Goal: Information Seeking & Learning: Learn about a topic

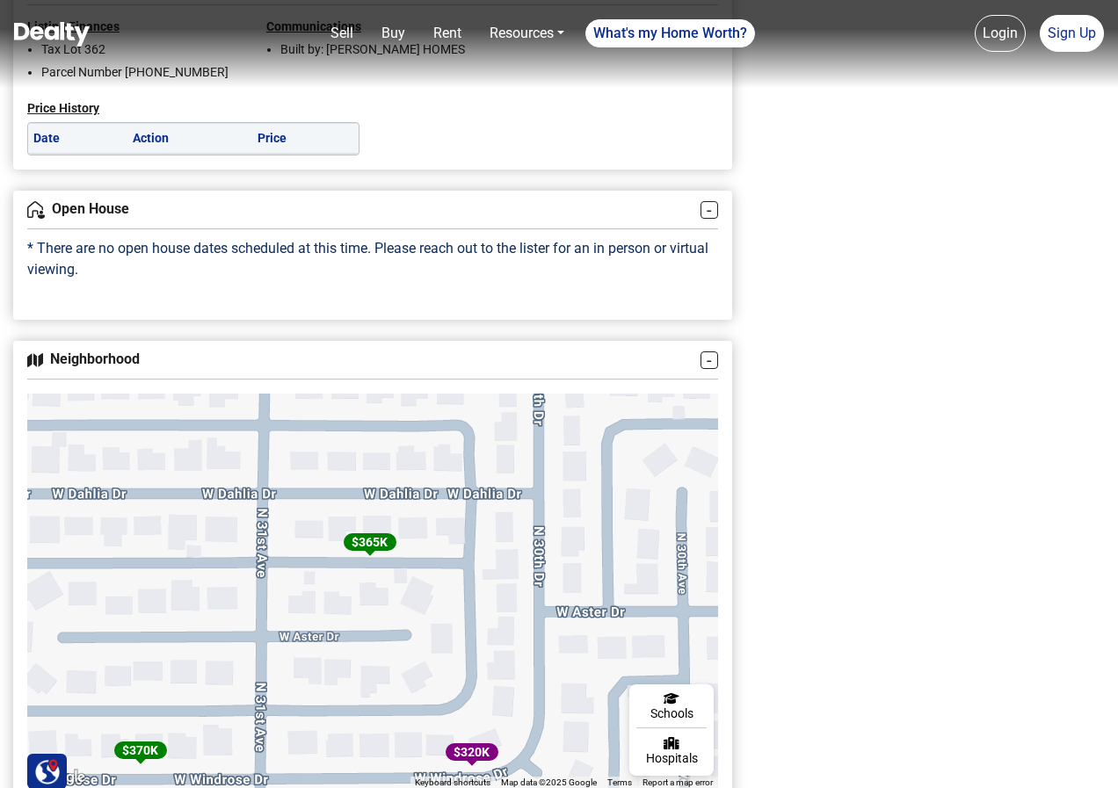
scroll to position [2110, 0]
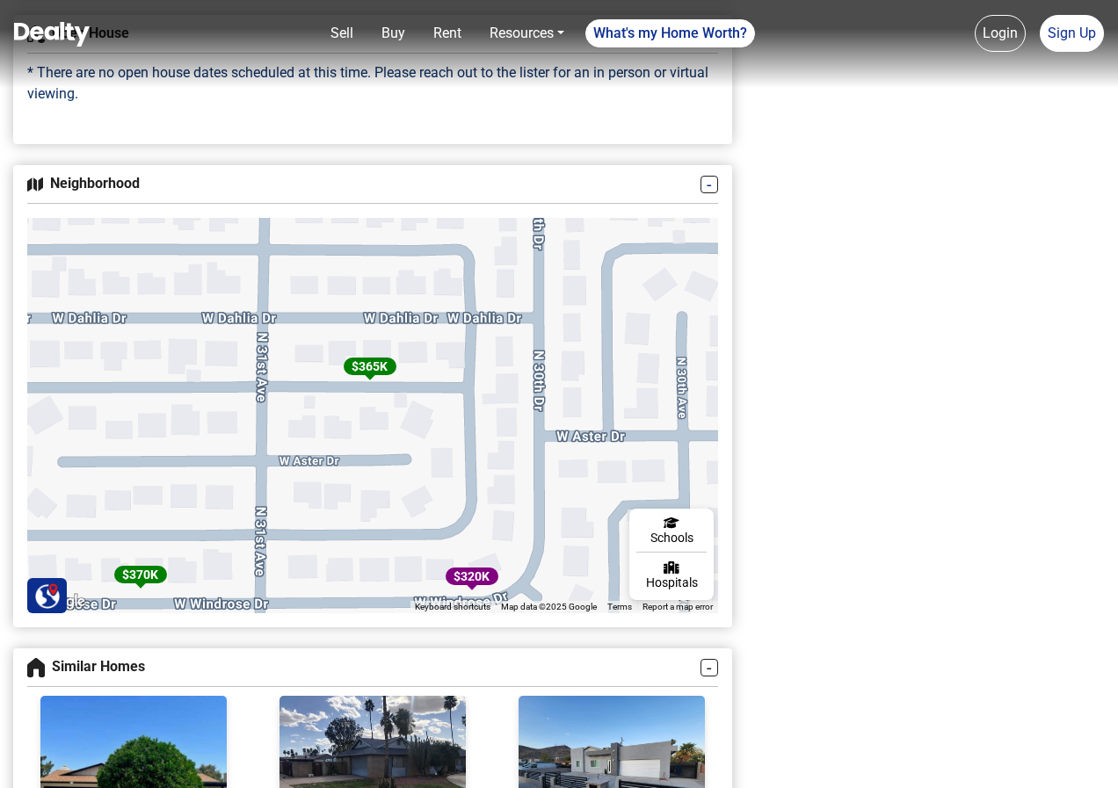
click at [708, 185] on link "-" at bounding box center [710, 185] width 18 height 18
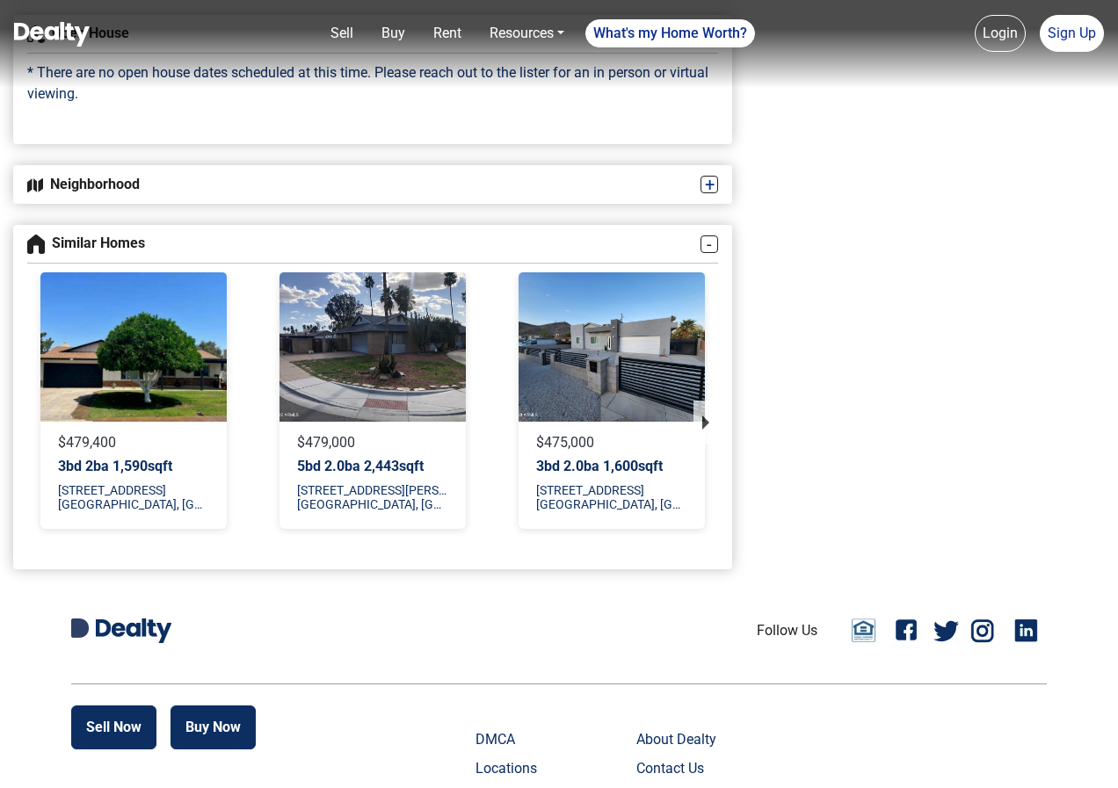
click at [708, 185] on link "+" at bounding box center [710, 185] width 18 height 18
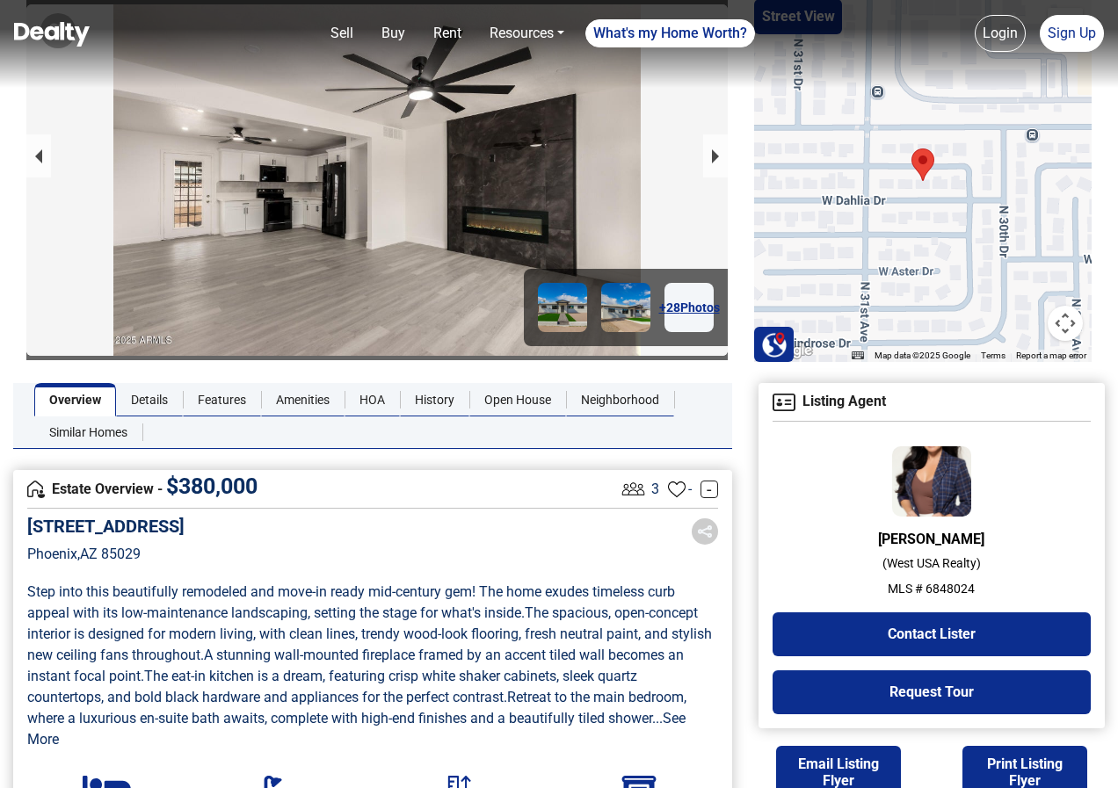
scroll to position [0, 0]
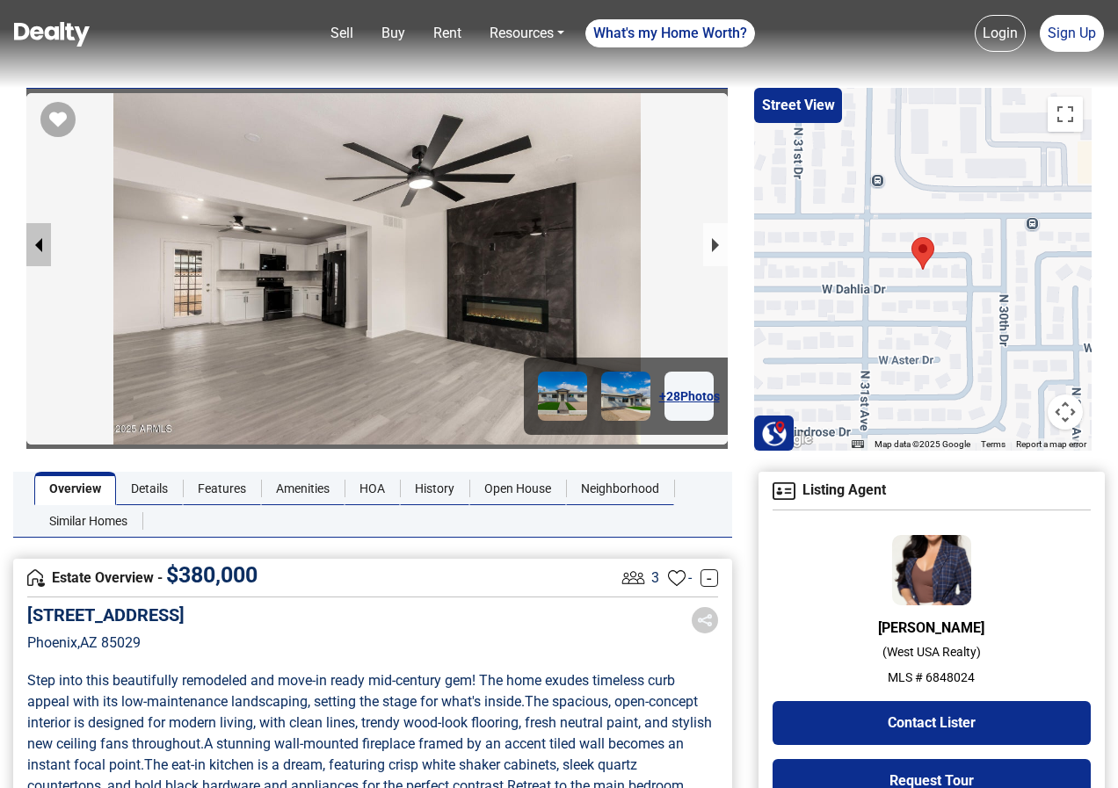
click at [30, 238] on button "previous slide / item" at bounding box center [38, 244] width 25 height 43
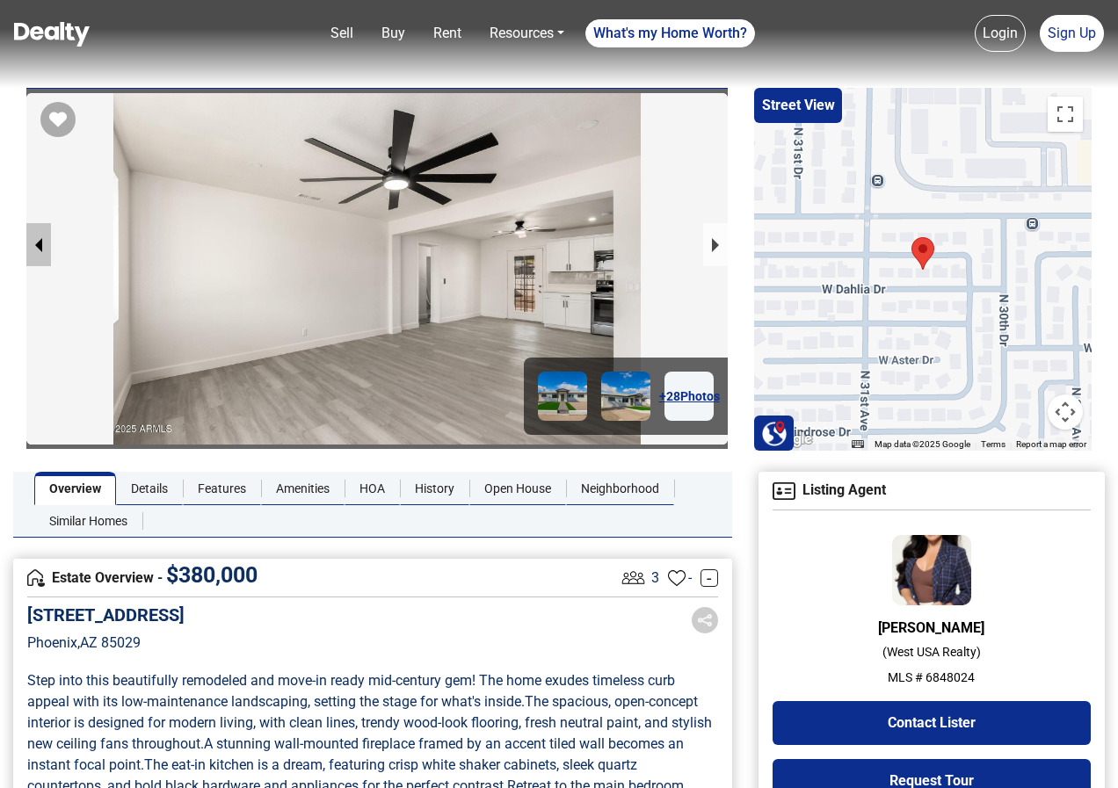
click at [30, 238] on button "previous slide / item" at bounding box center [38, 244] width 25 height 43
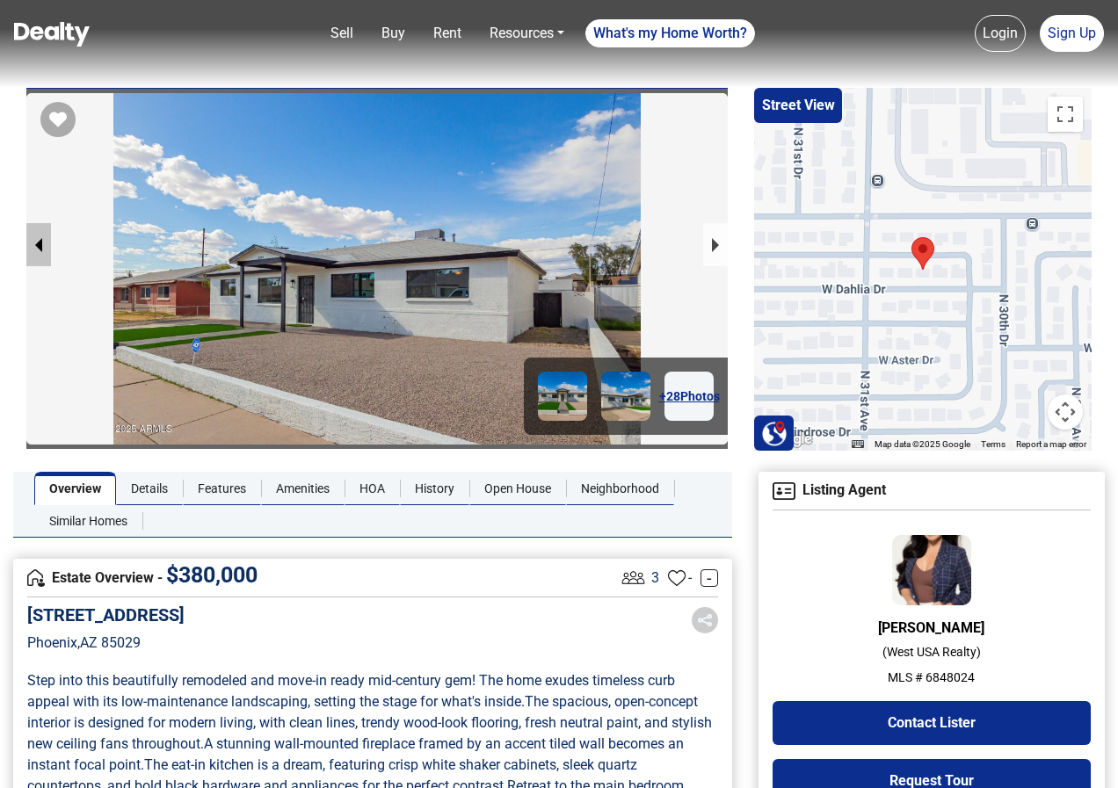
click at [30, 238] on button "previous slide / item" at bounding box center [38, 244] width 25 height 43
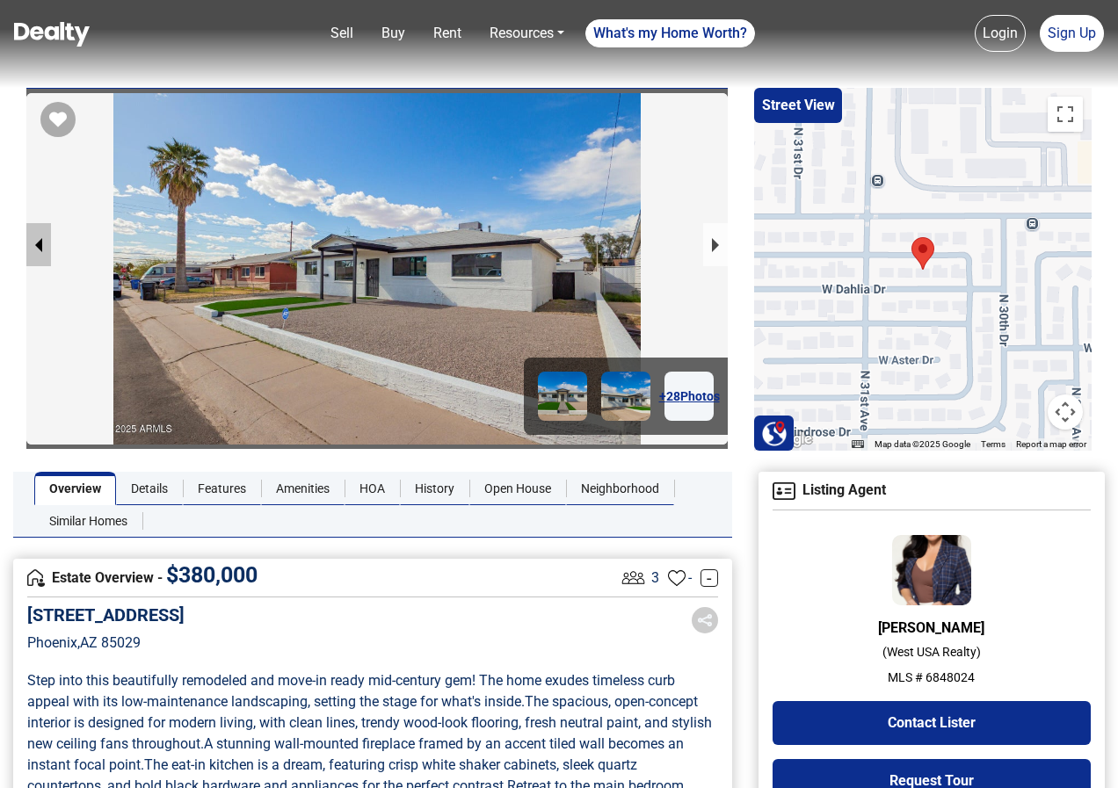
click at [30, 238] on button "previous slide / item" at bounding box center [38, 244] width 25 height 43
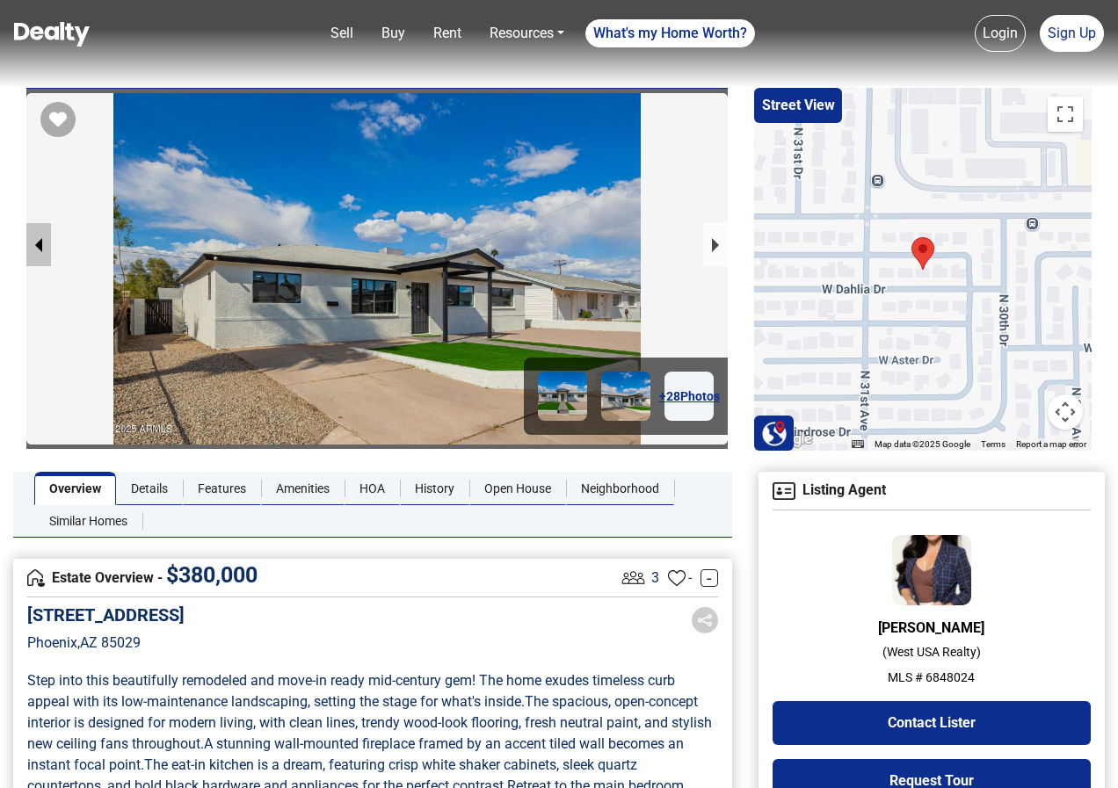
click at [30, 238] on button "previous slide / item" at bounding box center [38, 244] width 25 height 43
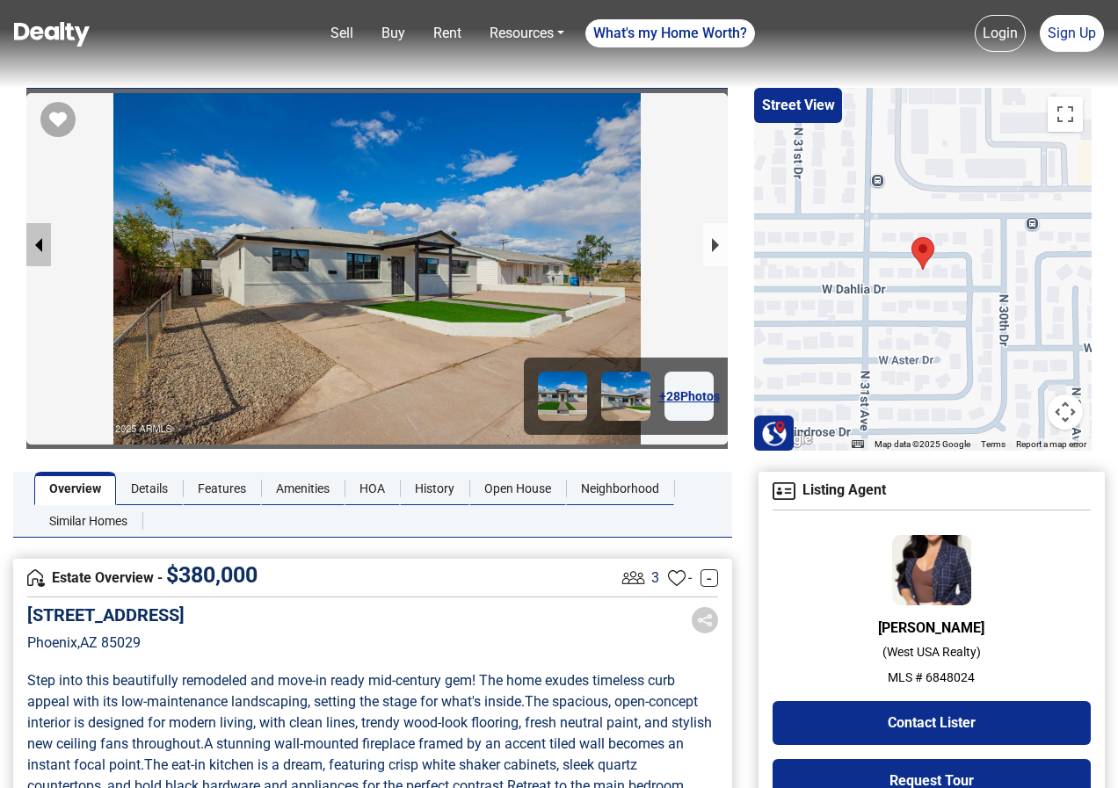
click at [30, 238] on button "previous slide / item" at bounding box center [38, 244] width 25 height 43
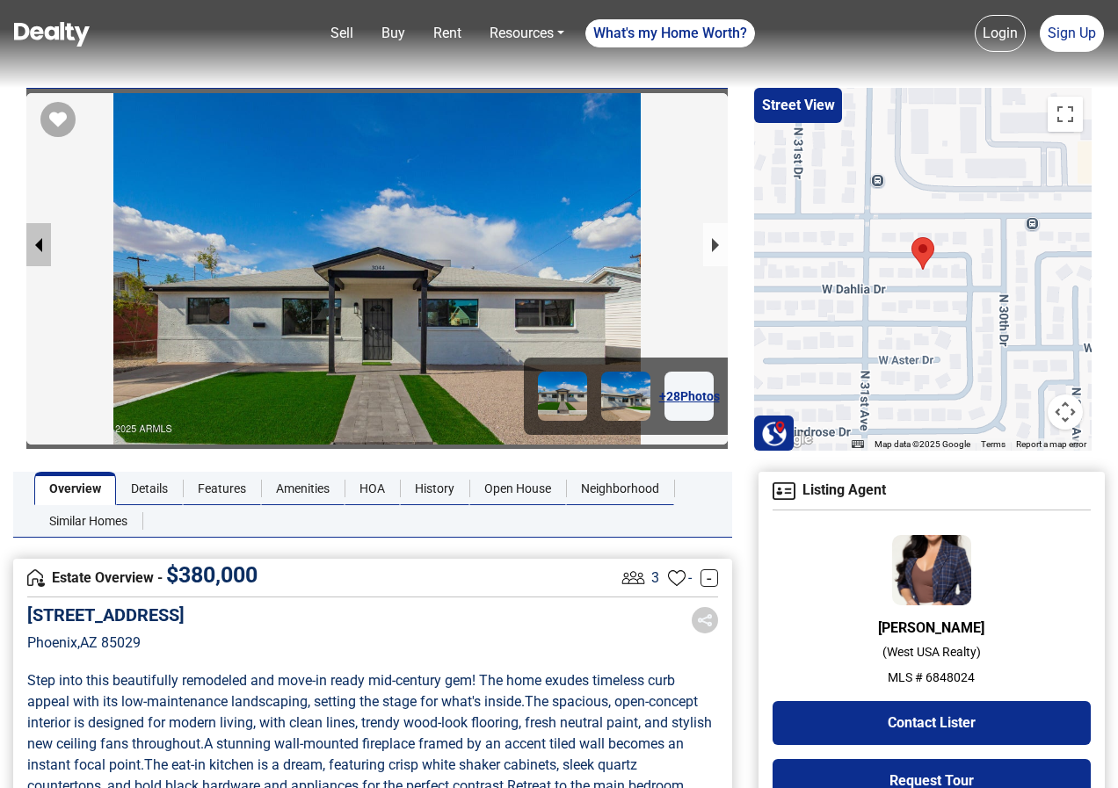
click at [30, 238] on button "previous slide / item" at bounding box center [38, 244] width 25 height 43
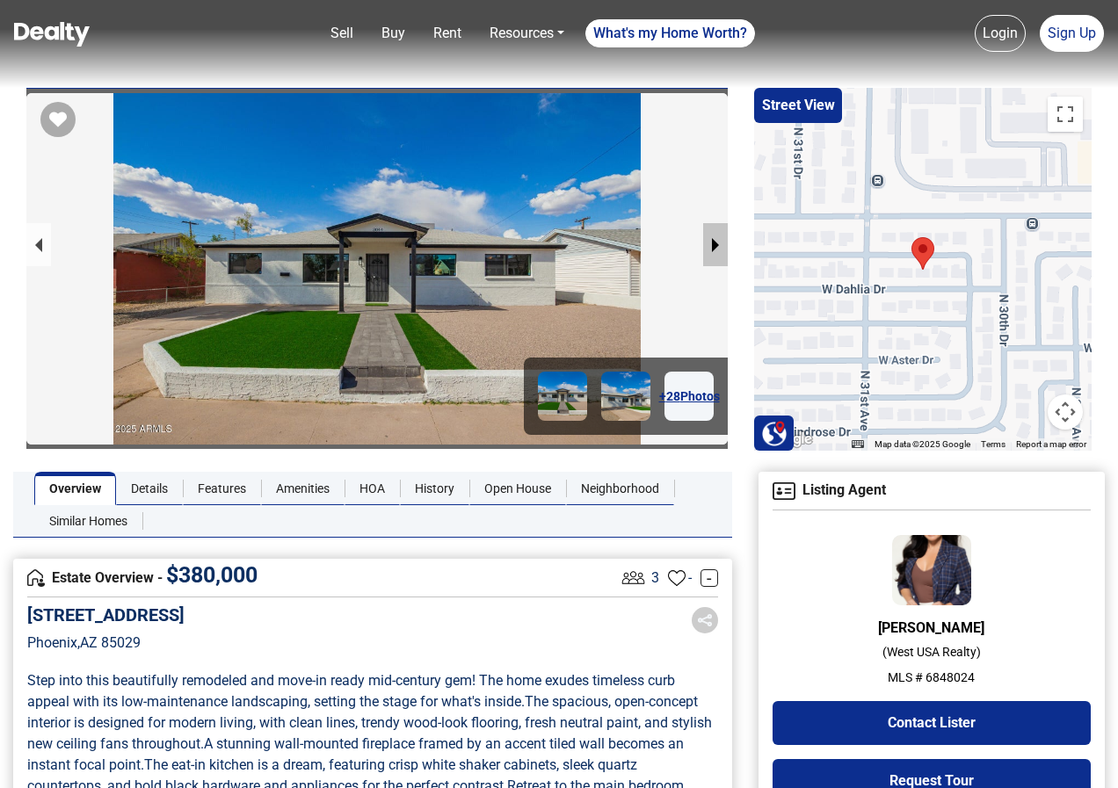
click at [719, 237] on button "next slide / item" at bounding box center [715, 244] width 25 height 43
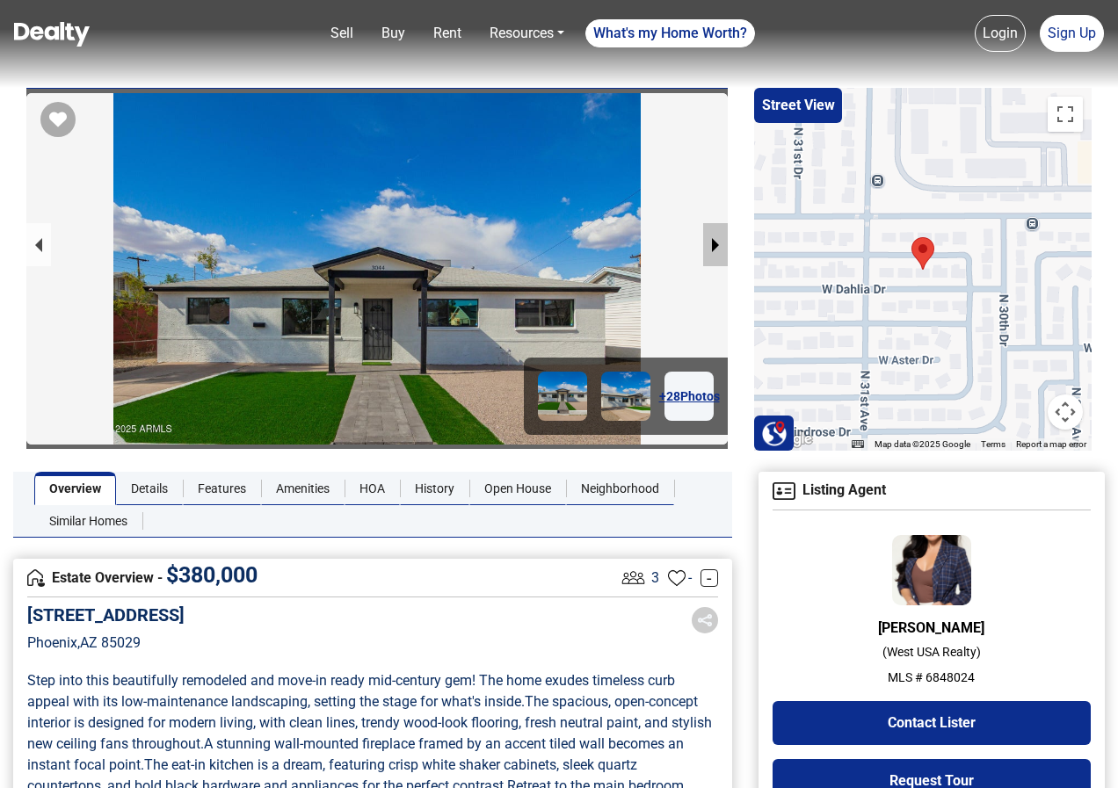
click at [719, 237] on button "next slide / item" at bounding box center [715, 244] width 25 height 43
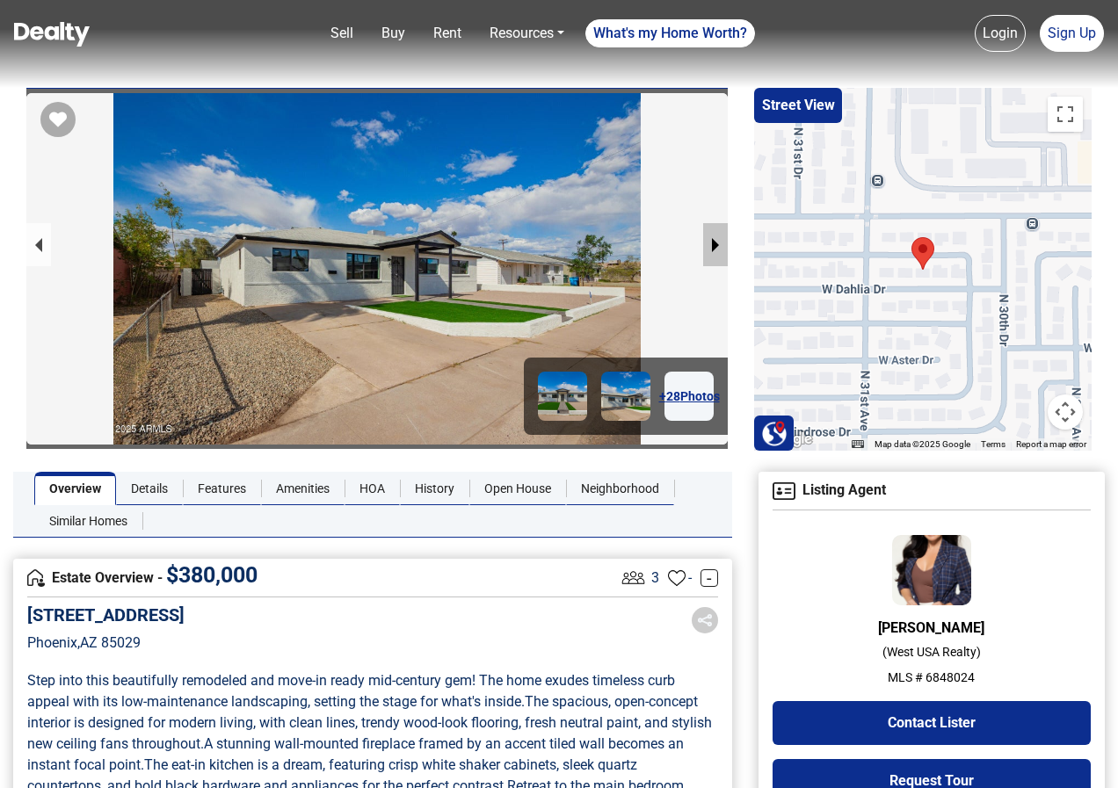
click at [719, 237] on button "next slide / item" at bounding box center [715, 244] width 25 height 43
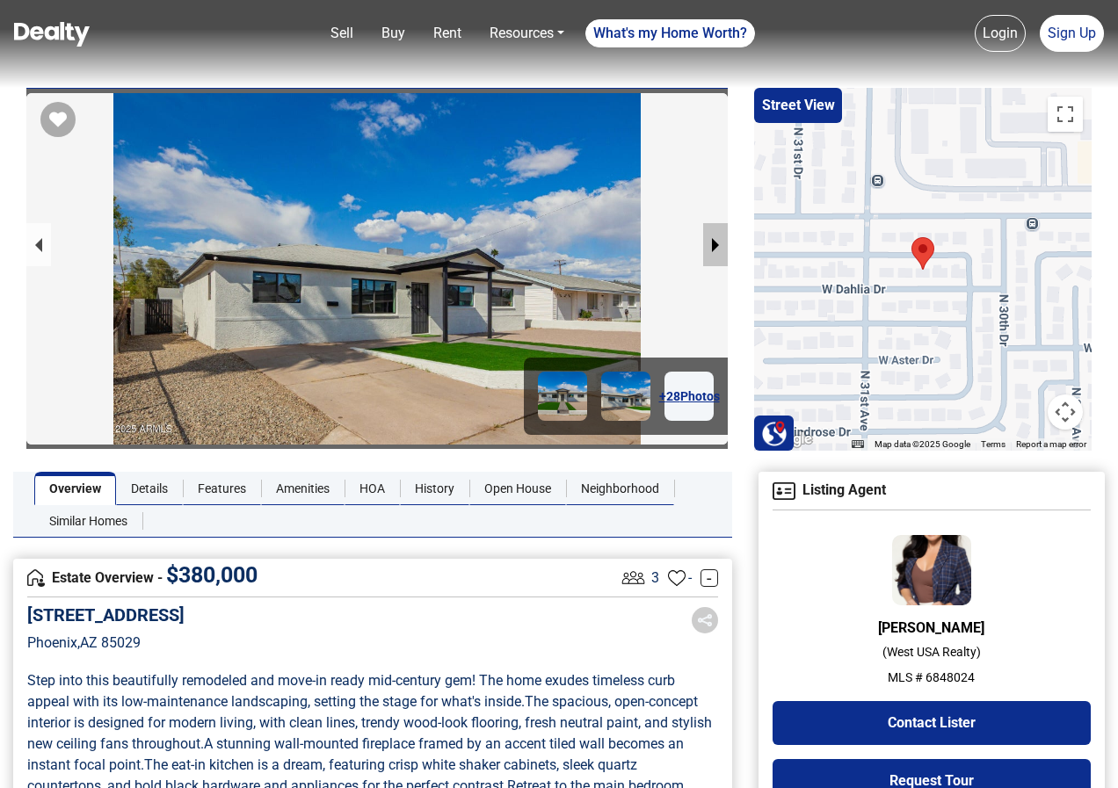
click at [719, 237] on button "next slide / item" at bounding box center [715, 244] width 25 height 43
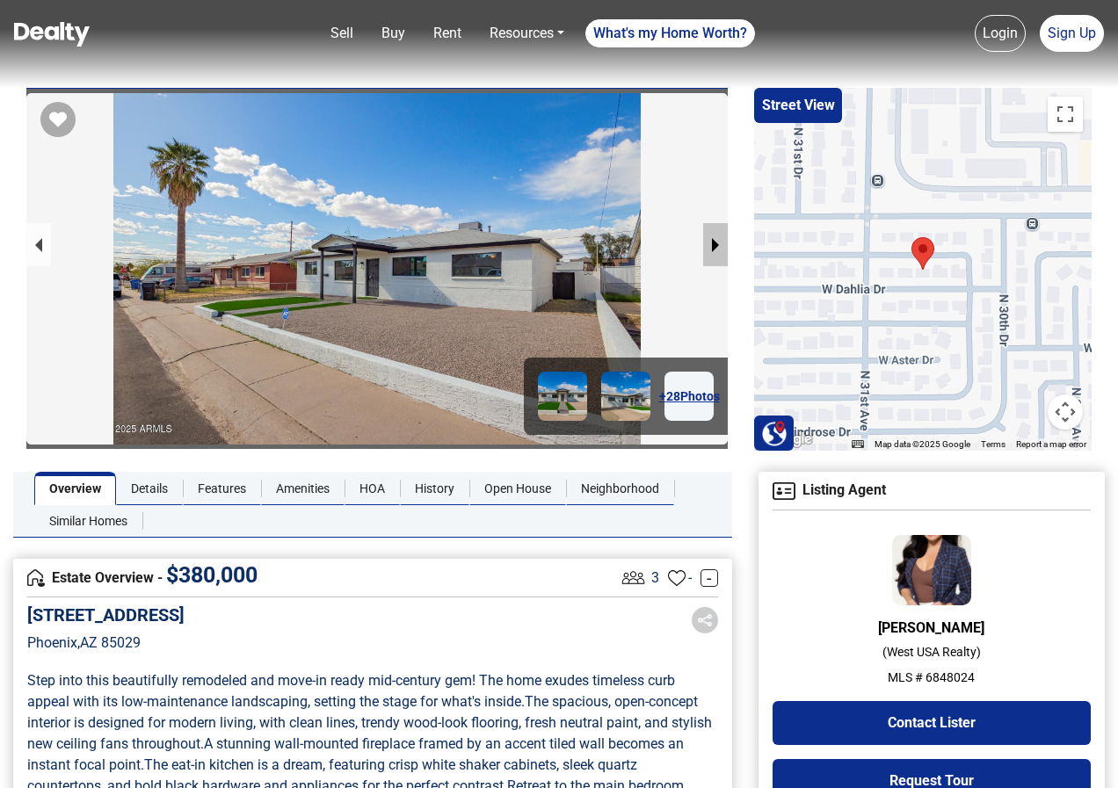
click at [719, 237] on button "next slide / item" at bounding box center [715, 244] width 25 height 43
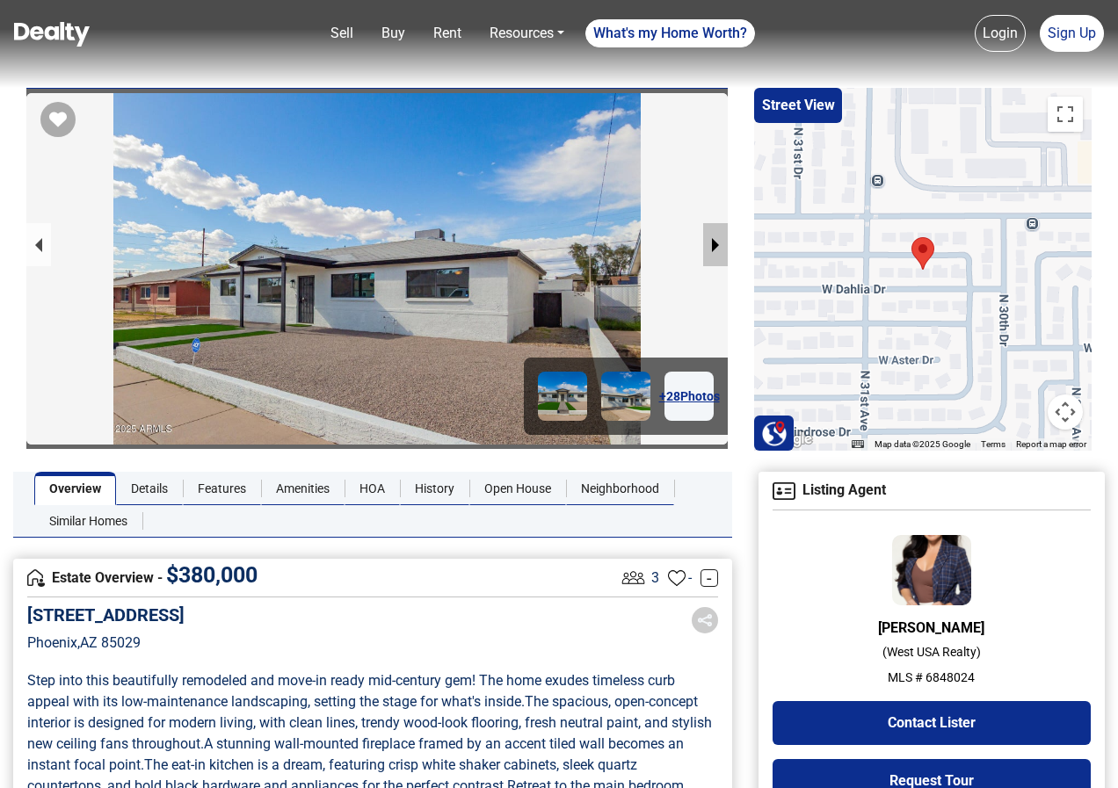
click at [718, 236] on button "next slide / item" at bounding box center [715, 244] width 25 height 43
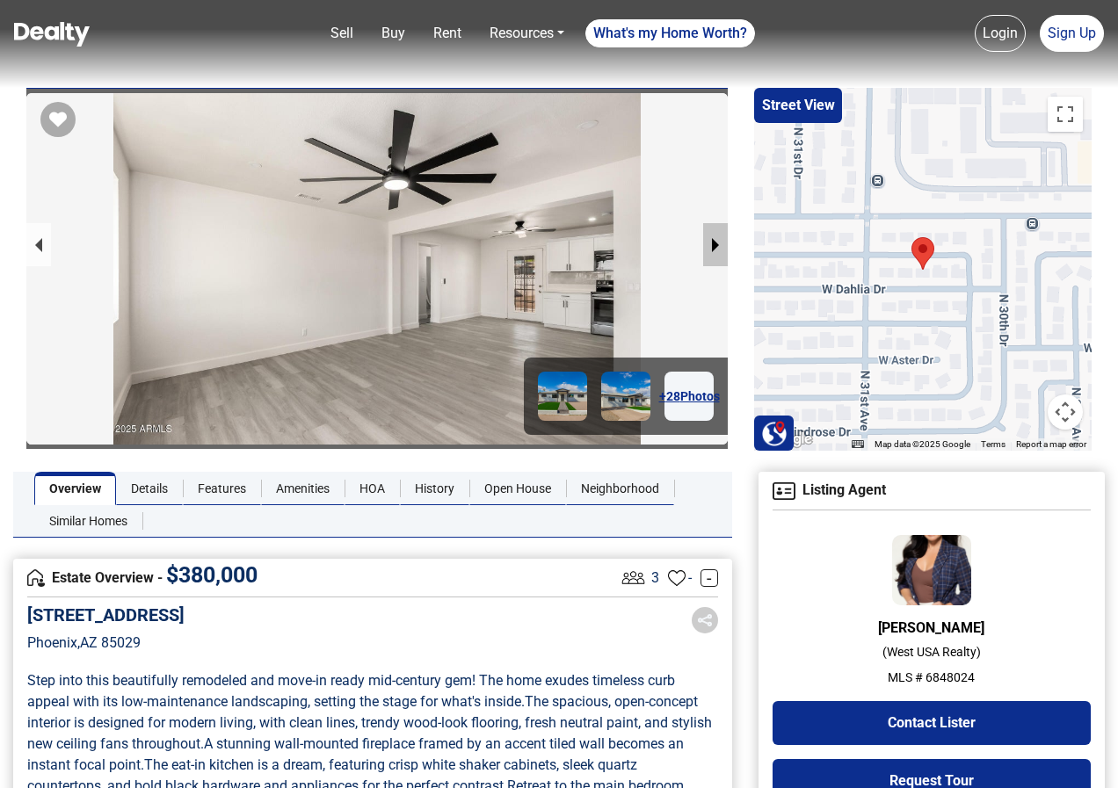
click at [718, 236] on button "next slide / item" at bounding box center [715, 244] width 25 height 43
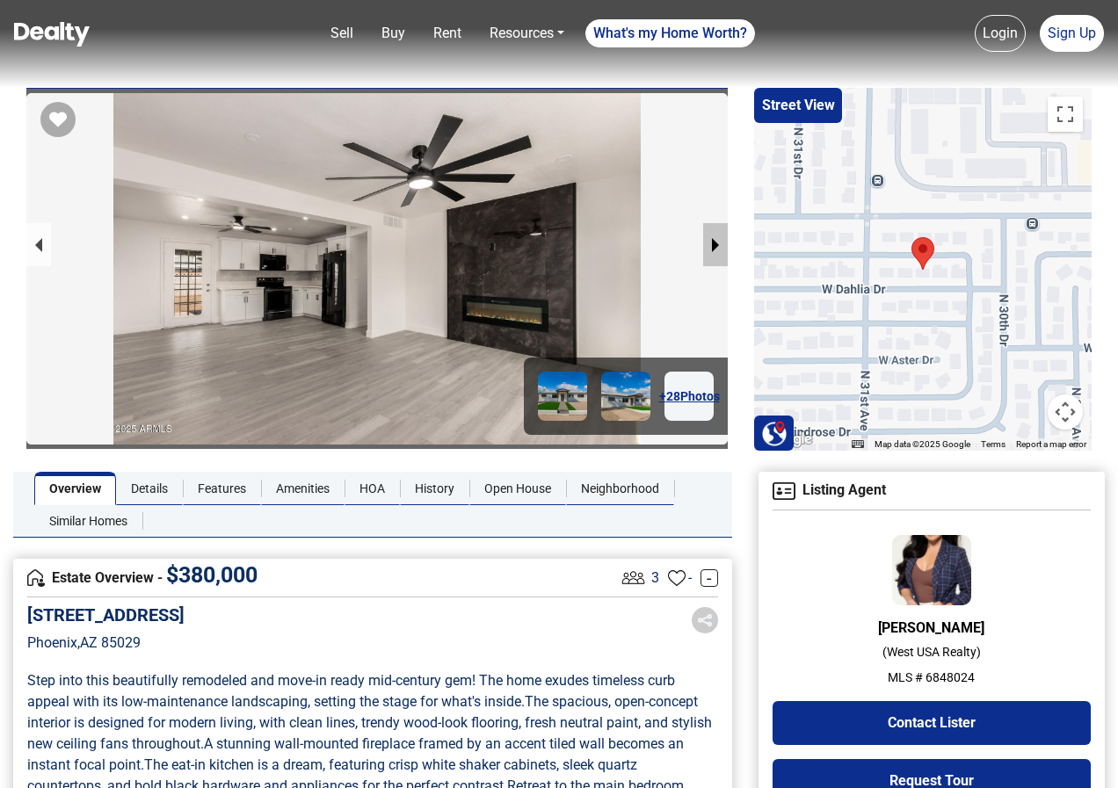
click at [716, 237] on button "next slide / item" at bounding box center [715, 244] width 25 height 43
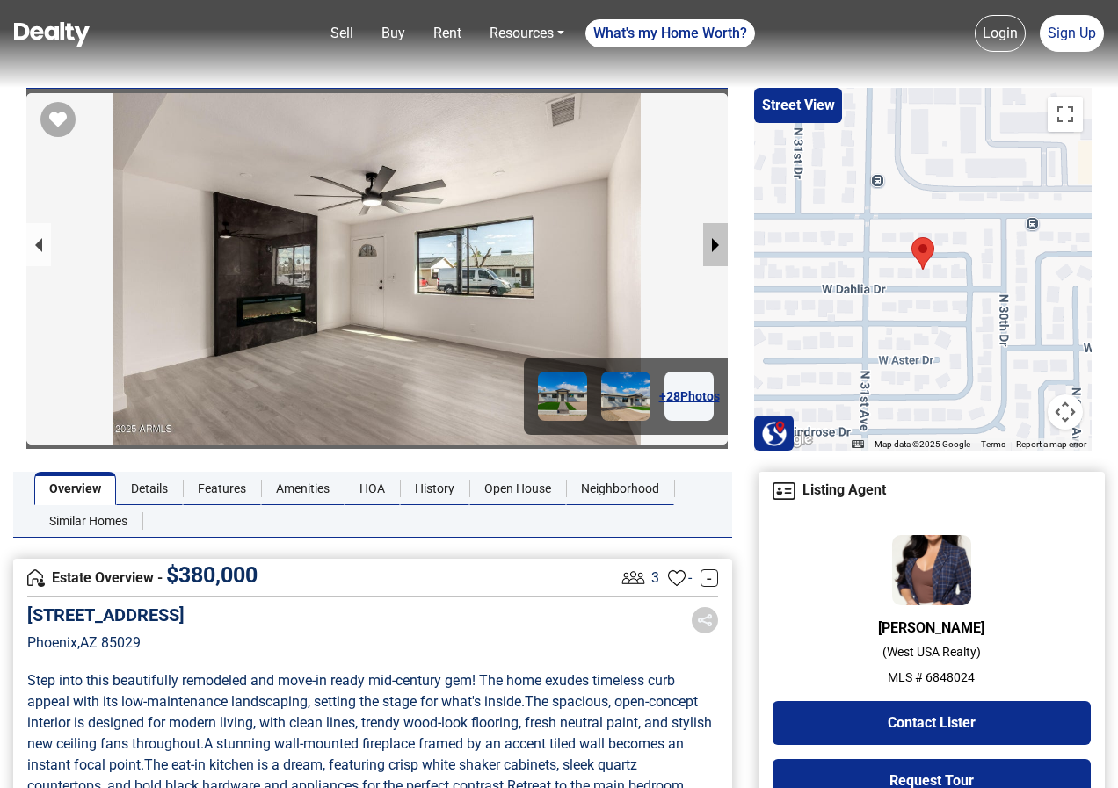
click at [714, 241] on button "next slide / item" at bounding box center [715, 244] width 25 height 43
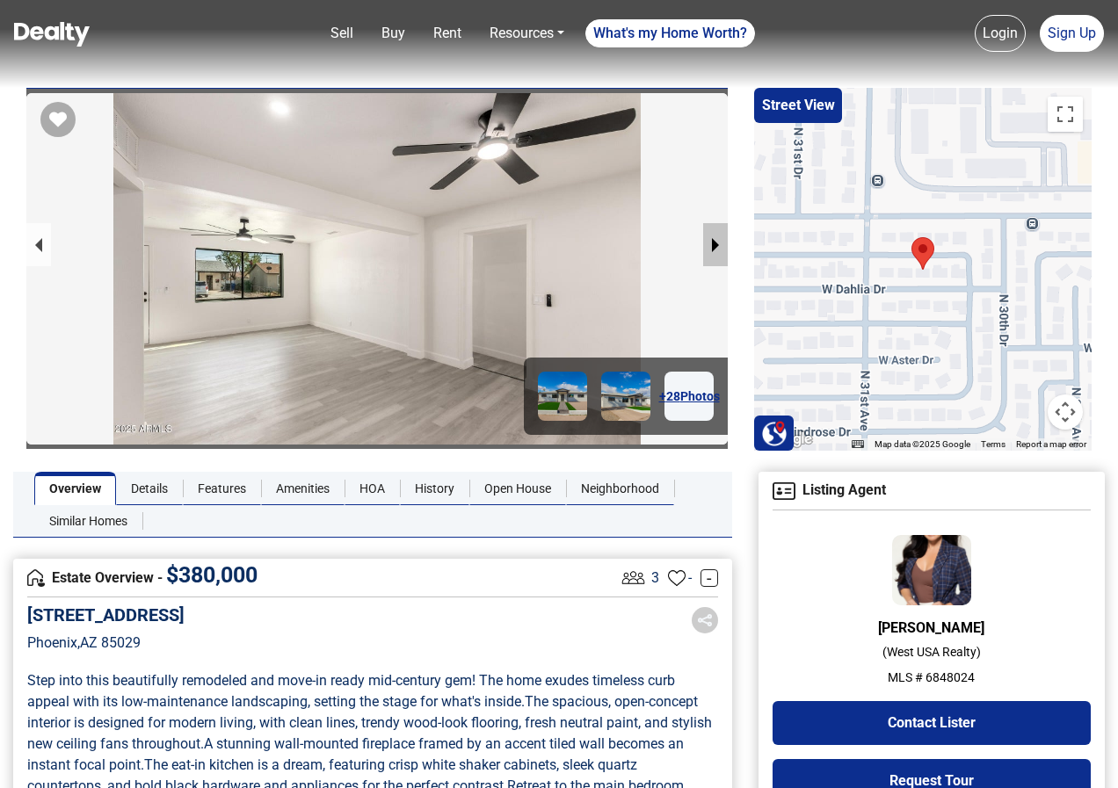
click at [710, 241] on button "next slide / item" at bounding box center [715, 244] width 25 height 43
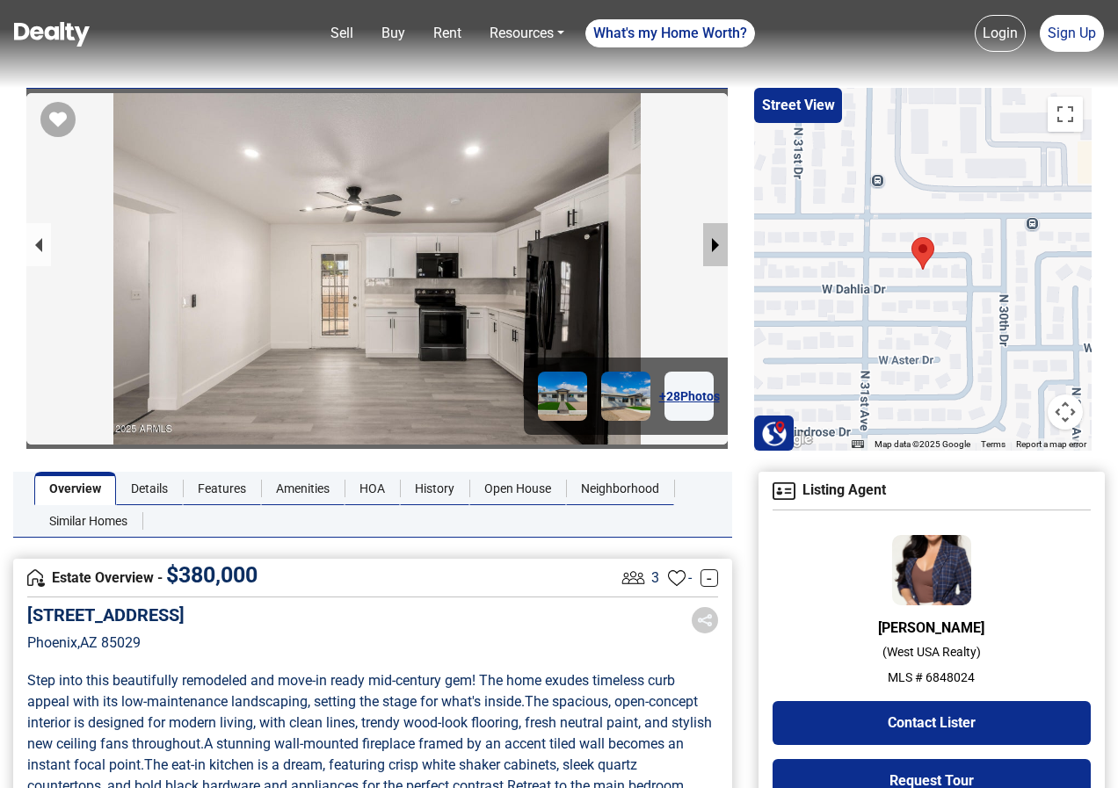
click at [710, 241] on button "next slide / item" at bounding box center [715, 244] width 25 height 43
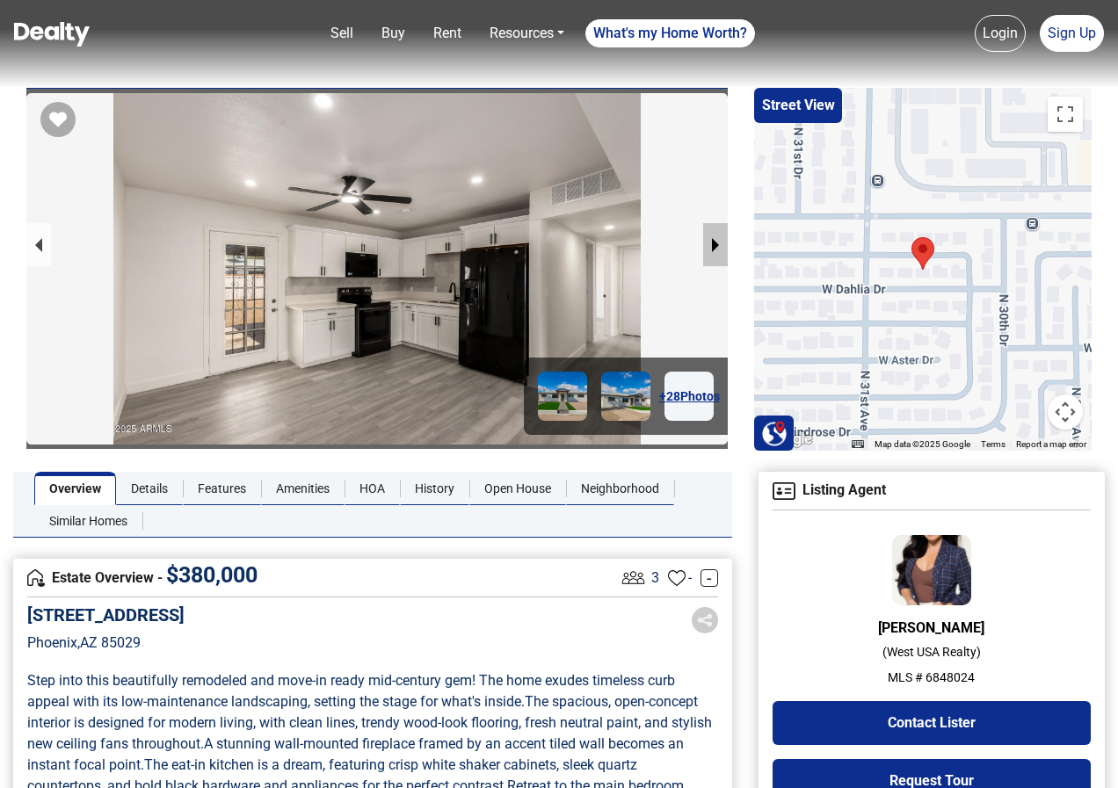
click at [710, 241] on button "next slide / item" at bounding box center [715, 244] width 25 height 43
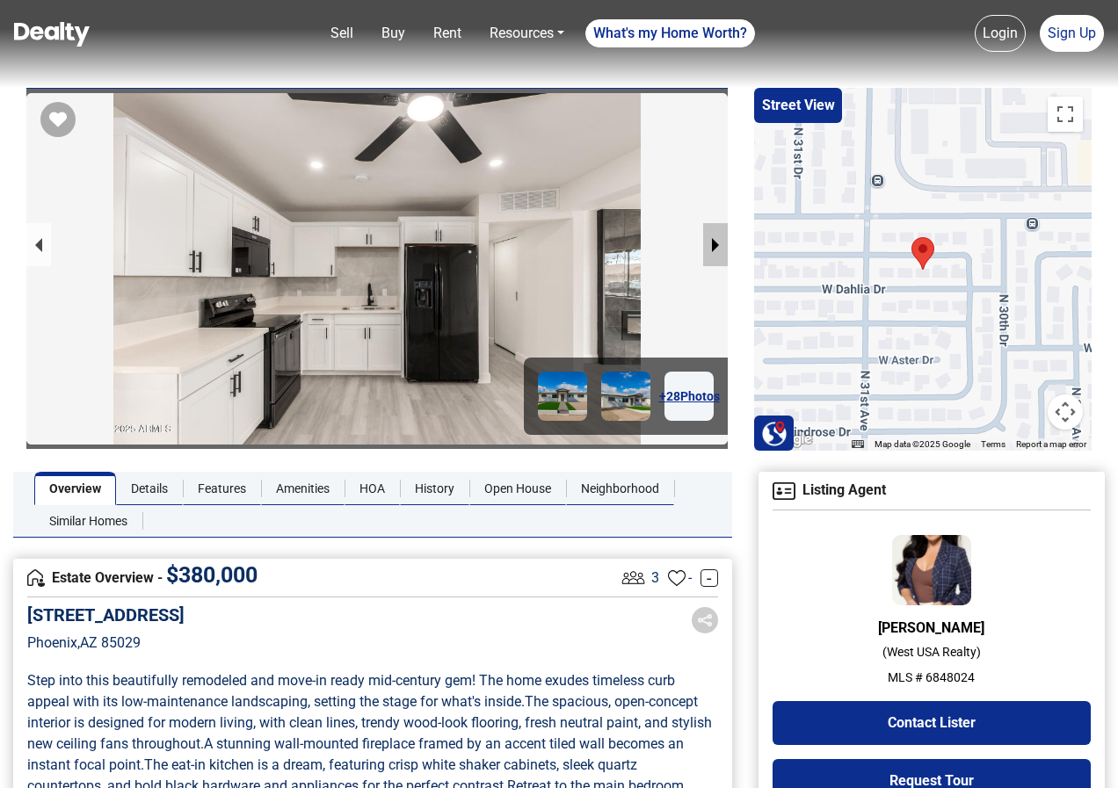
click at [709, 242] on button "next slide / item" at bounding box center [715, 244] width 25 height 43
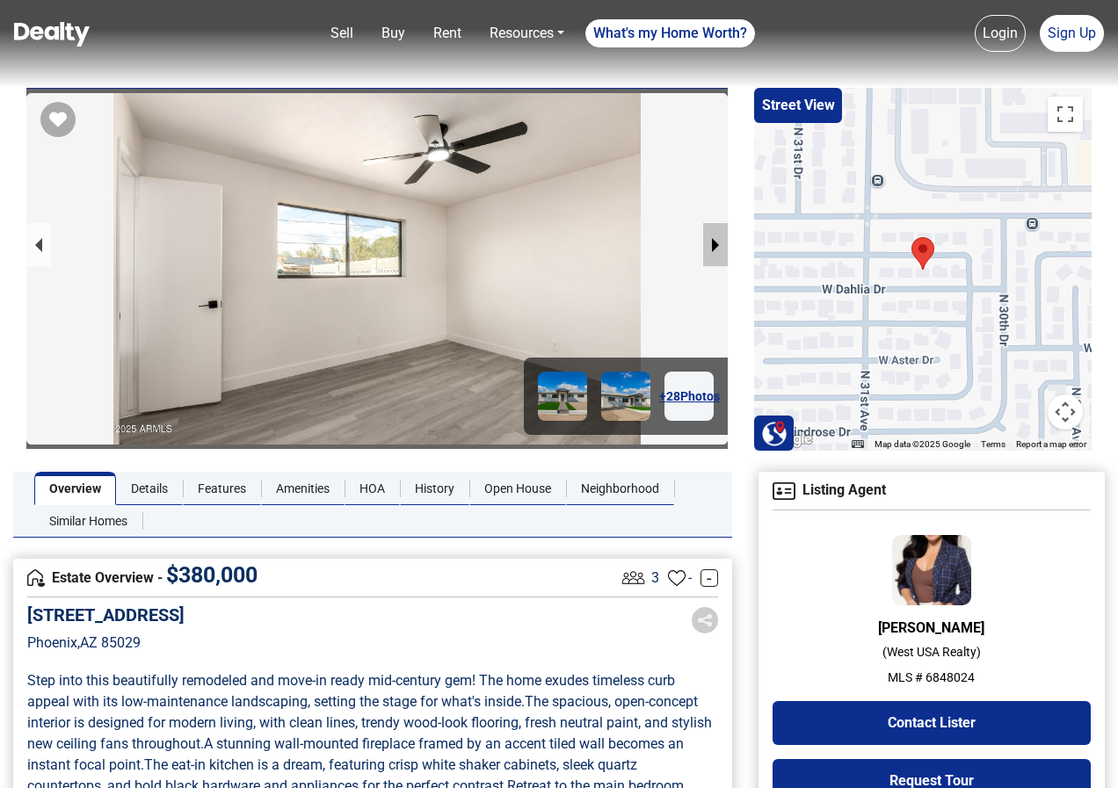
click at [708, 243] on button "next slide / item" at bounding box center [715, 244] width 25 height 43
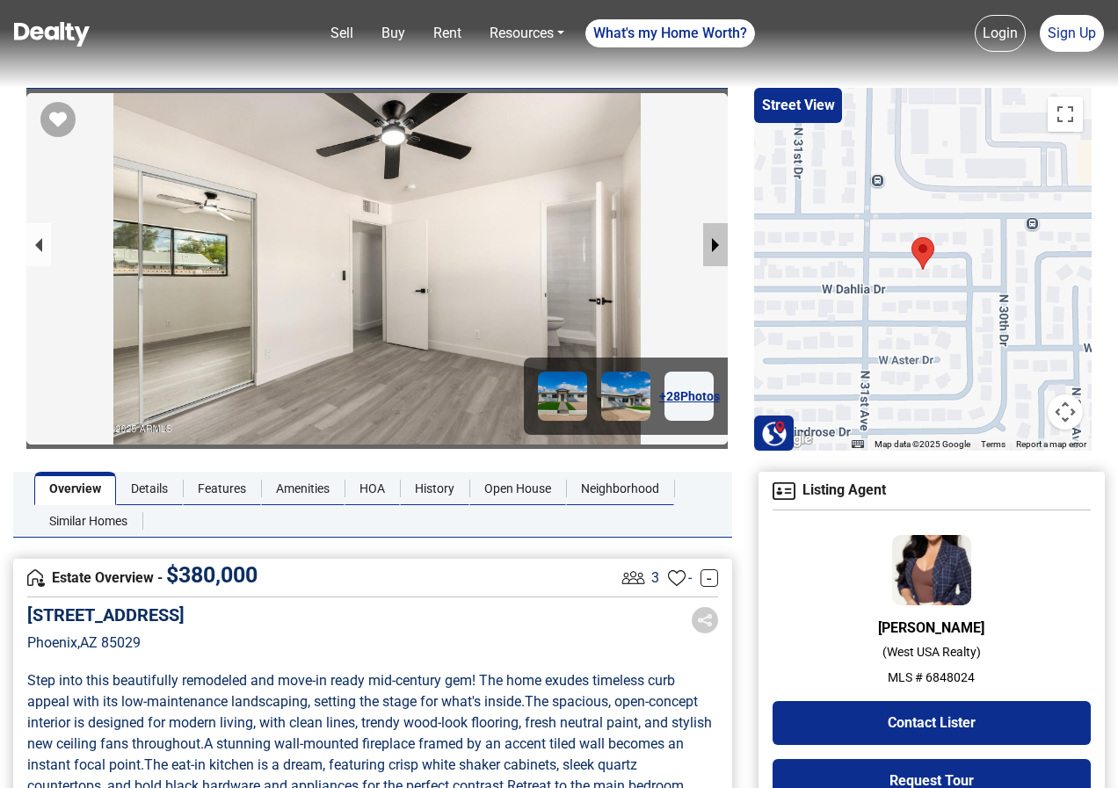
click at [708, 243] on button "next slide / item" at bounding box center [715, 244] width 25 height 43
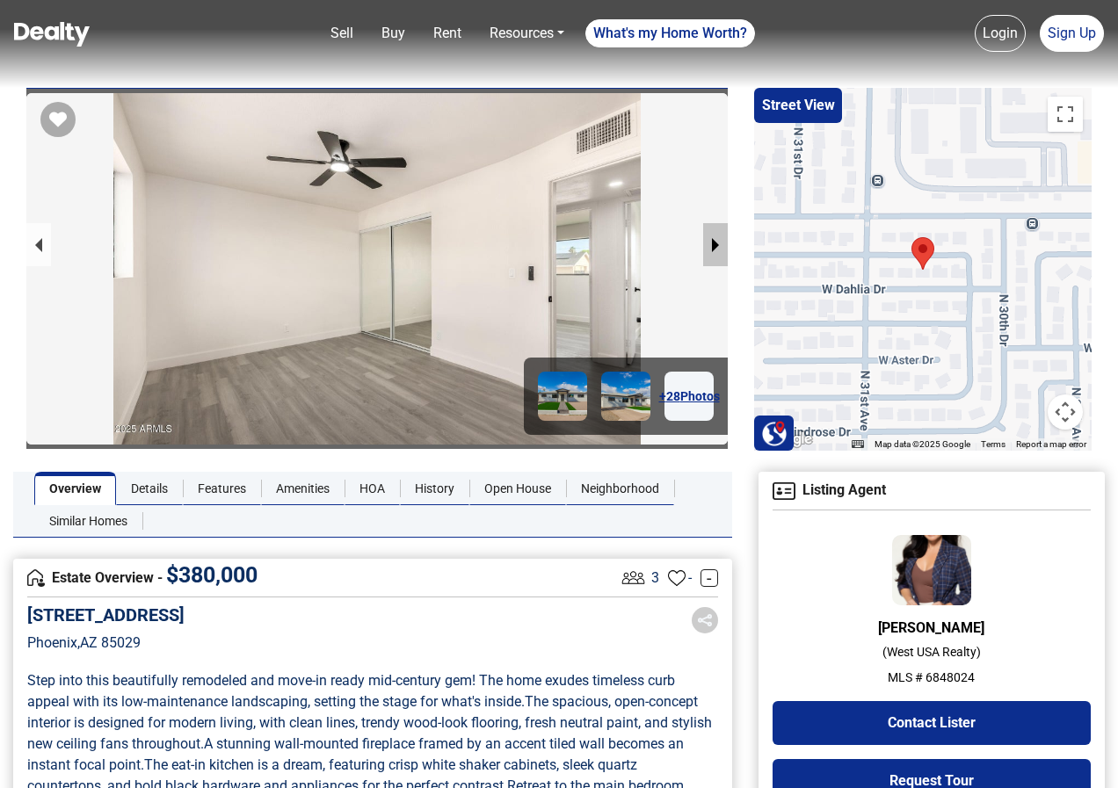
click at [708, 243] on button "next slide / item" at bounding box center [715, 244] width 25 height 43
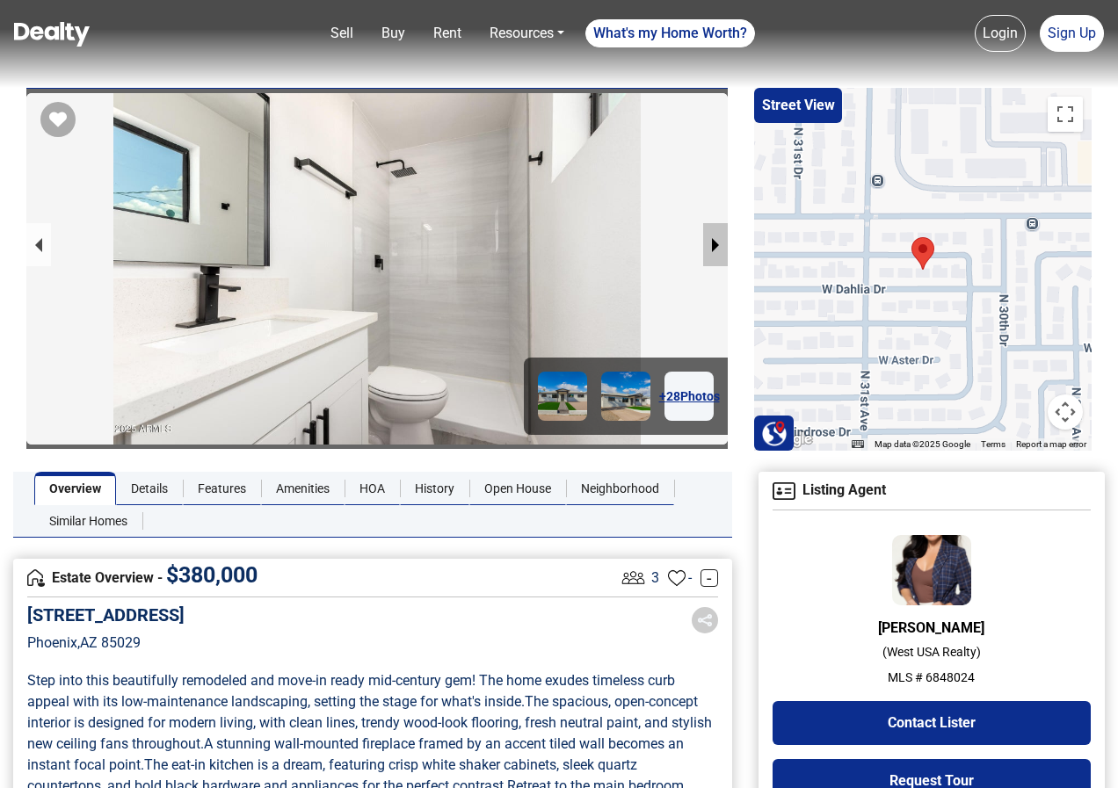
click at [708, 243] on button "next slide / item" at bounding box center [715, 244] width 25 height 43
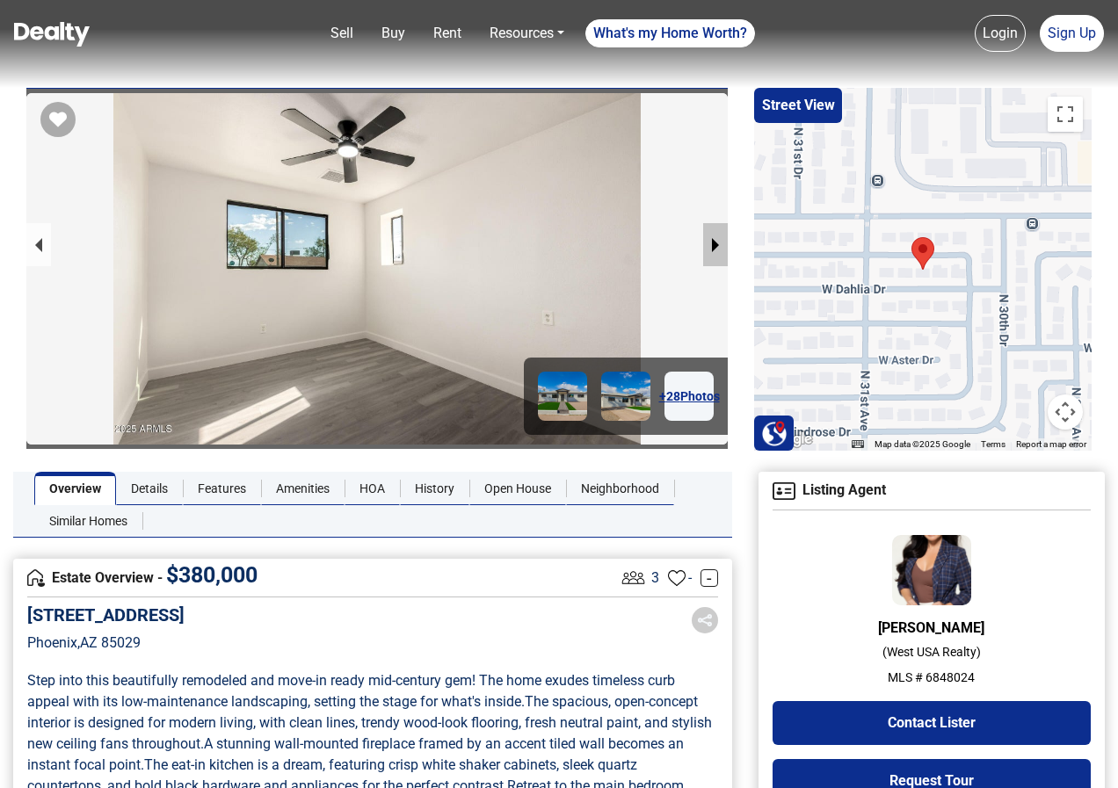
click at [708, 243] on button "next slide / item" at bounding box center [715, 244] width 25 height 43
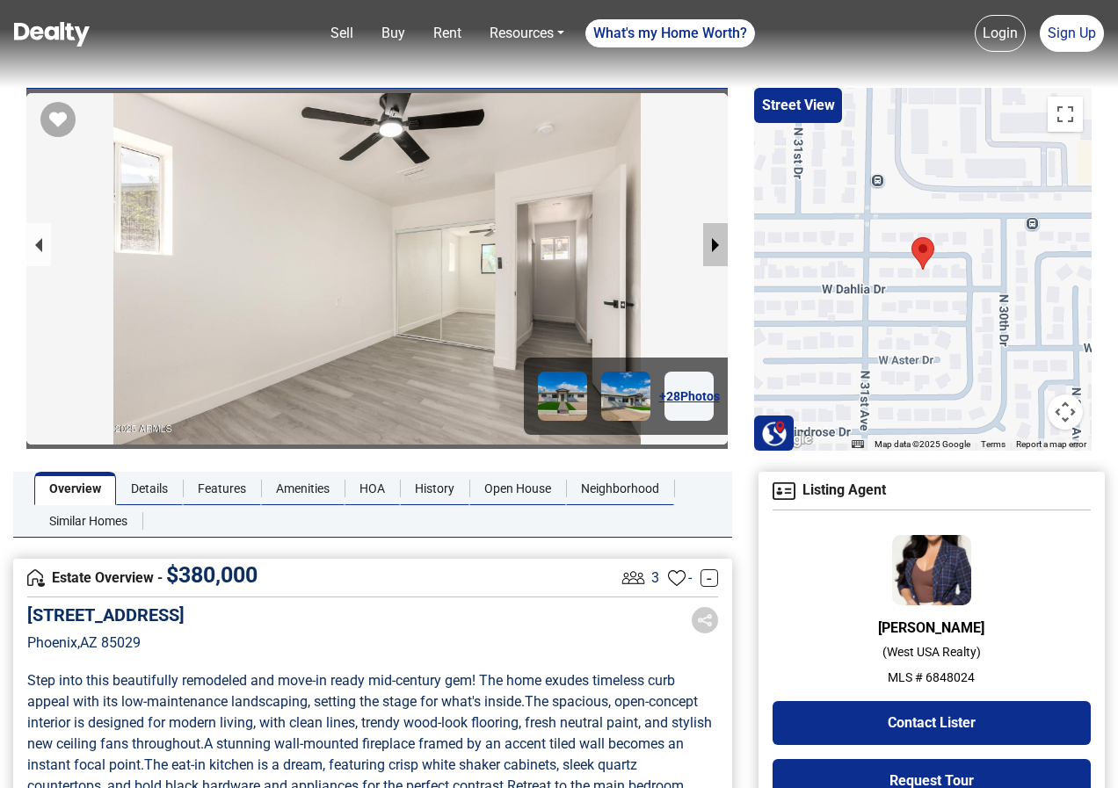
click at [708, 243] on button "next slide / item" at bounding box center [715, 244] width 25 height 43
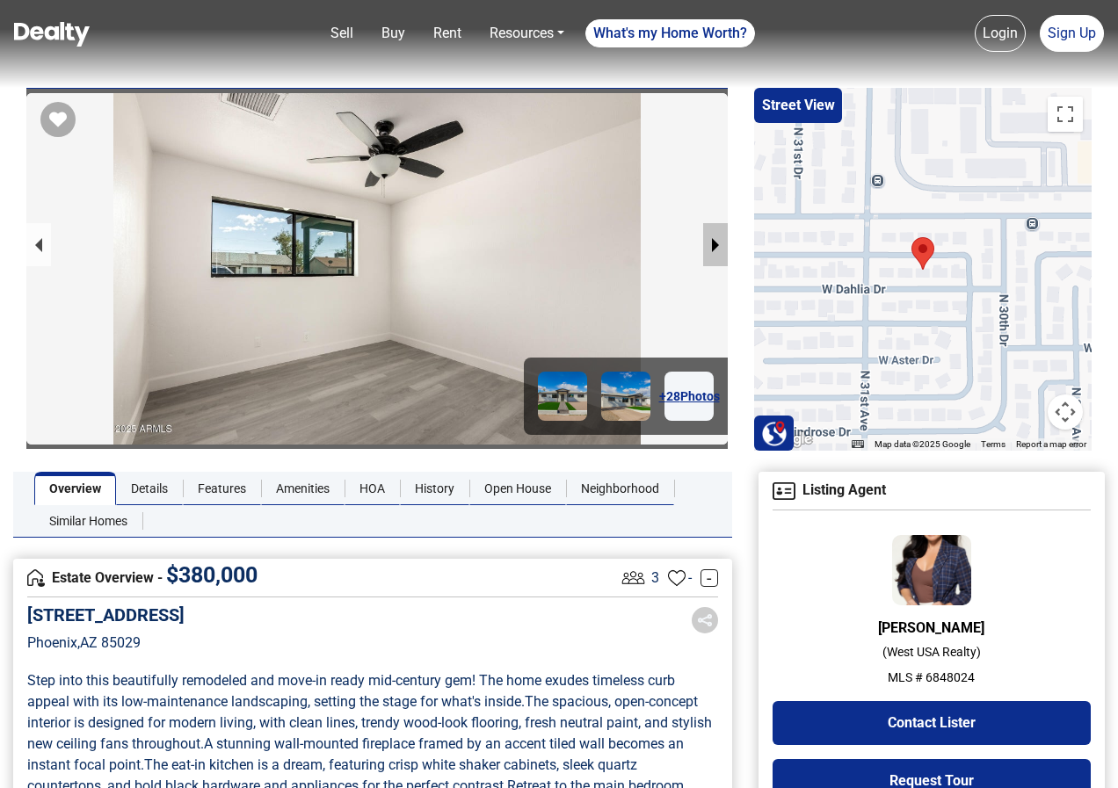
click at [708, 243] on button "next slide / item" at bounding box center [715, 244] width 25 height 43
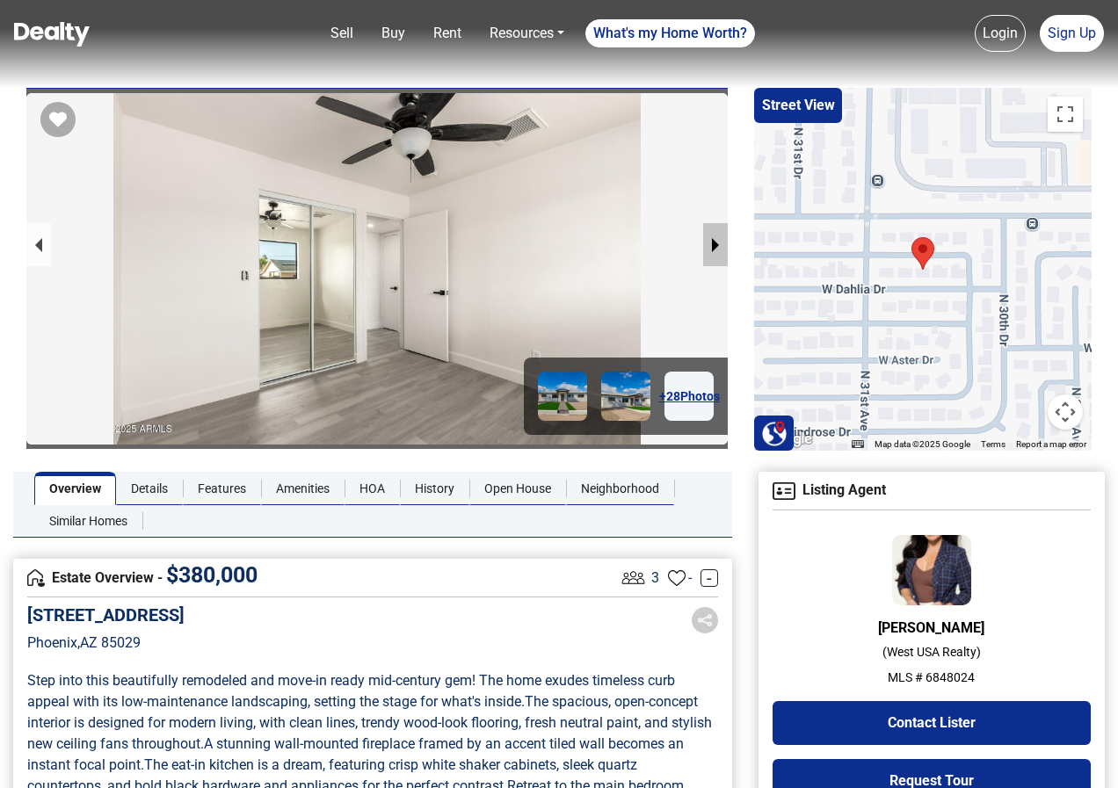
click at [708, 243] on button "next slide / item" at bounding box center [715, 244] width 25 height 43
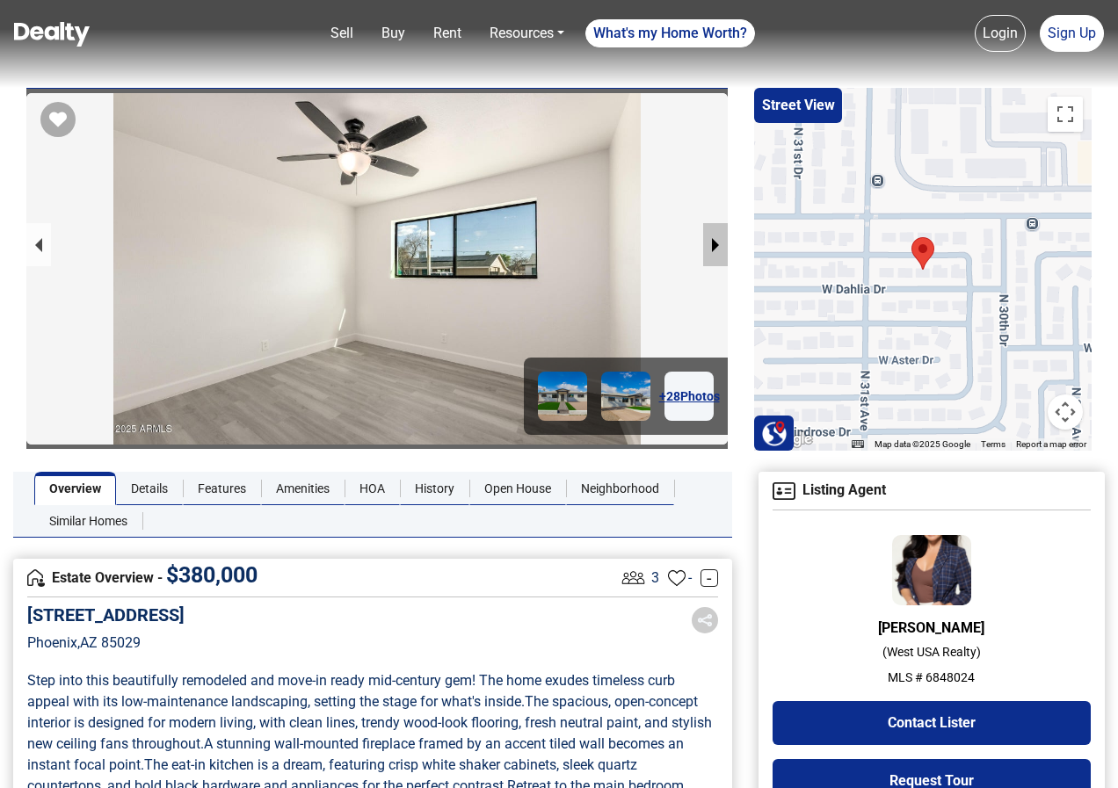
click at [708, 243] on button "next slide / item" at bounding box center [715, 244] width 25 height 43
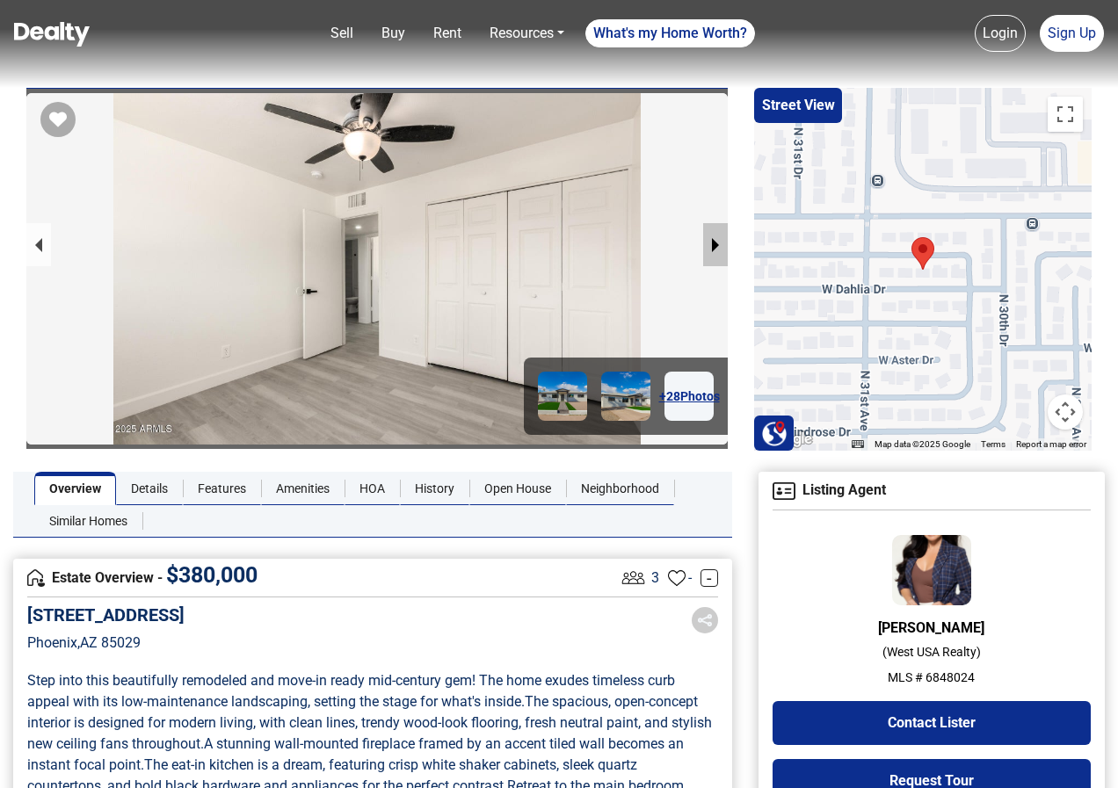
click at [708, 243] on button "next slide / item" at bounding box center [715, 244] width 25 height 43
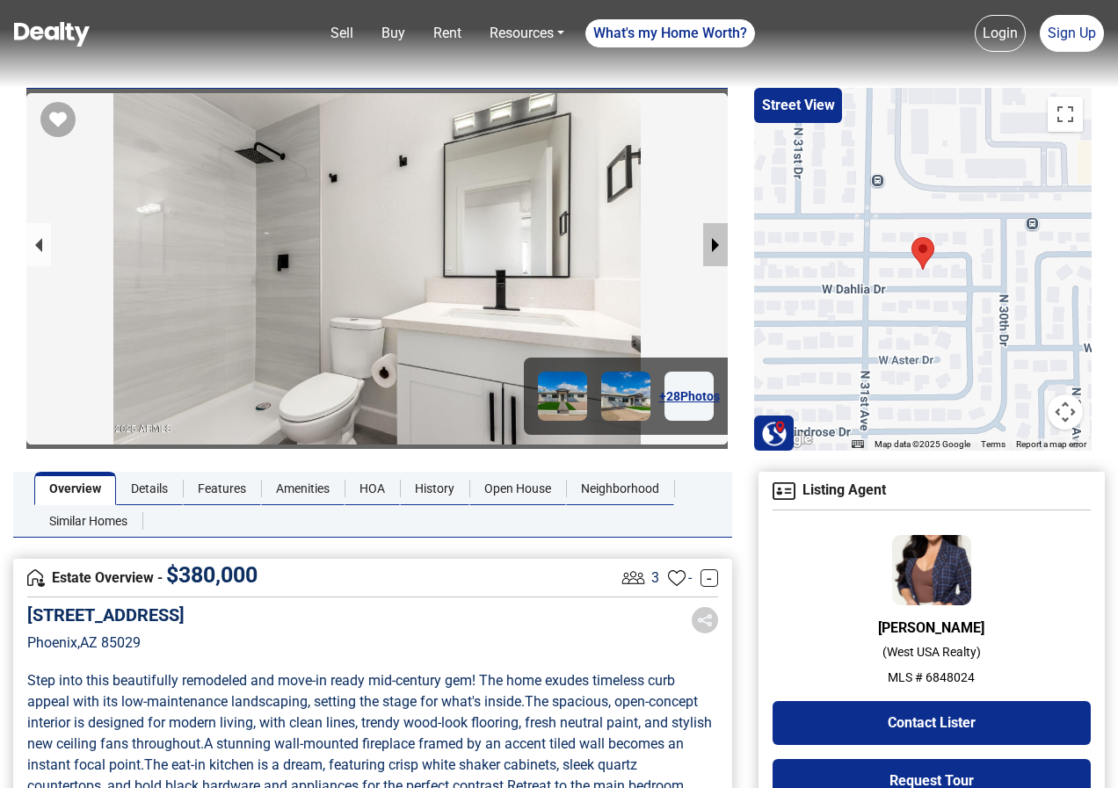
click at [708, 243] on button "next slide / item" at bounding box center [715, 244] width 25 height 43
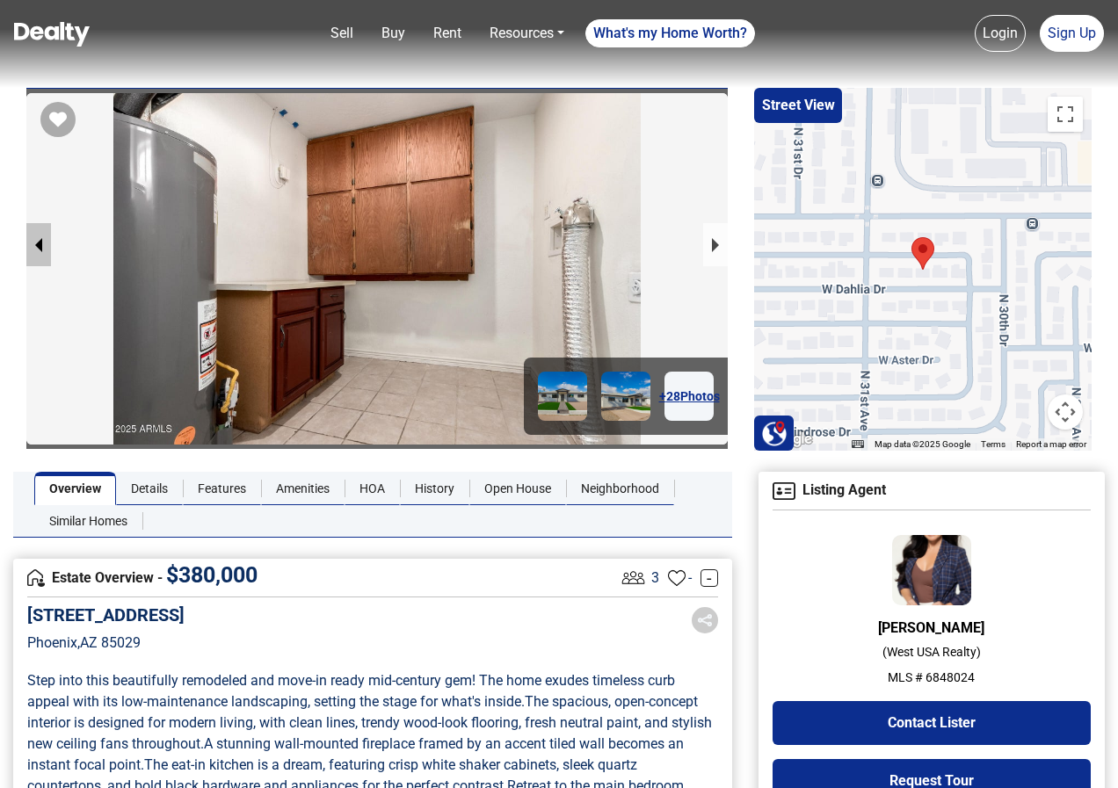
click at [34, 244] on button "previous slide / item" at bounding box center [38, 244] width 25 height 43
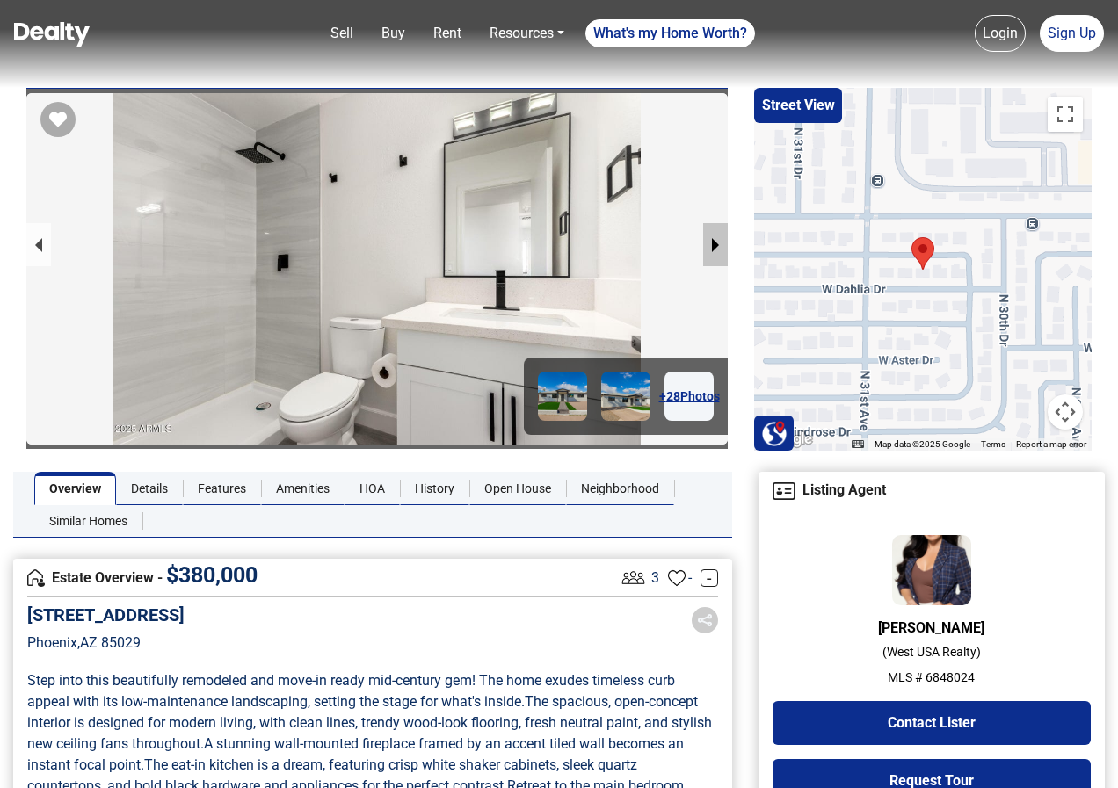
click at [719, 241] on button "next slide / item" at bounding box center [715, 244] width 25 height 43
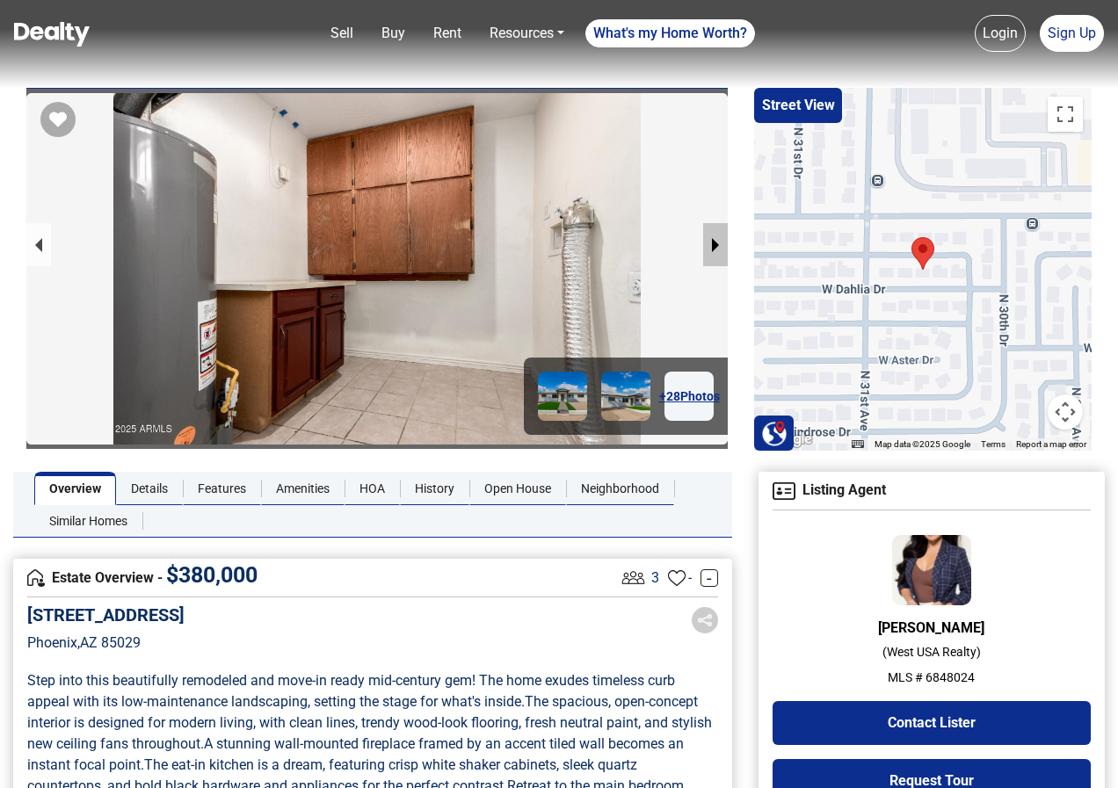
click at [719, 241] on button "next slide / item" at bounding box center [715, 244] width 25 height 43
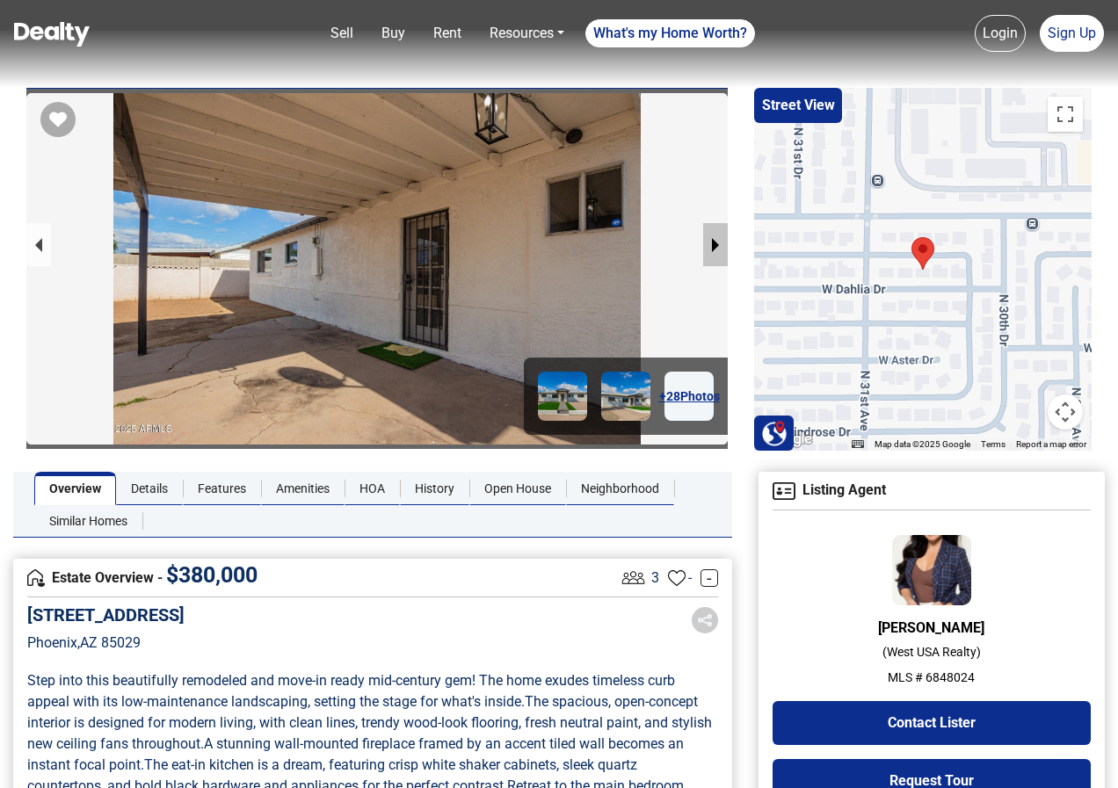
click at [719, 241] on button "next slide / item" at bounding box center [715, 244] width 25 height 43
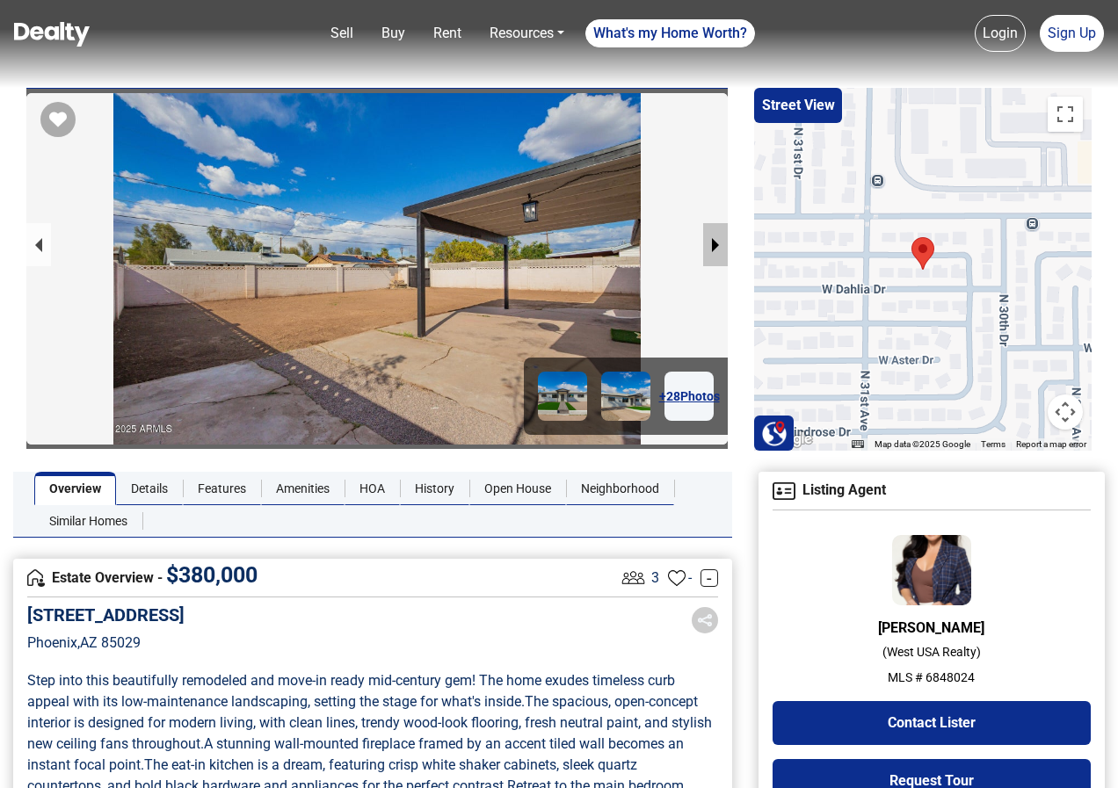
click at [719, 241] on button "next slide / item" at bounding box center [715, 244] width 25 height 43
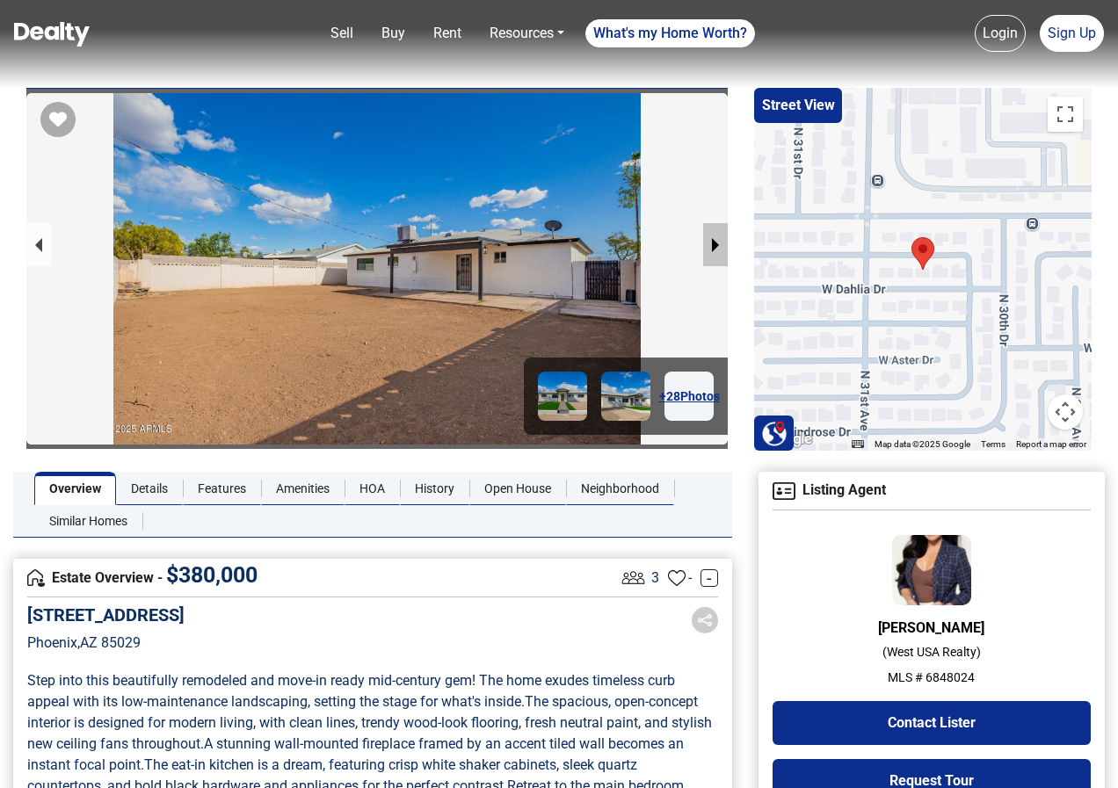
click at [719, 241] on button "next slide / item" at bounding box center [715, 244] width 25 height 43
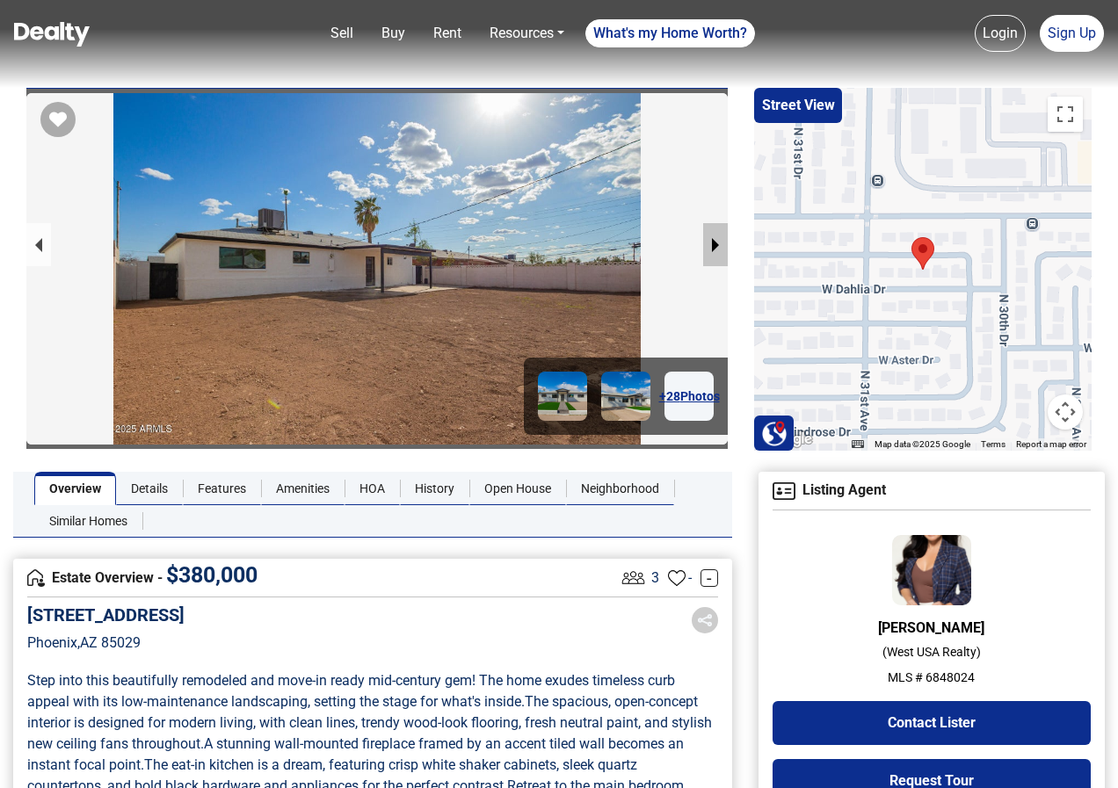
click at [719, 241] on button "next slide / item" at bounding box center [715, 244] width 25 height 43
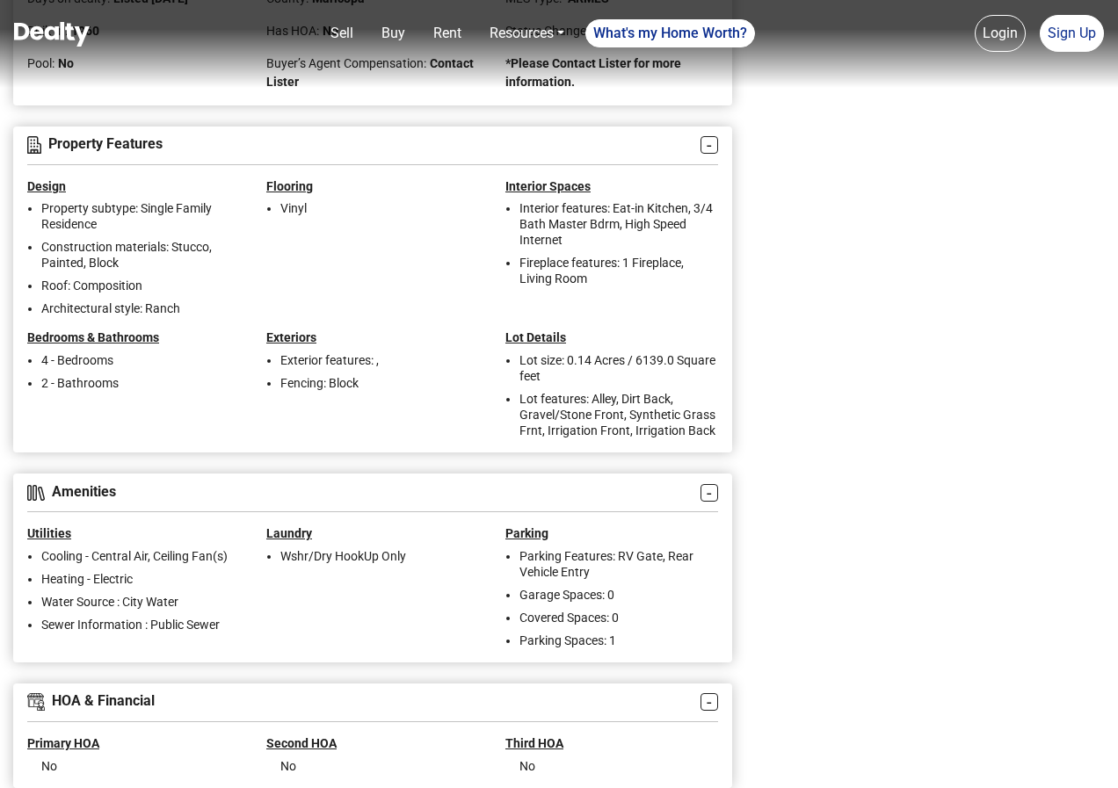
scroll to position [2637, 0]
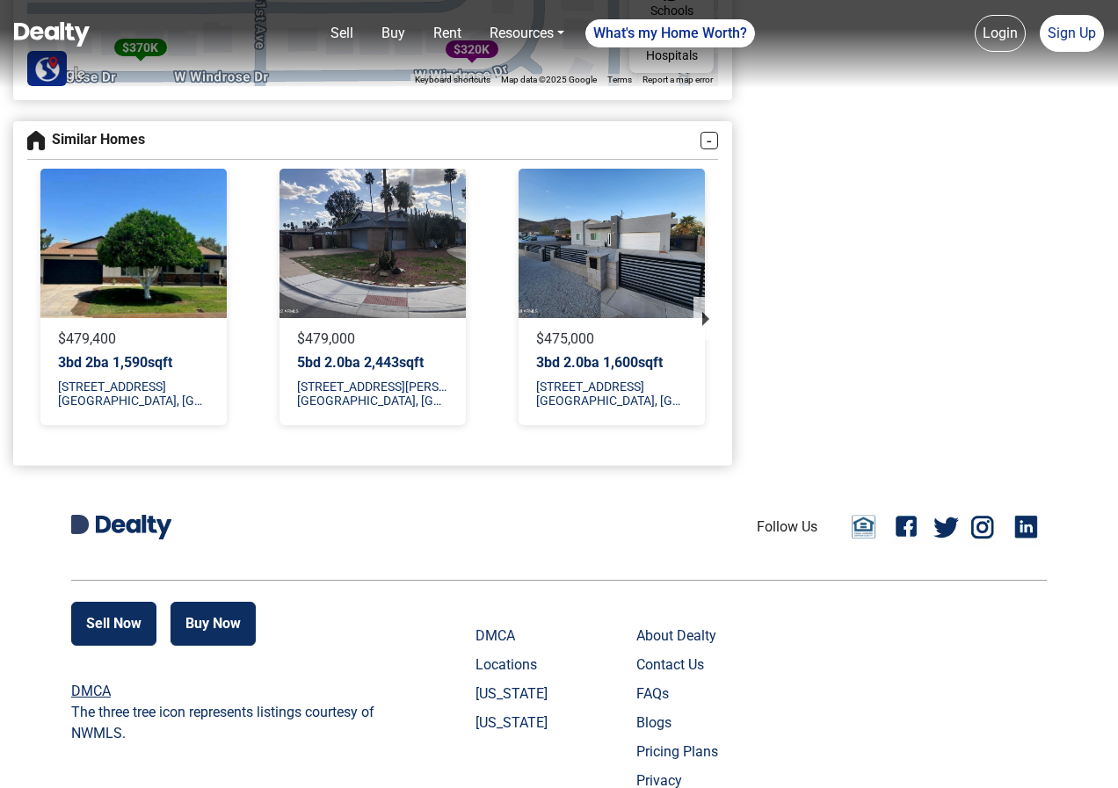
click at [612, 256] on div at bounding box center [612, 243] width 186 height 149
click at [647, 227] on div at bounding box center [612, 243] width 186 height 149
click at [700, 313] on button "next slide / item" at bounding box center [706, 318] width 25 height 43
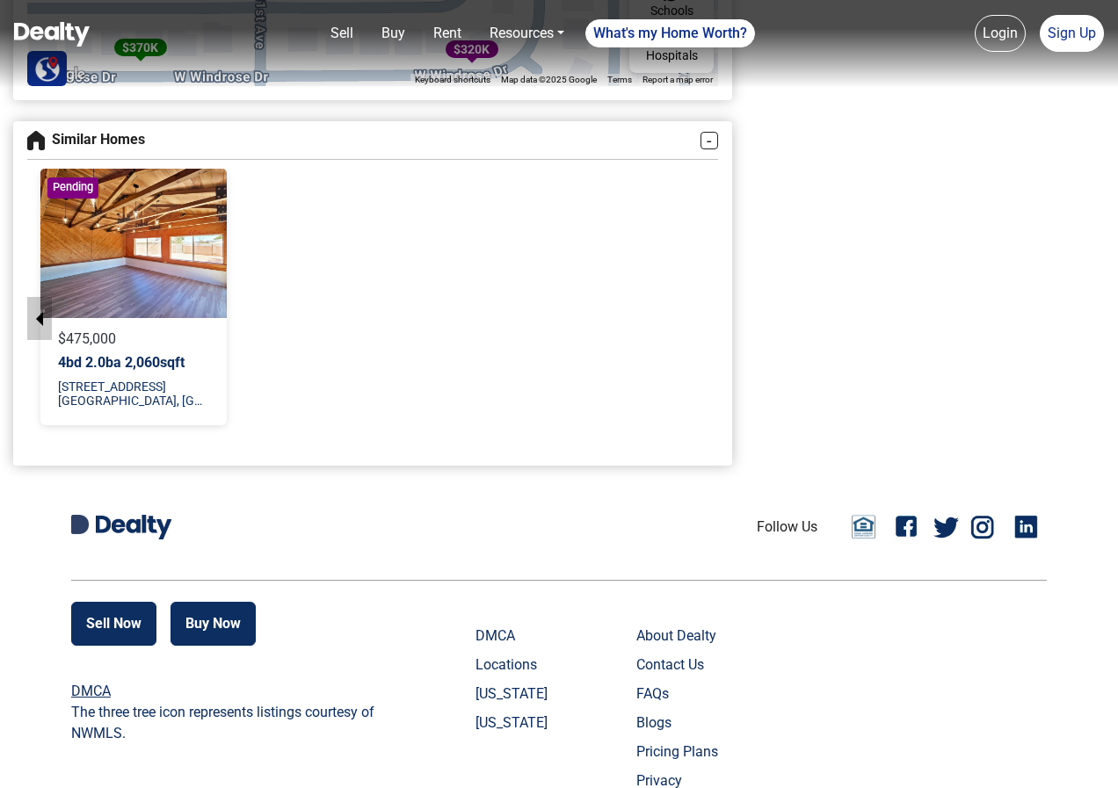
click at [38, 313] on button "previous slide / item" at bounding box center [39, 318] width 25 height 43
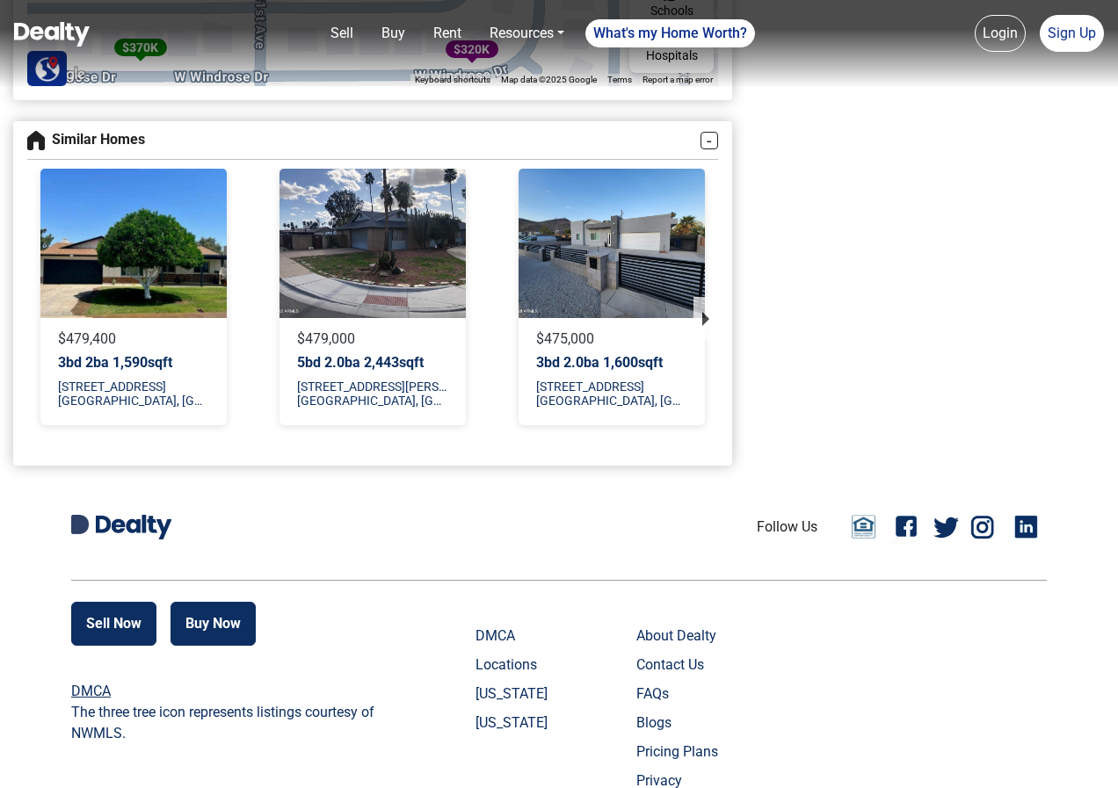
click at [592, 394] on p "10637 N 16TH Avenue Phoenix, AZ 85029" at bounding box center [611, 394] width 151 height 28
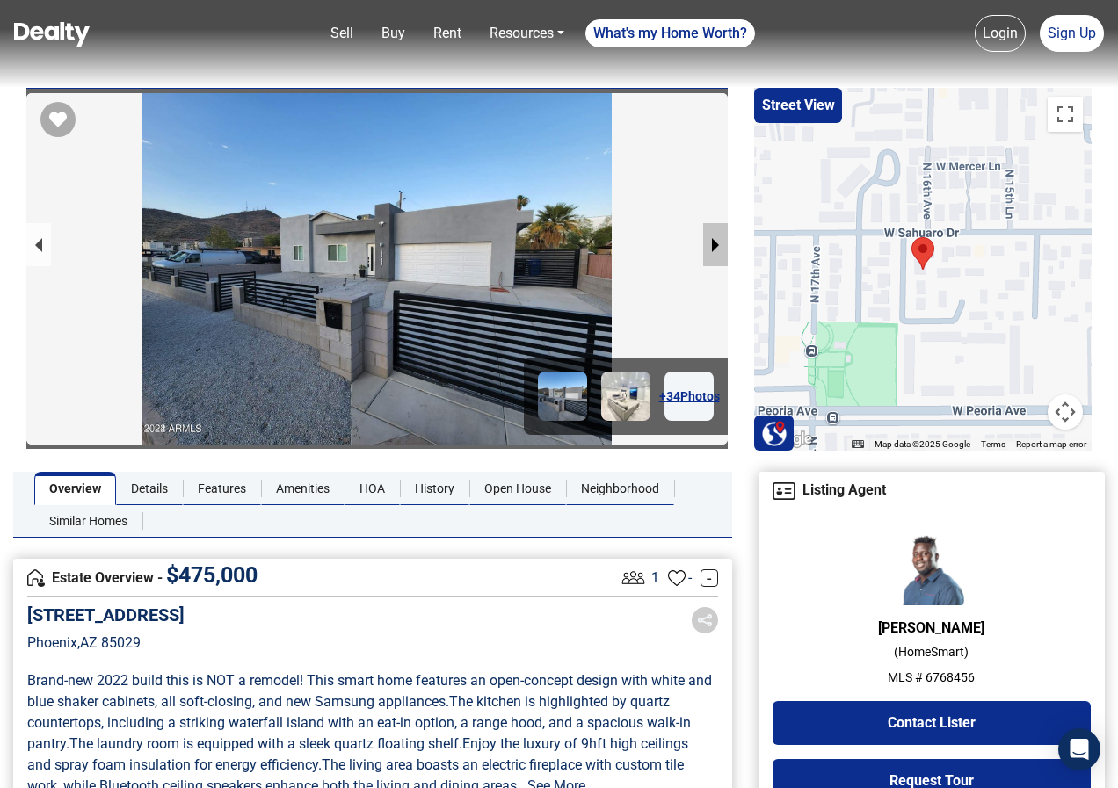
click at [716, 239] on button "next slide / item" at bounding box center [715, 244] width 25 height 43
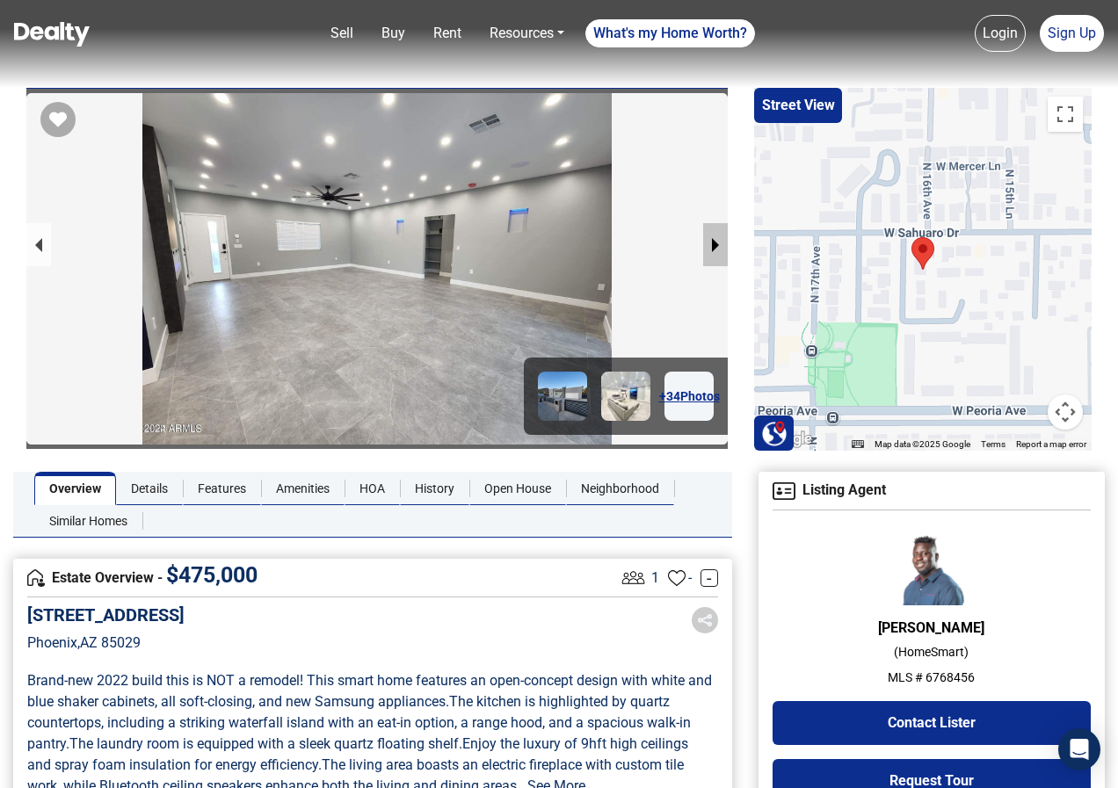
click at [716, 239] on button "next slide / item" at bounding box center [715, 244] width 25 height 43
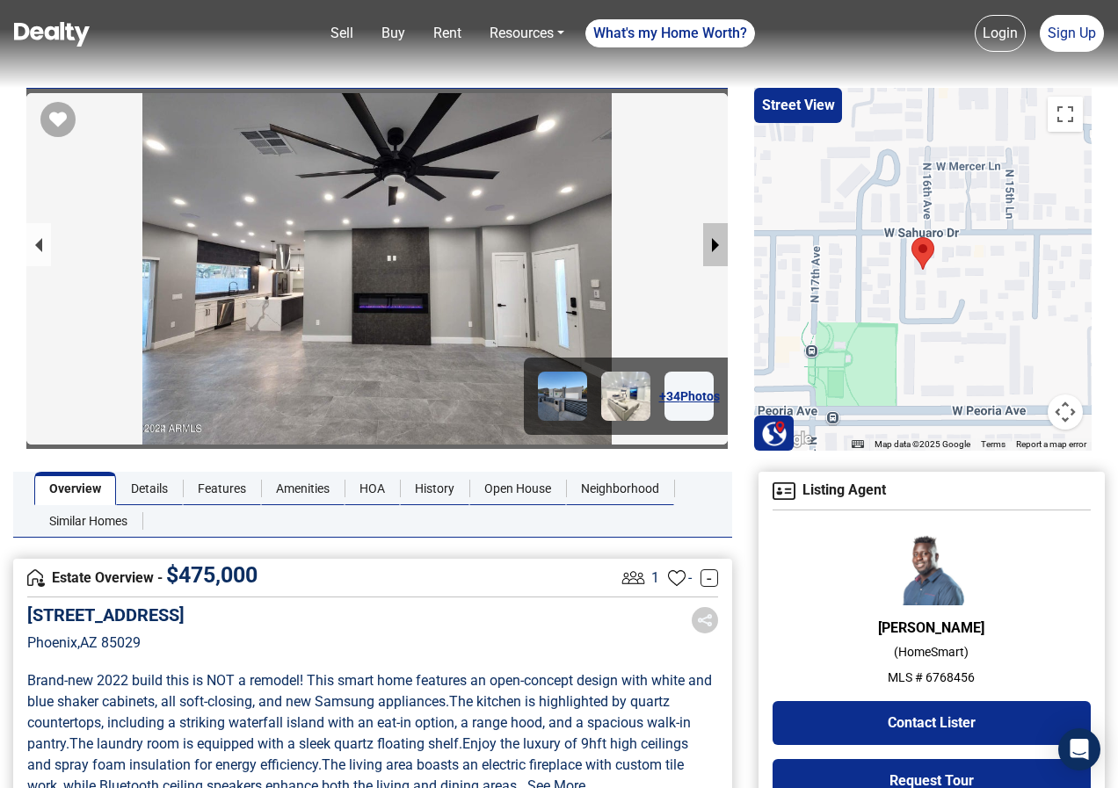
click at [716, 239] on button "next slide / item" at bounding box center [715, 244] width 25 height 43
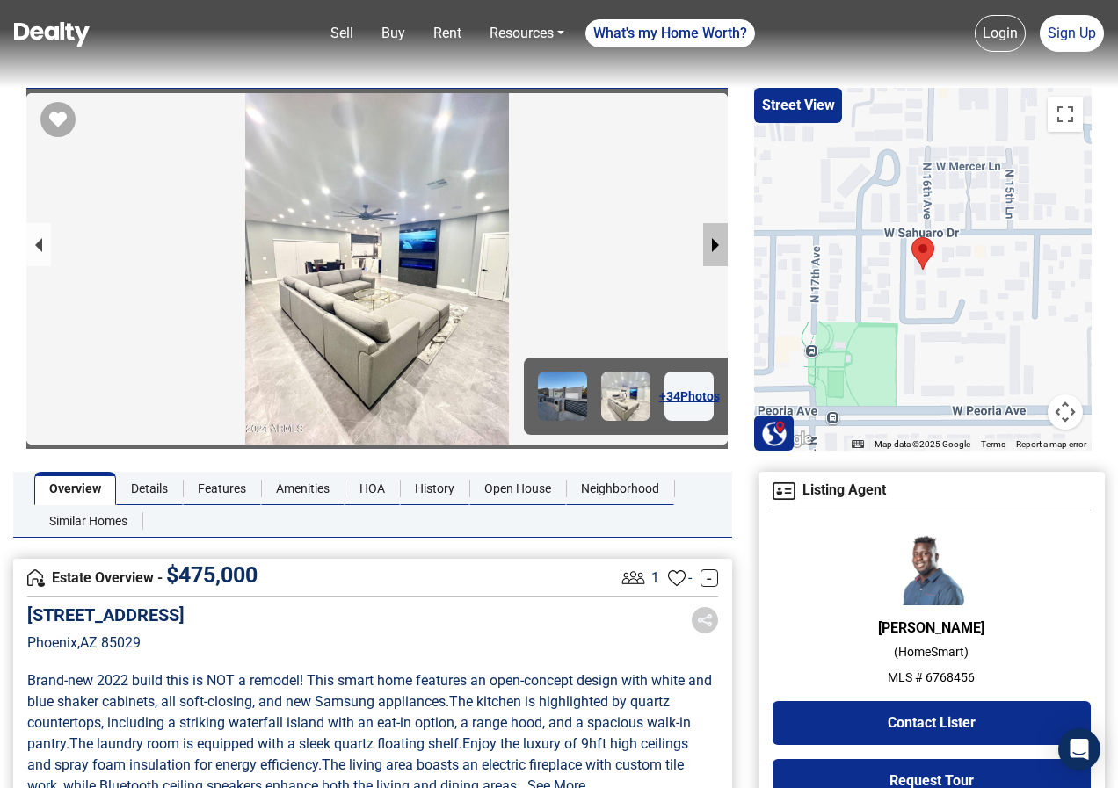
click at [716, 239] on button "next slide / item" at bounding box center [715, 244] width 25 height 43
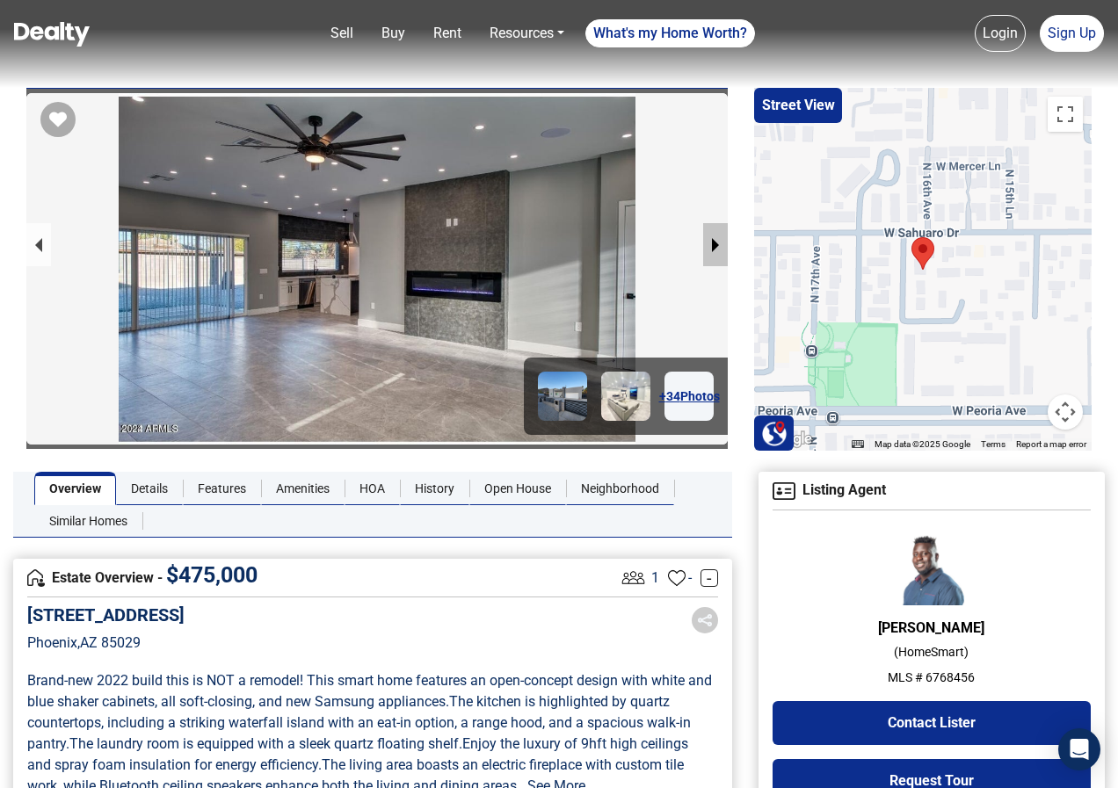
click at [716, 239] on button "next slide / item" at bounding box center [715, 244] width 25 height 43
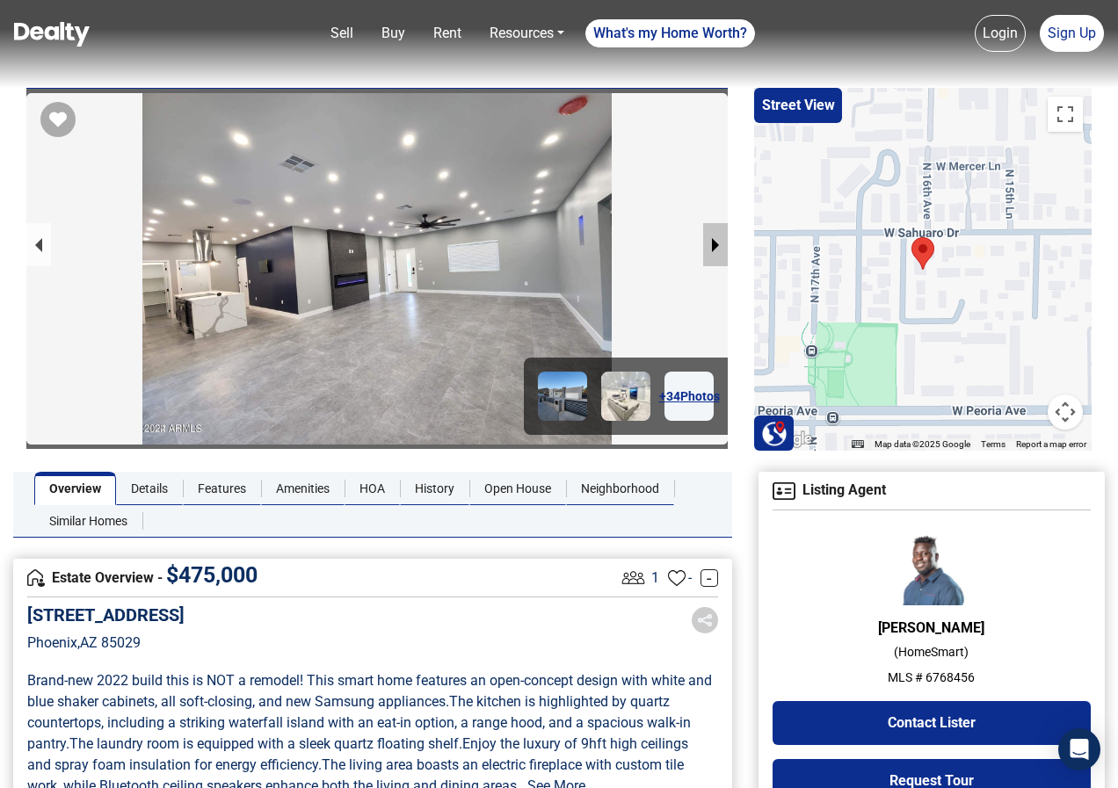
click at [716, 239] on button "next slide / item" at bounding box center [715, 244] width 25 height 43
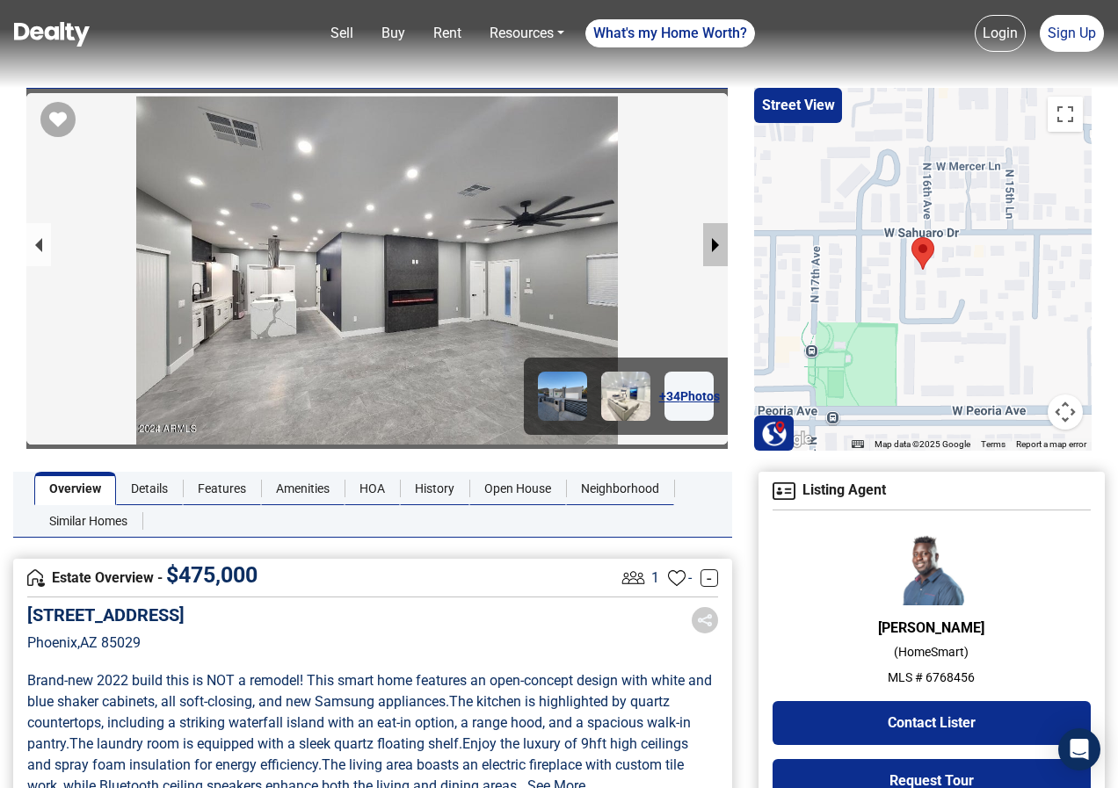
click at [716, 239] on button "next slide / item" at bounding box center [715, 244] width 25 height 43
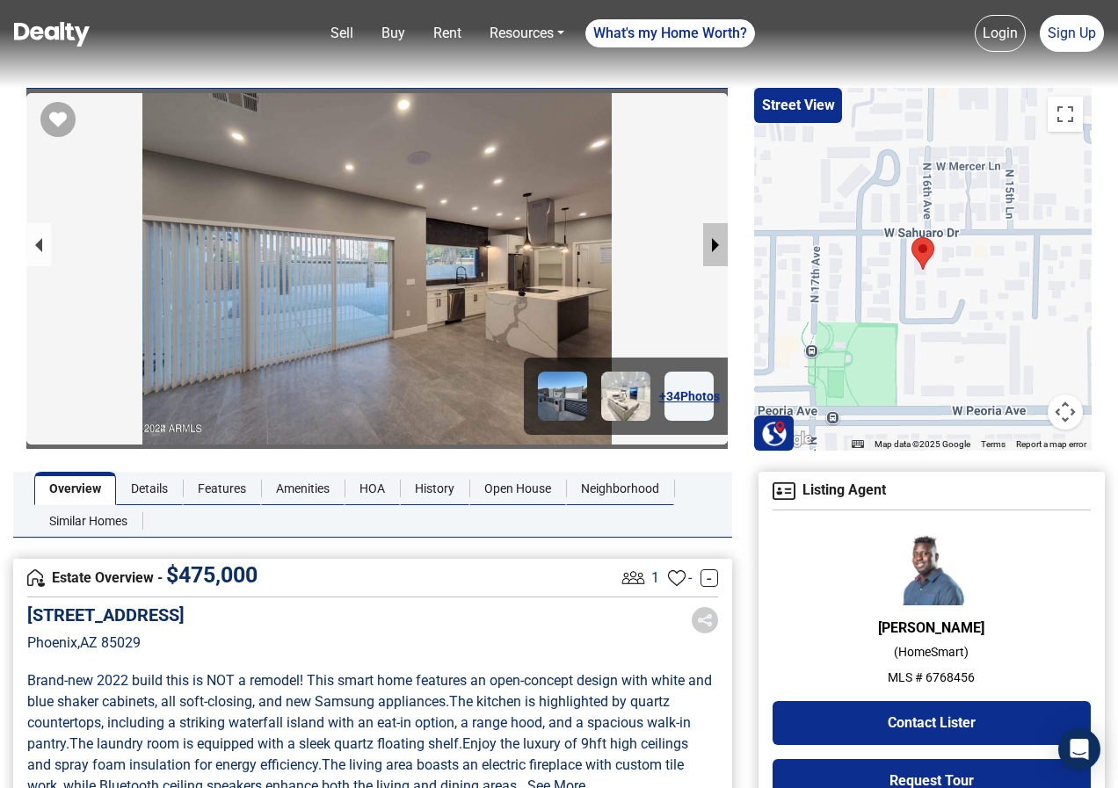
click at [716, 239] on button "next slide / item" at bounding box center [715, 244] width 25 height 43
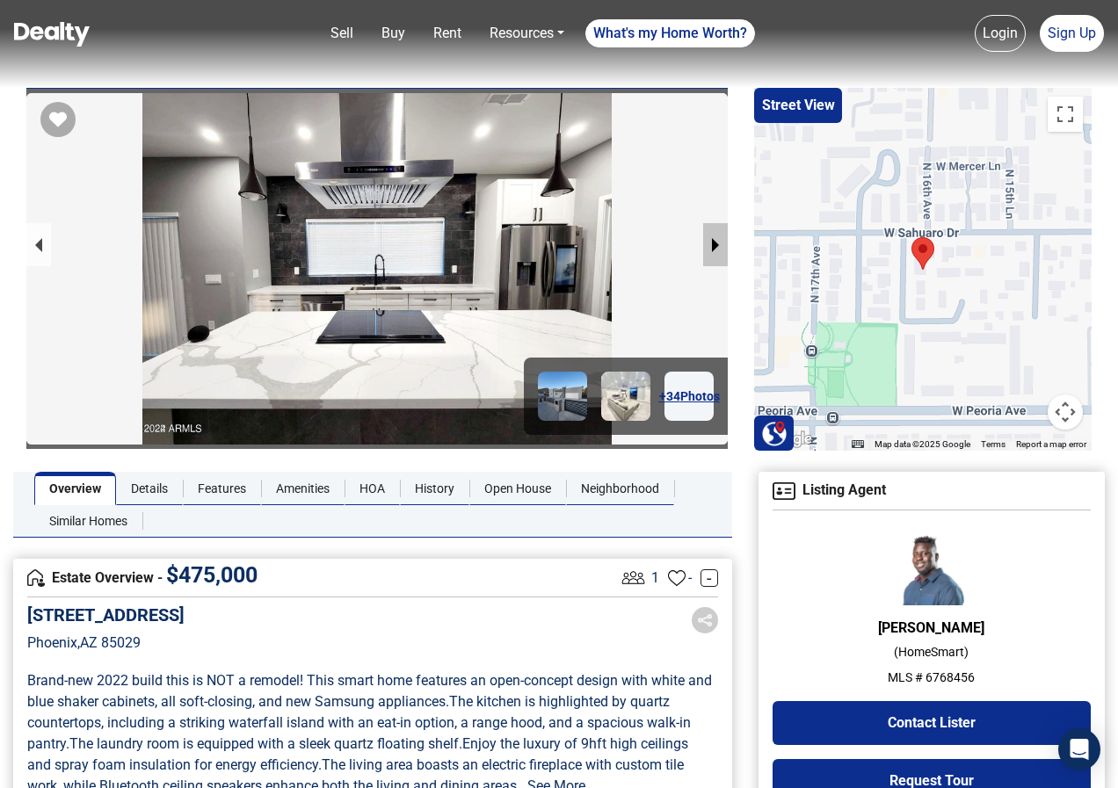
click at [716, 239] on button "next slide / item" at bounding box center [715, 244] width 25 height 43
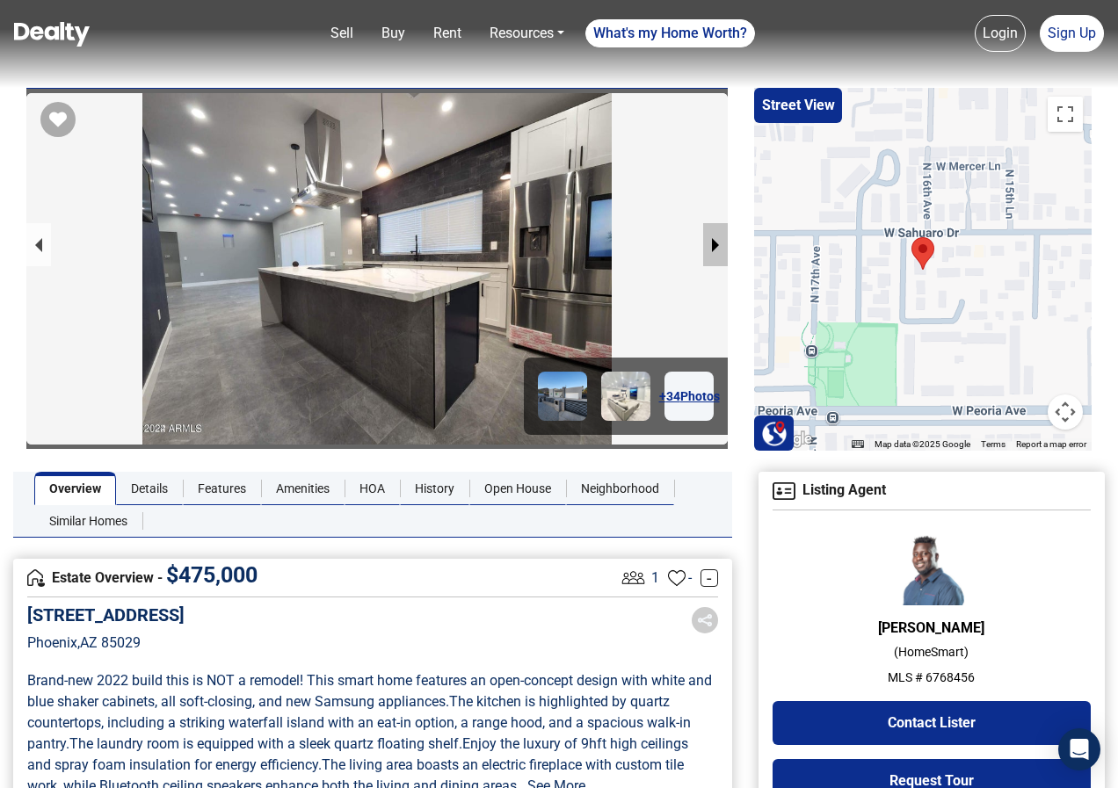
click at [716, 239] on button "next slide / item" at bounding box center [715, 244] width 25 height 43
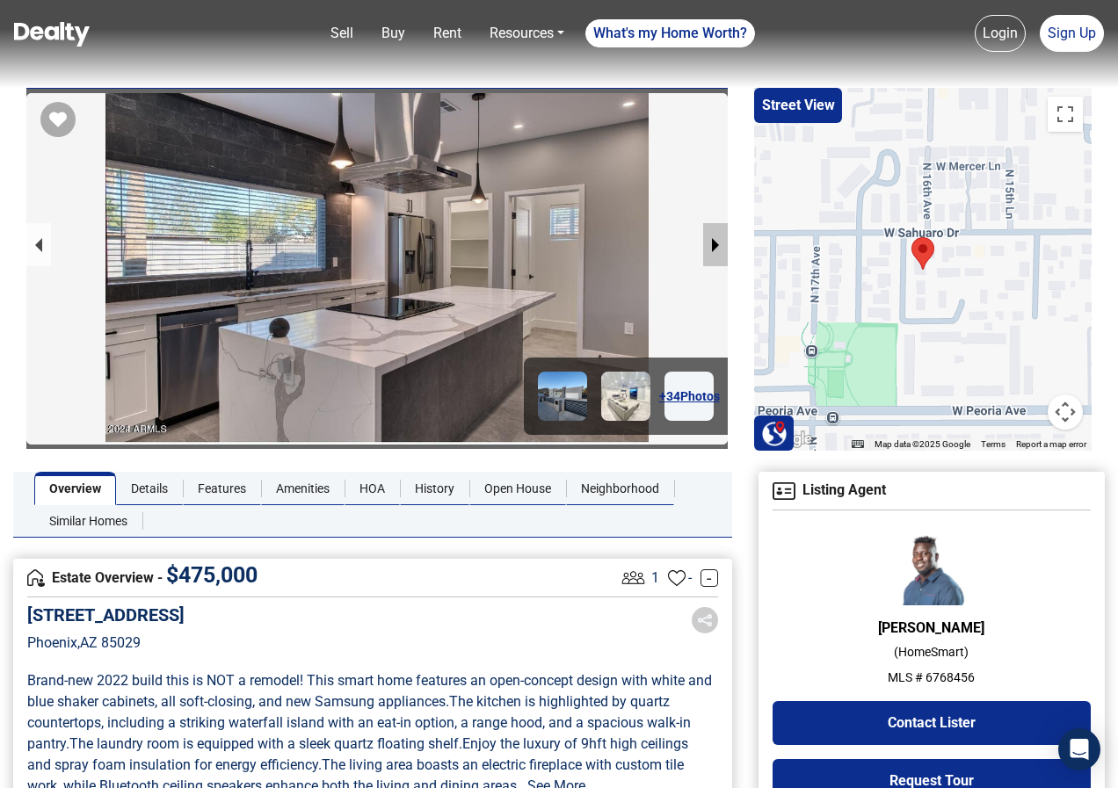
click at [716, 239] on button "next slide / item" at bounding box center [715, 244] width 25 height 43
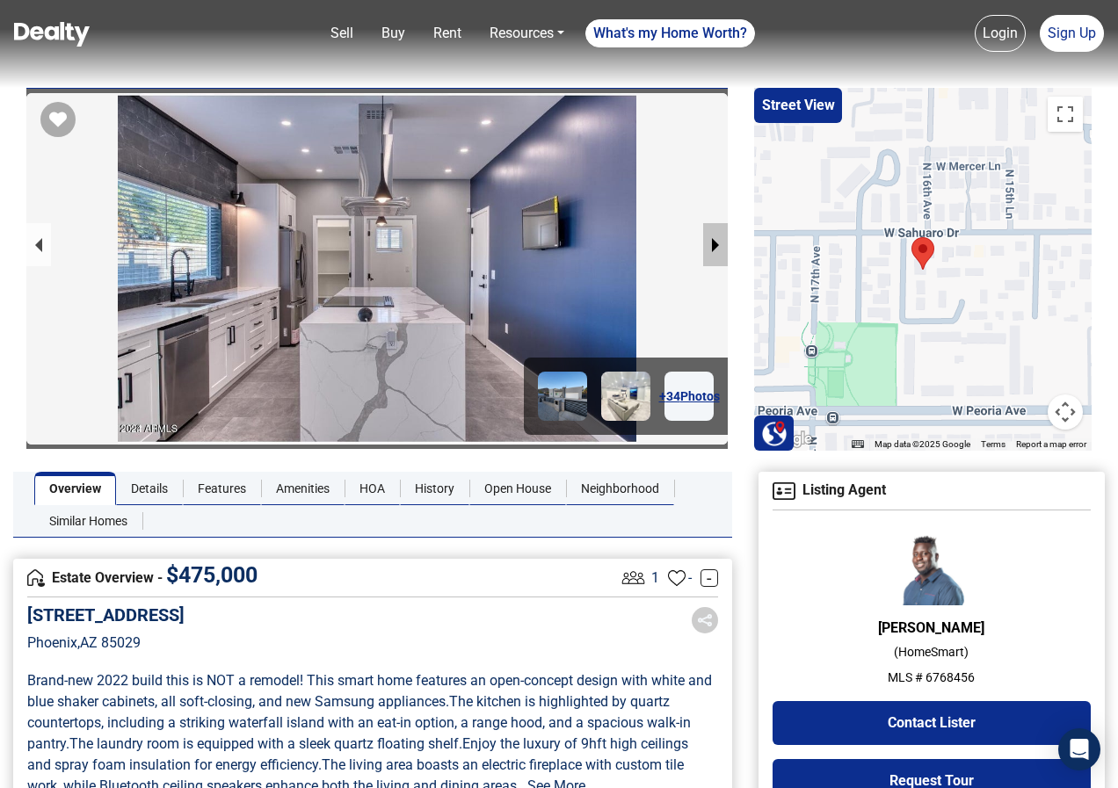
click at [716, 239] on button "next slide / item" at bounding box center [715, 244] width 25 height 43
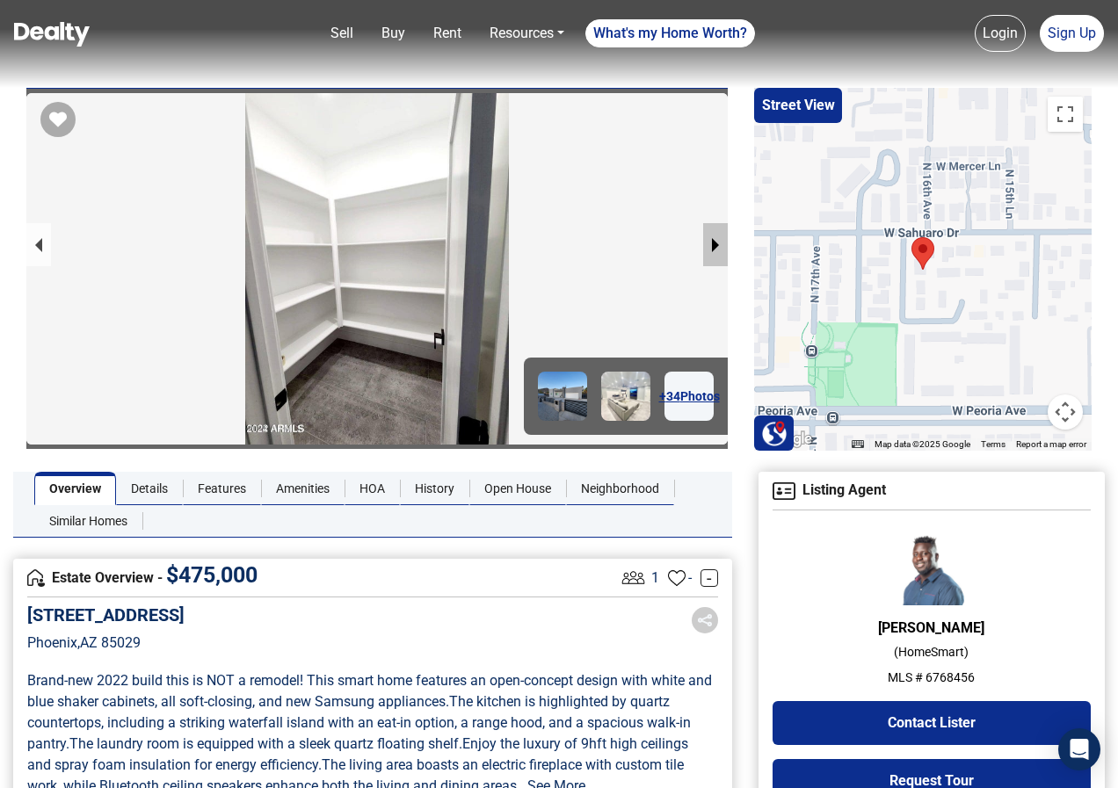
click at [716, 239] on button "next slide / item" at bounding box center [715, 244] width 25 height 43
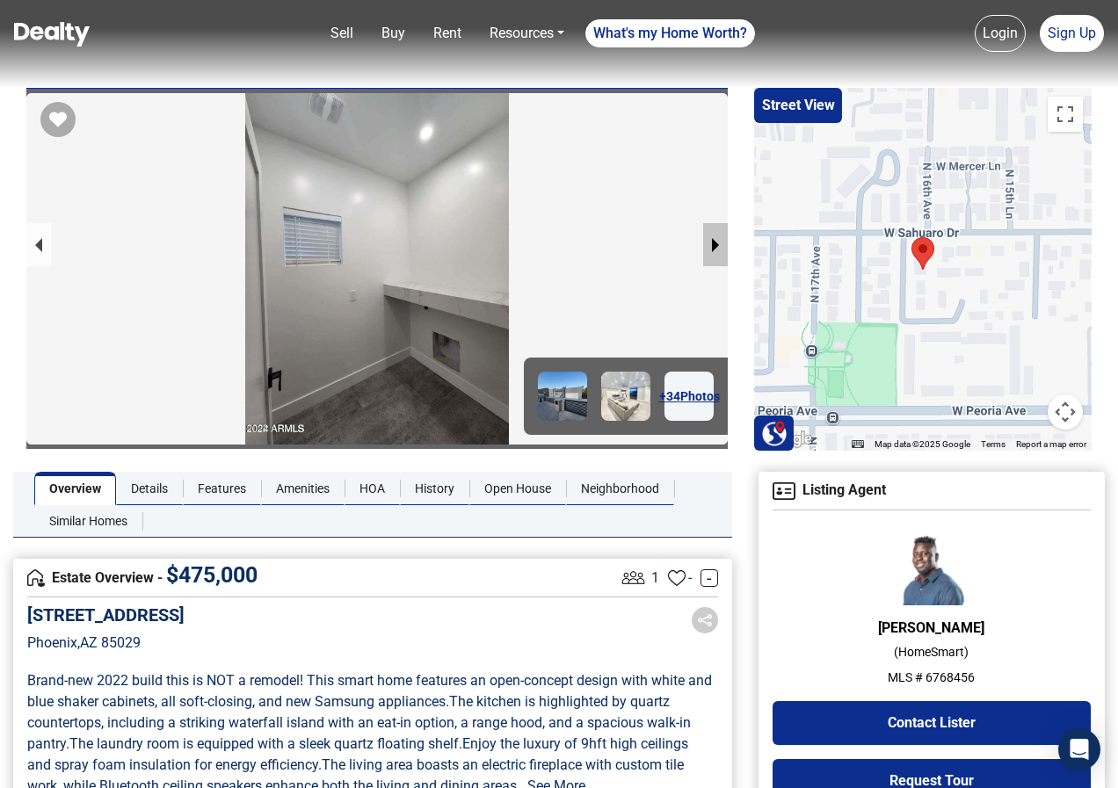
click at [716, 239] on button "next slide / item" at bounding box center [715, 244] width 25 height 43
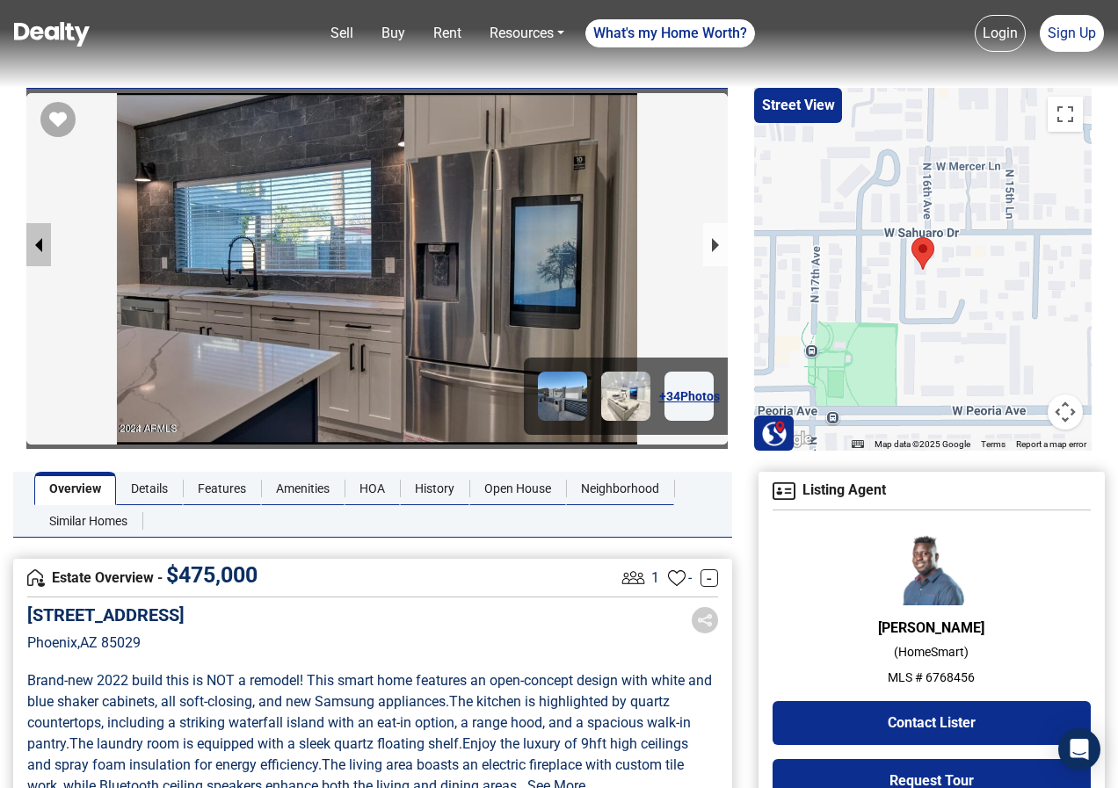
click at [34, 250] on button "previous slide / item" at bounding box center [38, 244] width 25 height 43
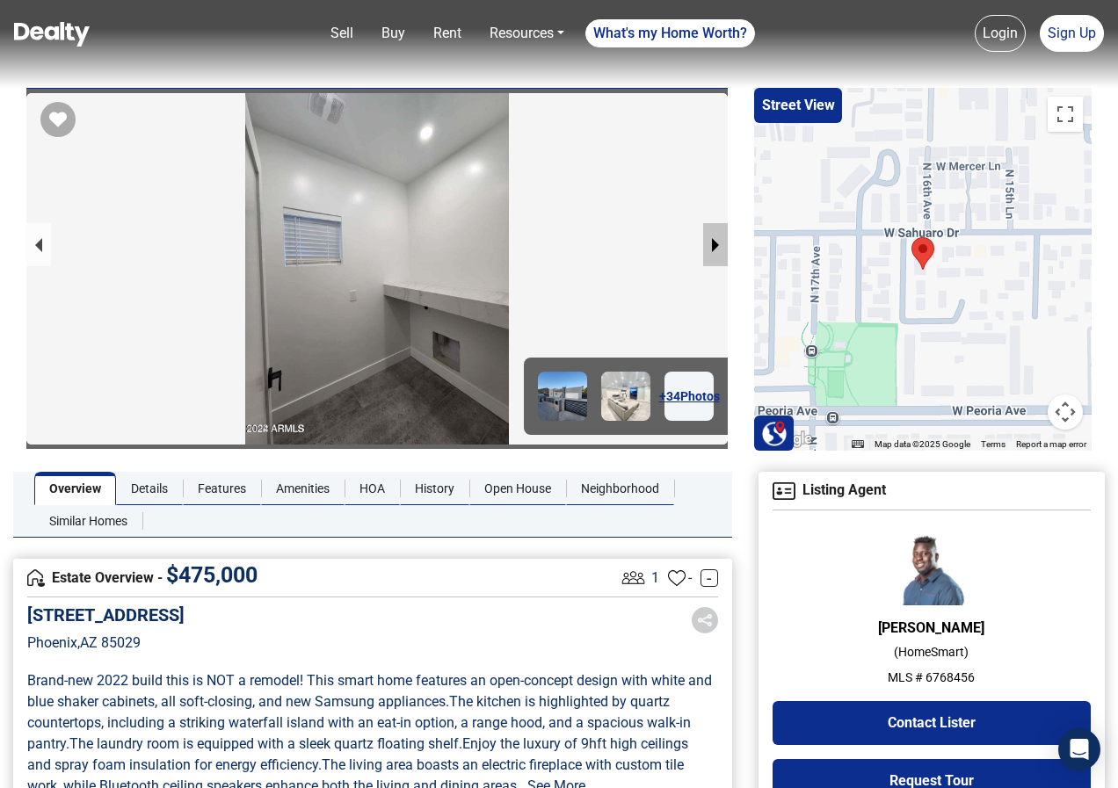
click at [719, 244] on button "next slide / item" at bounding box center [715, 244] width 25 height 43
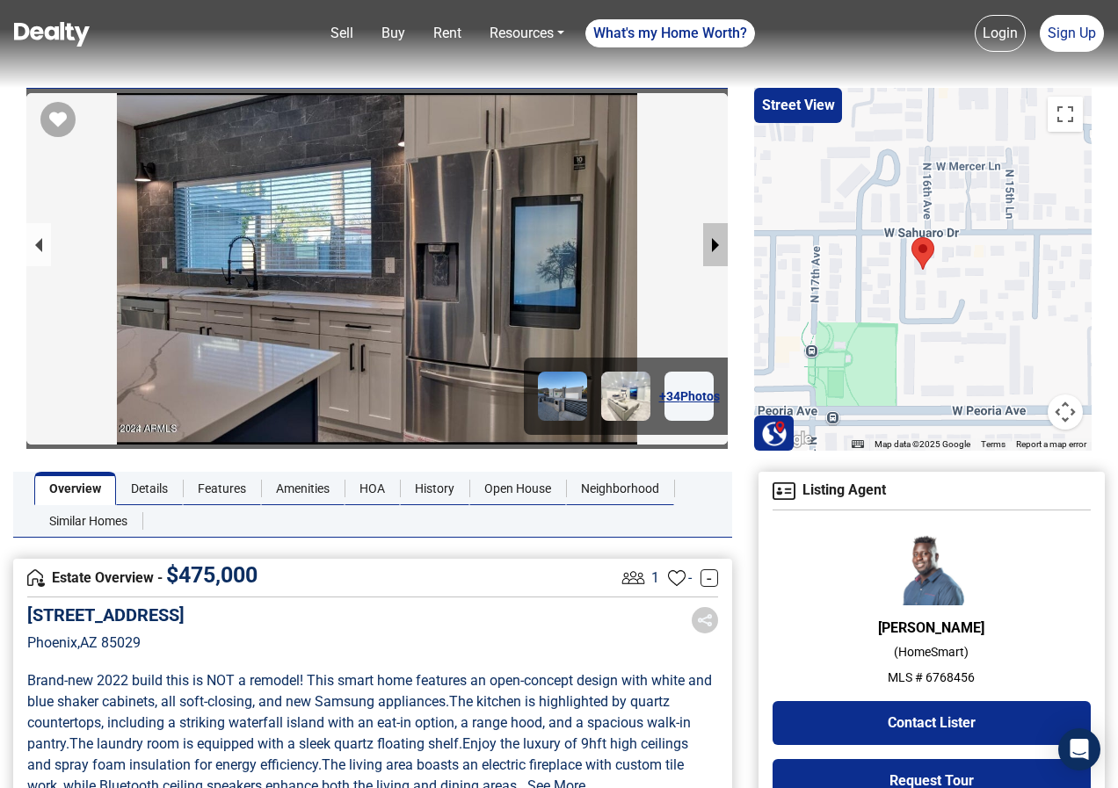
click at [719, 245] on button "next slide / item" at bounding box center [715, 244] width 25 height 43
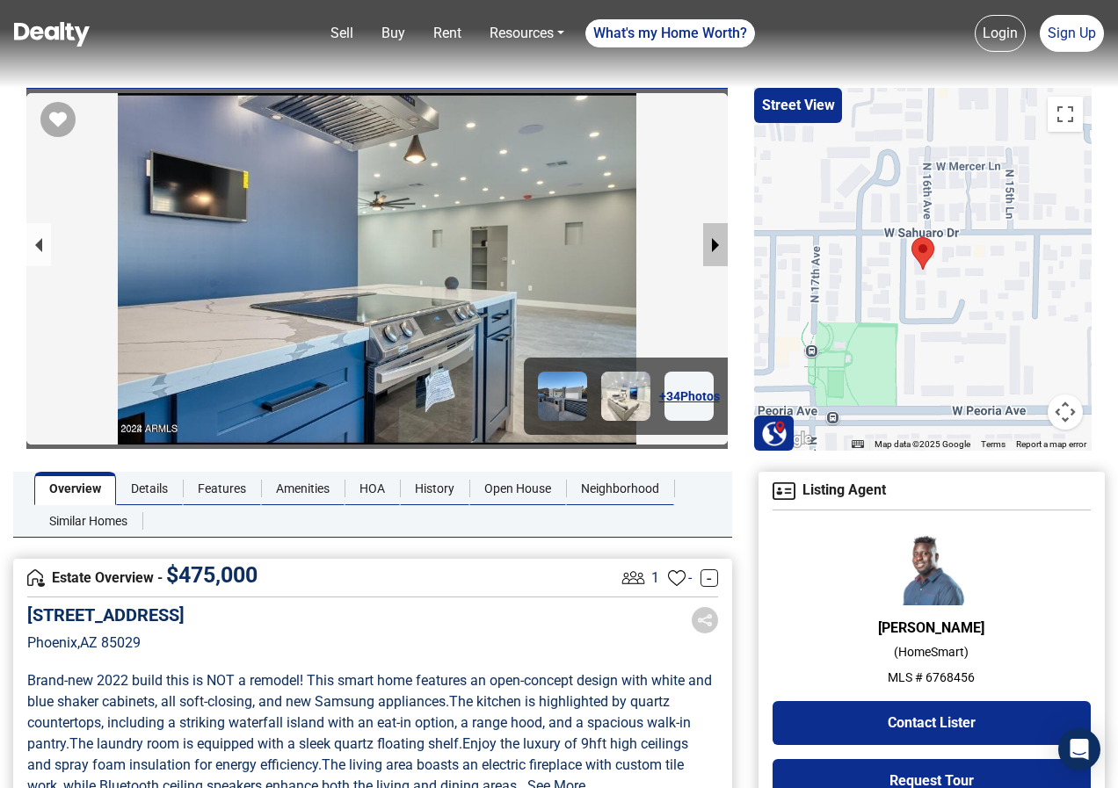
click at [719, 246] on button "next slide / item" at bounding box center [715, 244] width 25 height 43
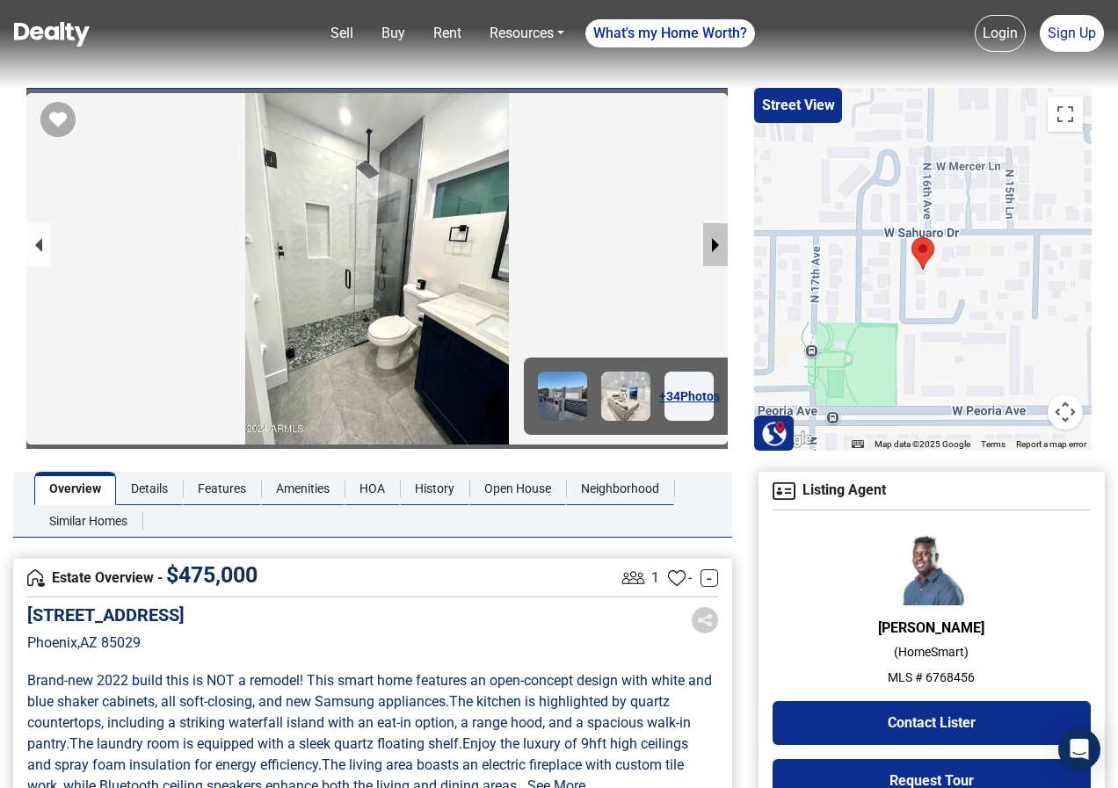
click at [717, 247] on button "next slide / item" at bounding box center [715, 244] width 25 height 43
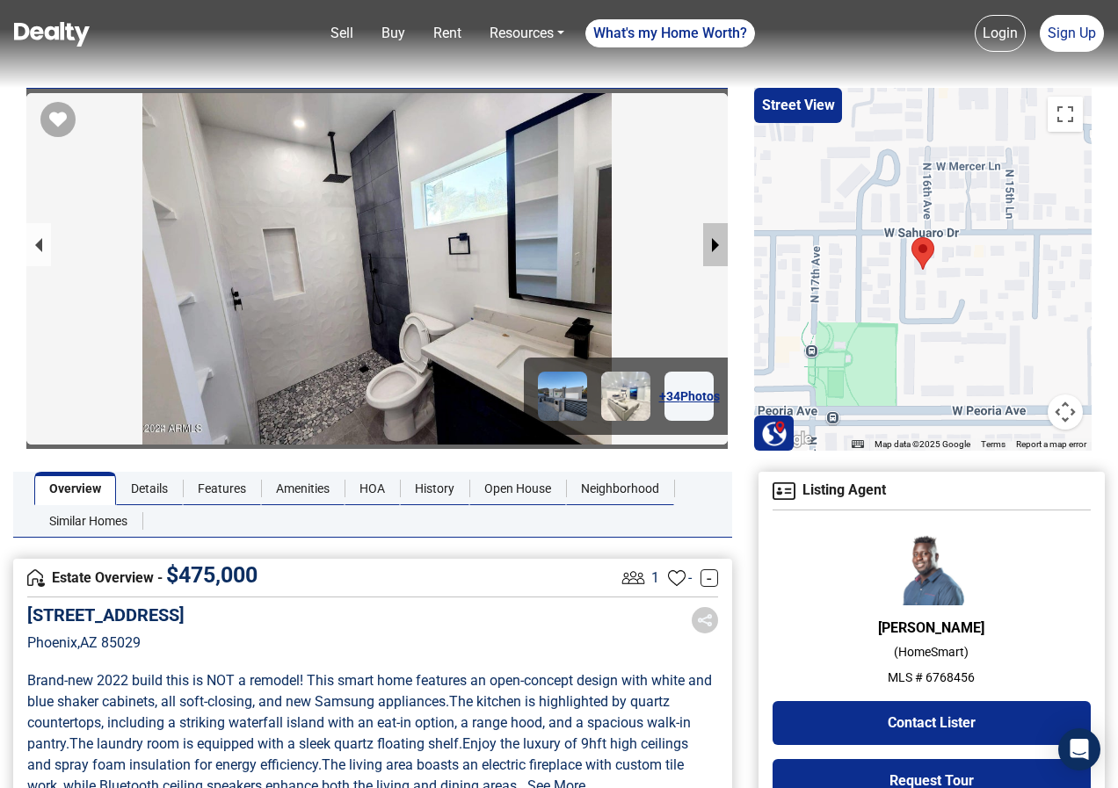
click at [717, 247] on button "next slide / item" at bounding box center [715, 244] width 25 height 43
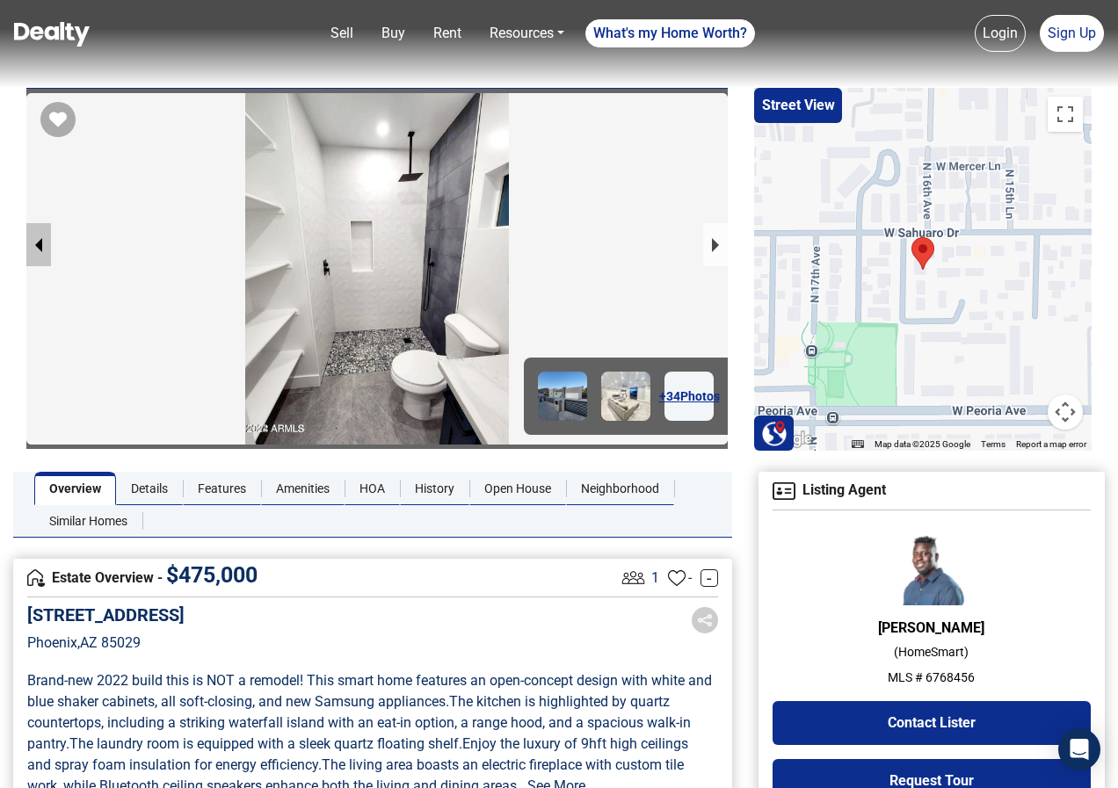
click at [33, 247] on button "previous slide / item" at bounding box center [38, 244] width 25 height 43
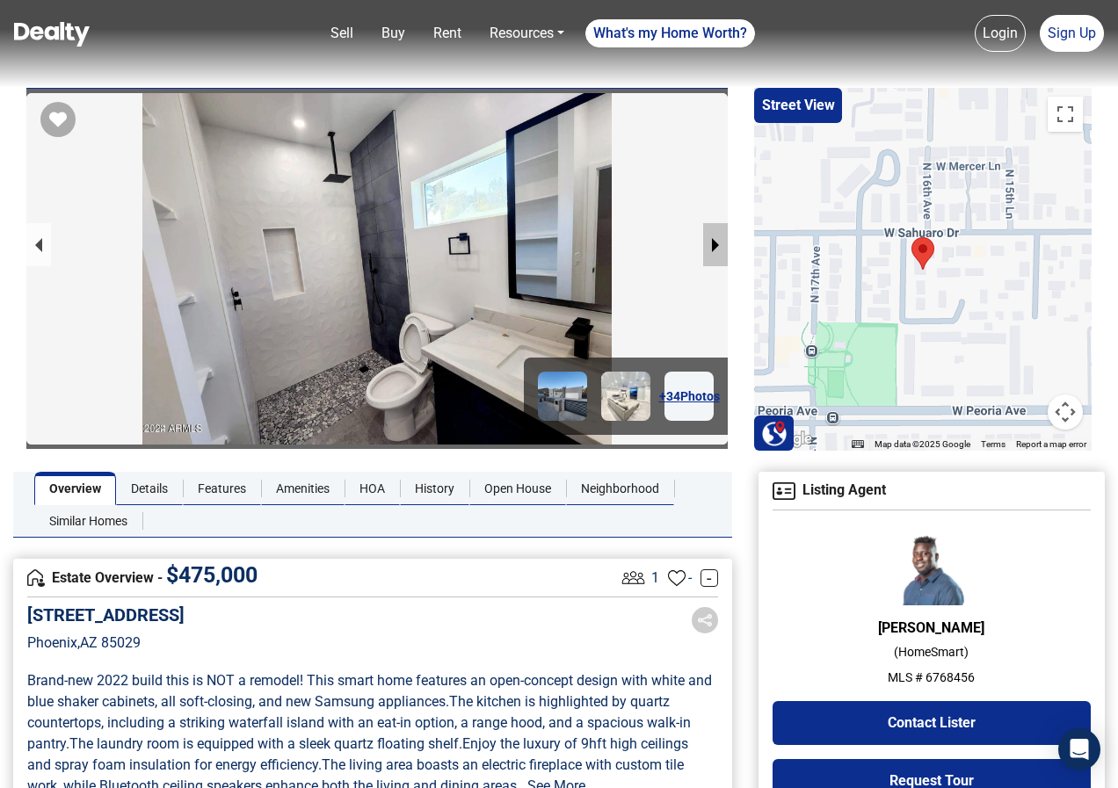
click at [715, 243] on button "next slide / item" at bounding box center [715, 244] width 25 height 43
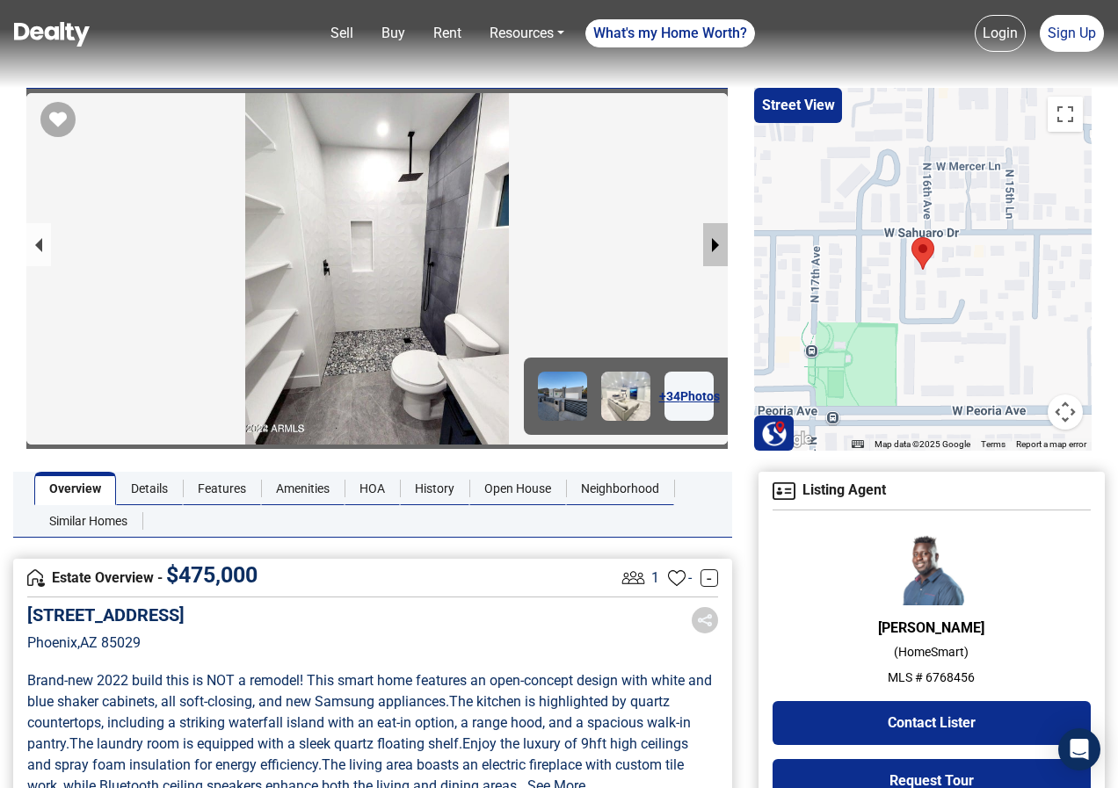
click at [712, 239] on button "next slide / item" at bounding box center [715, 244] width 25 height 43
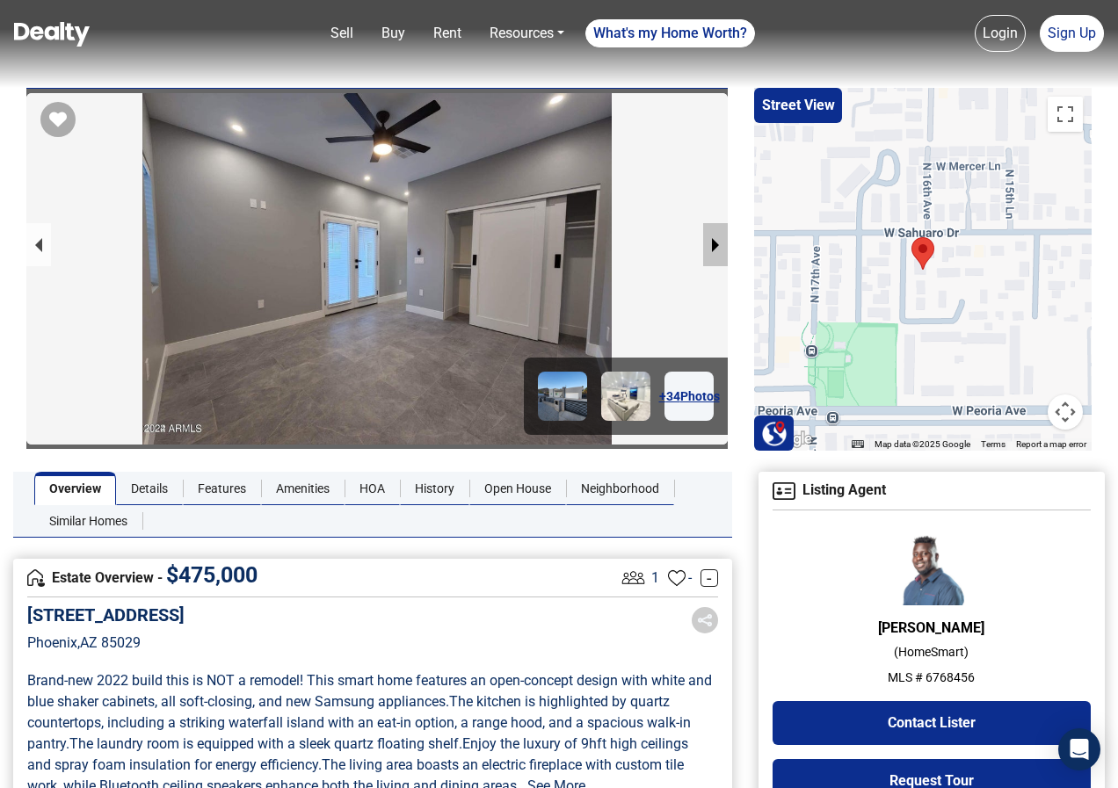
click at [716, 245] on button "next slide / item" at bounding box center [715, 244] width 25 height 43
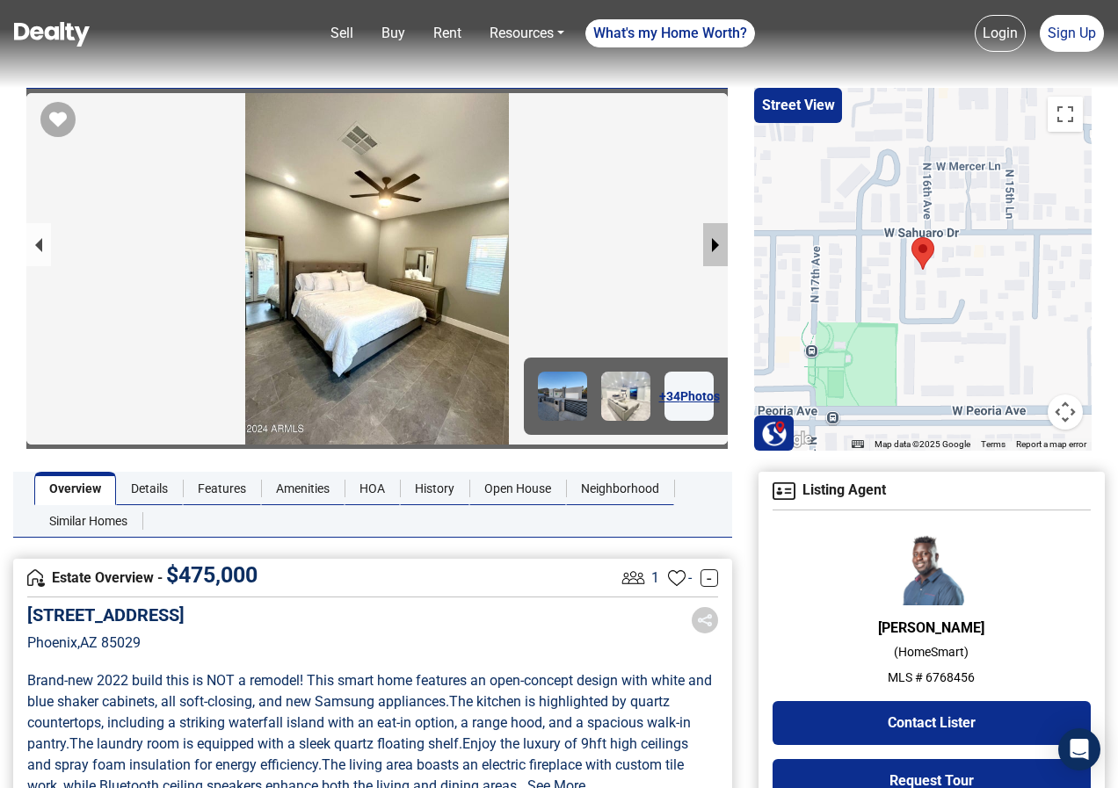
click at [716, 245] on button "next slide / item" at bounding box center [715, 244] width 25 height 43
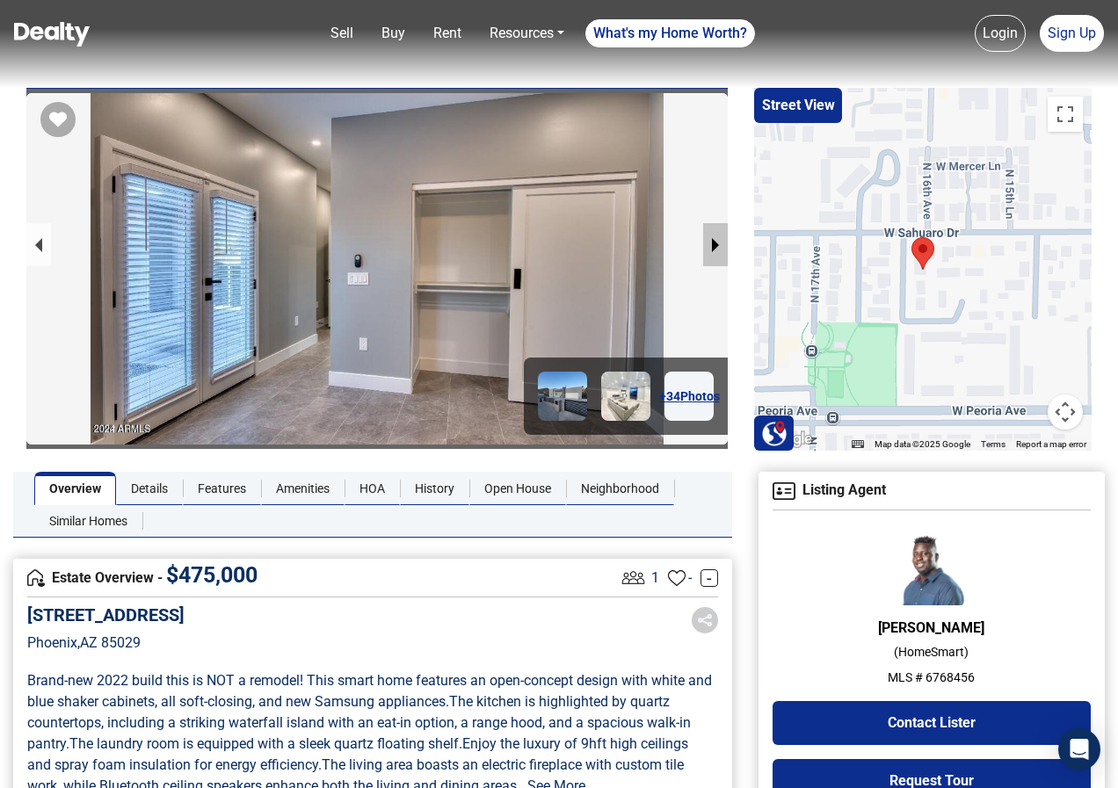
click at [716, 245] on button "next slide / item" at bounding box center [715, 244] width 25 height 43
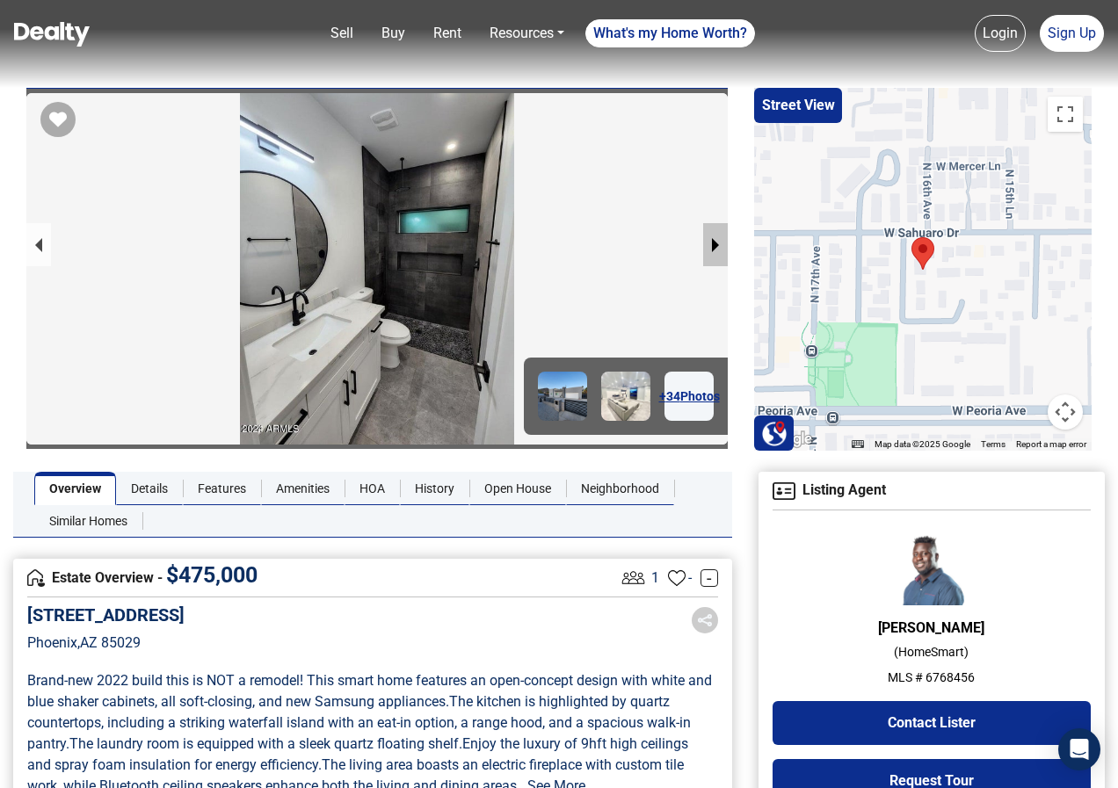
click at [716, 245] on button "next slide / item" at bounding box center [715, 244] width 25 height 43
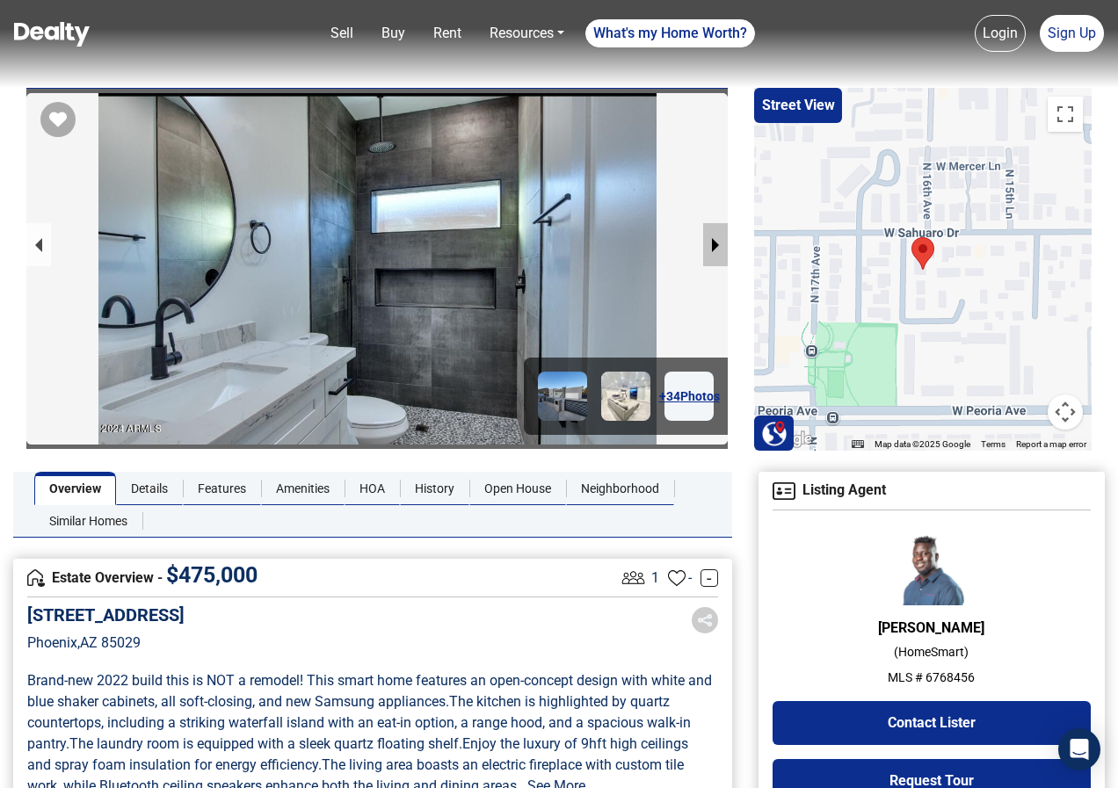
click at [716, 245] on button "next slide / item" at bounding box center [715, 244] width 25 height 43
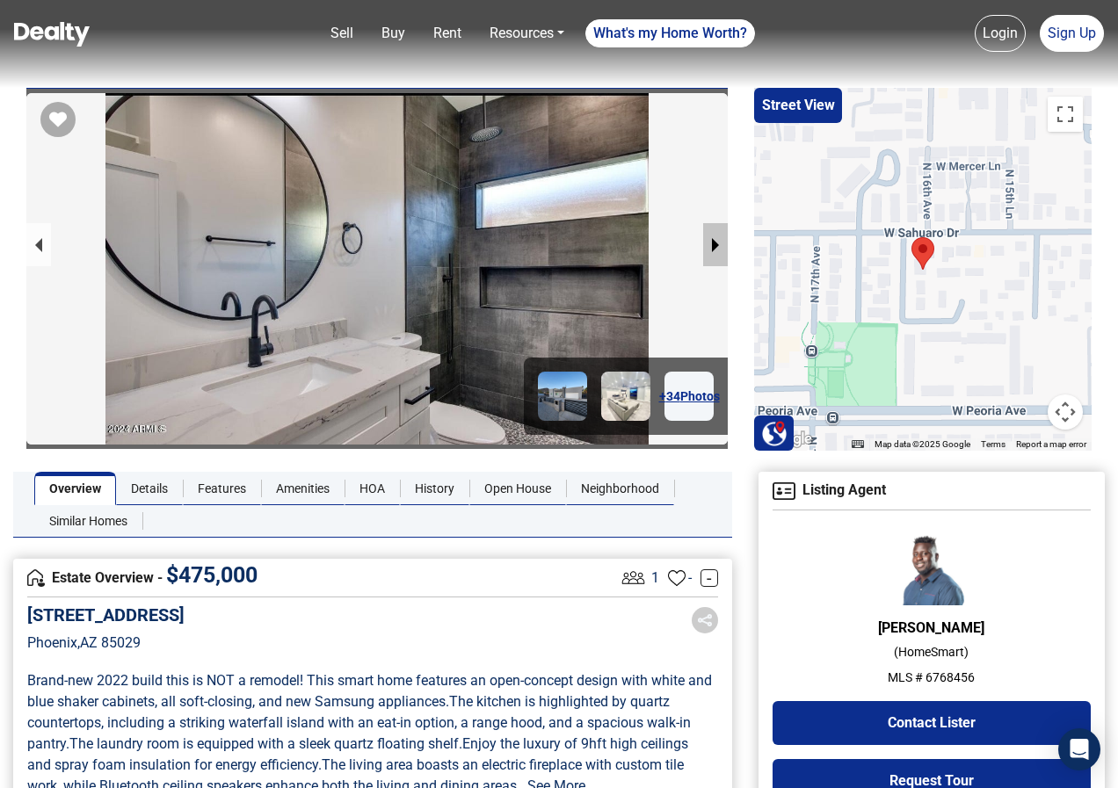
click at [716, 245] on button "next slide / item" at bounding box center [715, 244] width 25 height 43
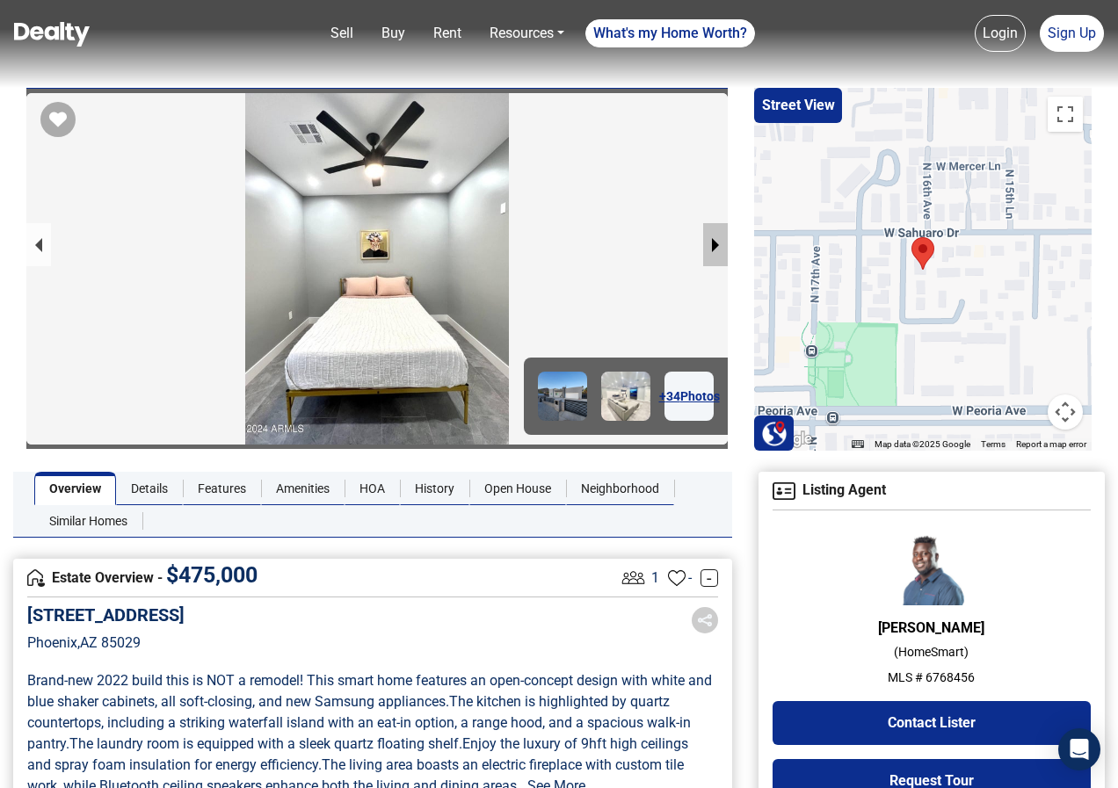
click at [716, 245] on button "next slide / item" at bounding box center [715, 244] width 25 height 43
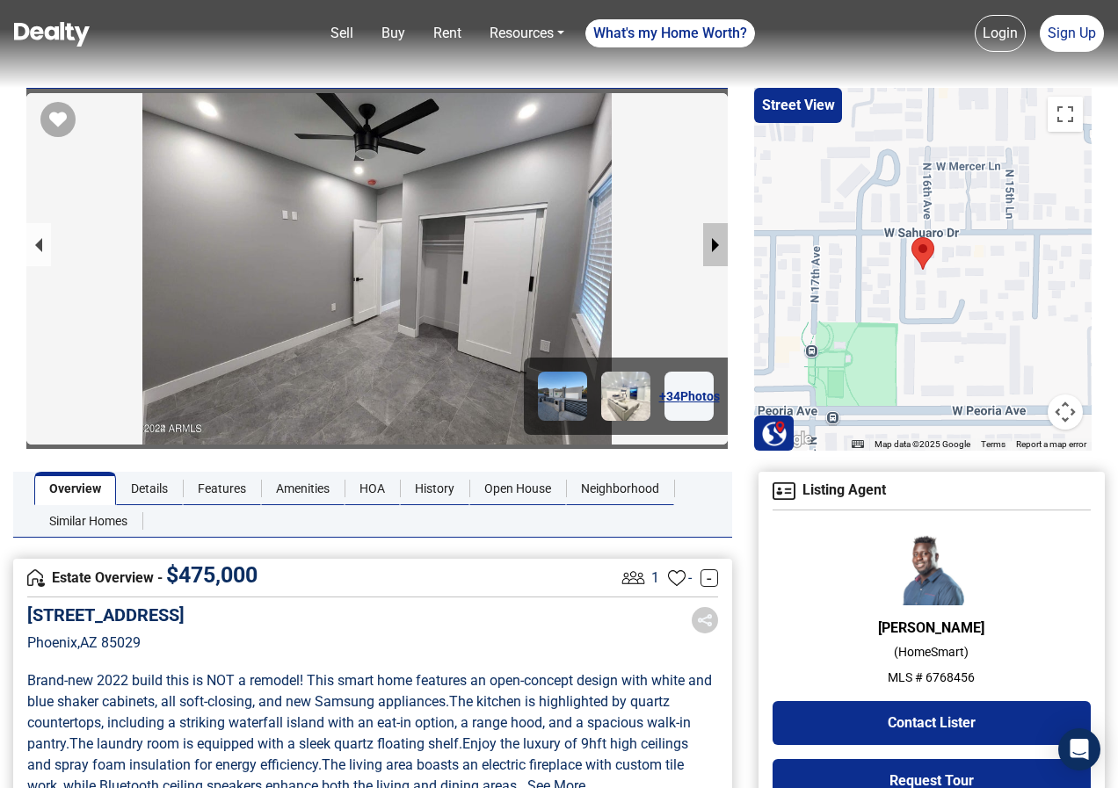
click at [716, 244] on button "next slide / item" at bounding box center [715, 244] width 25 height 43
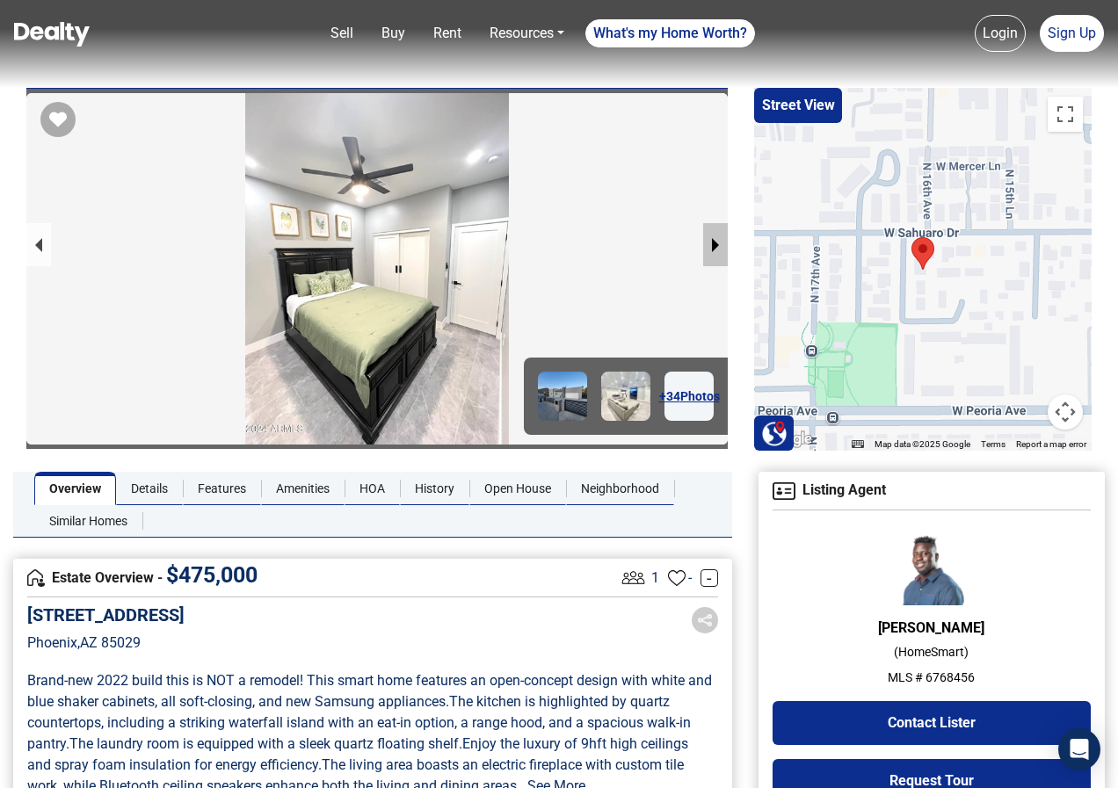
click at [716, 244] on button "next slide / item" at bounding box center [715, 244] width 25 height 43
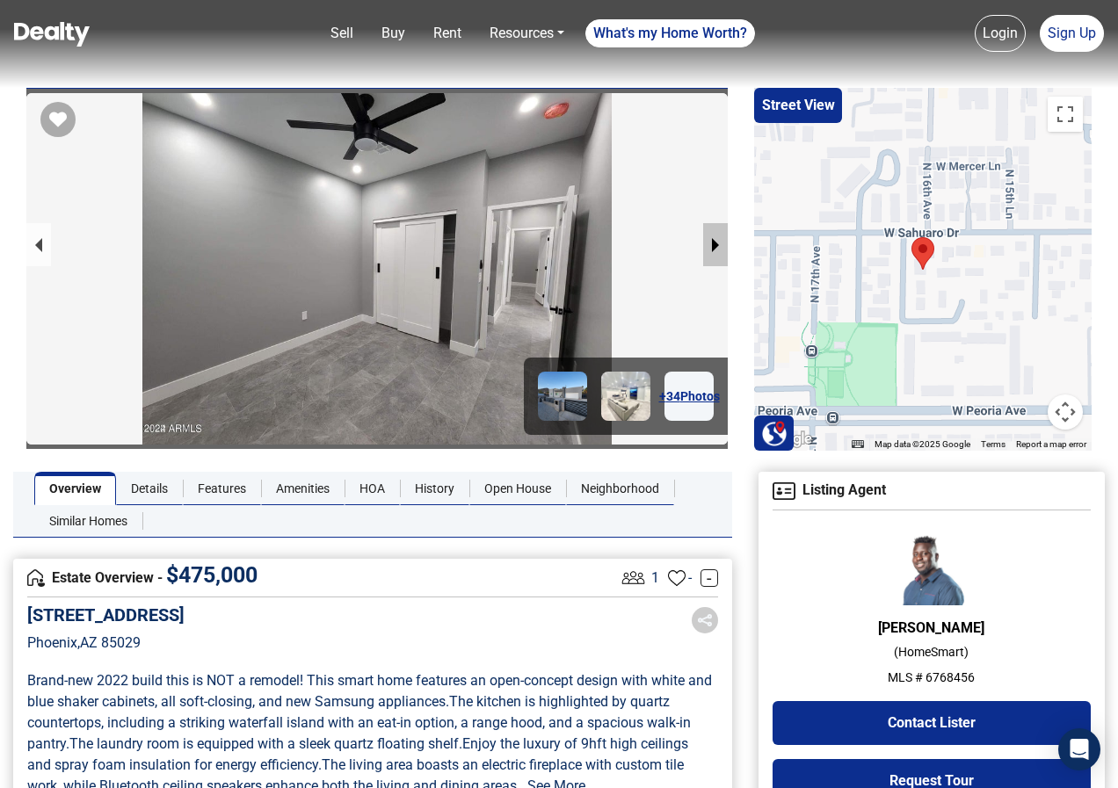
click at [716, 244] on button "next slide / item" at bounding box center [715, 244] width 25 height 43
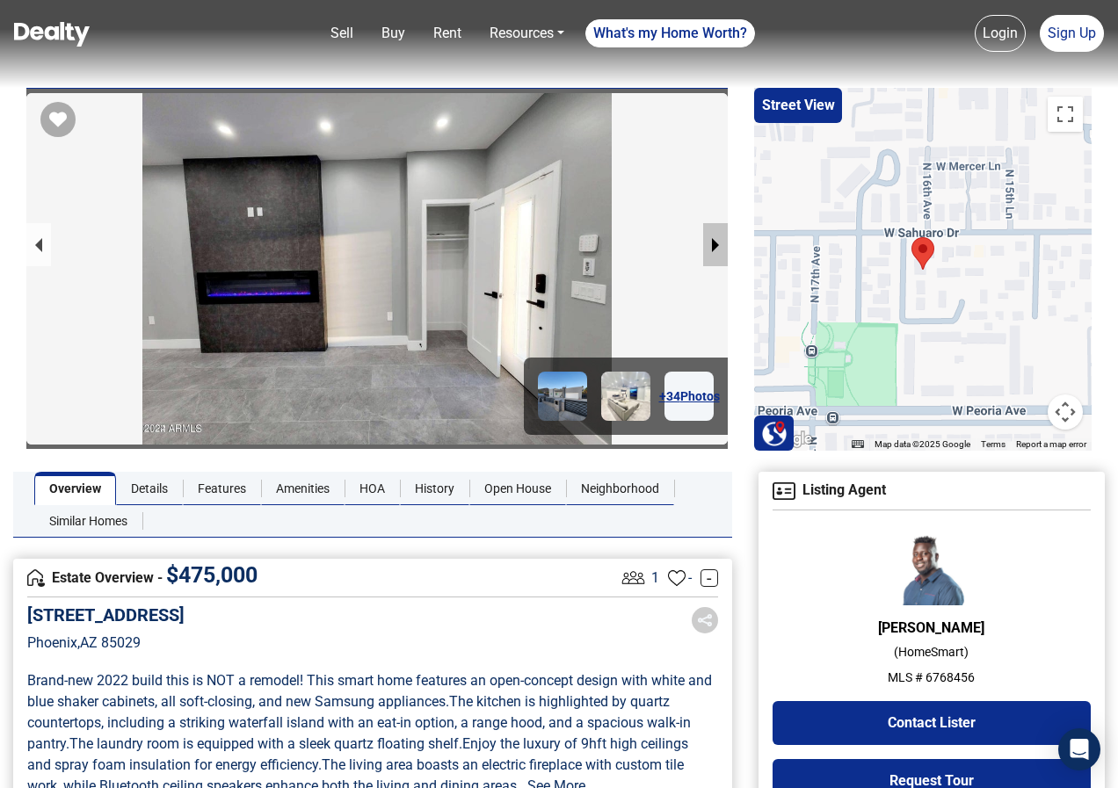
click at [716, 244] on button "next slide / item" at bounding box center [715, 244] width 25 height 43
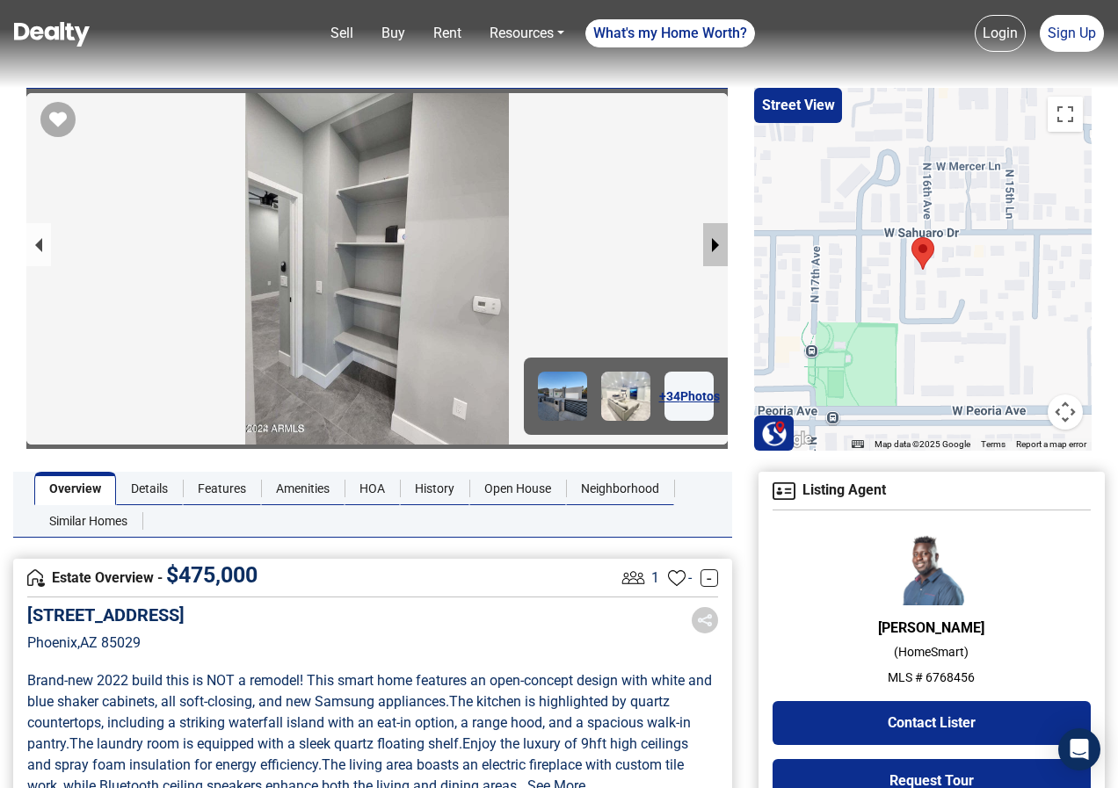
click at [716, 244] on button "next slide / item" at bounding box center [715, 244] width 25 height 43
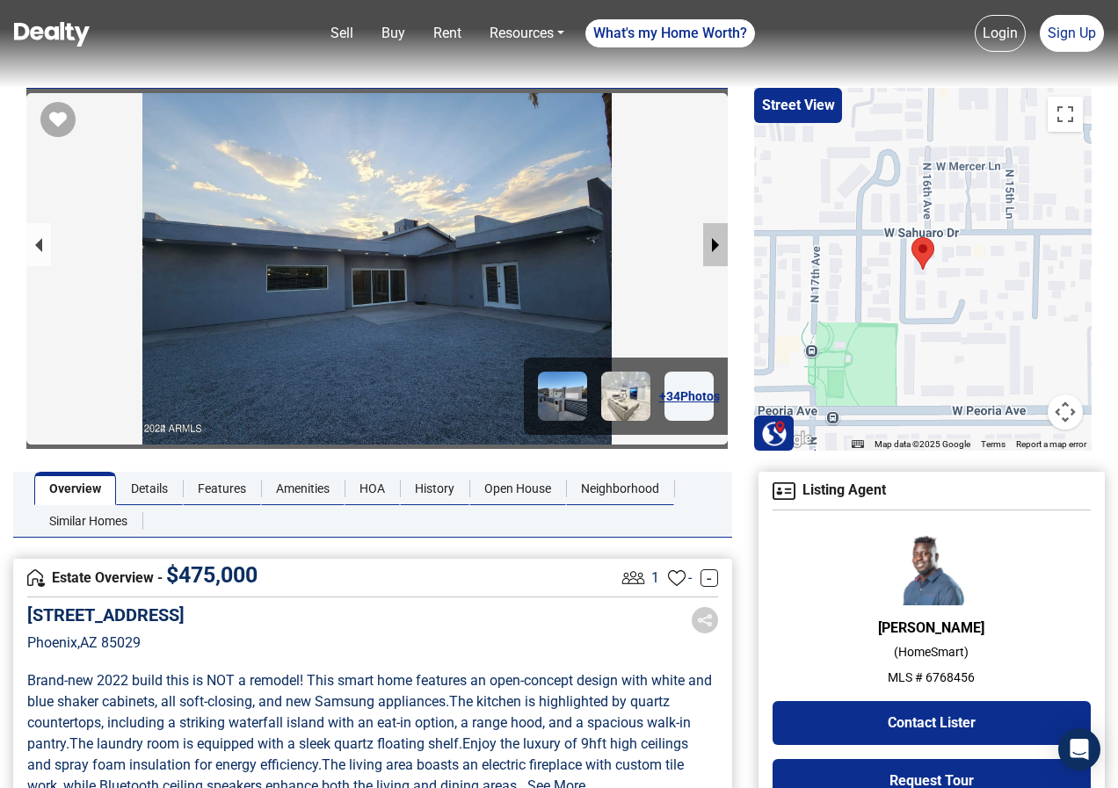
click at [716, 244] on button "next slide / item" at bounding box center [715, 244] width 25 height 43
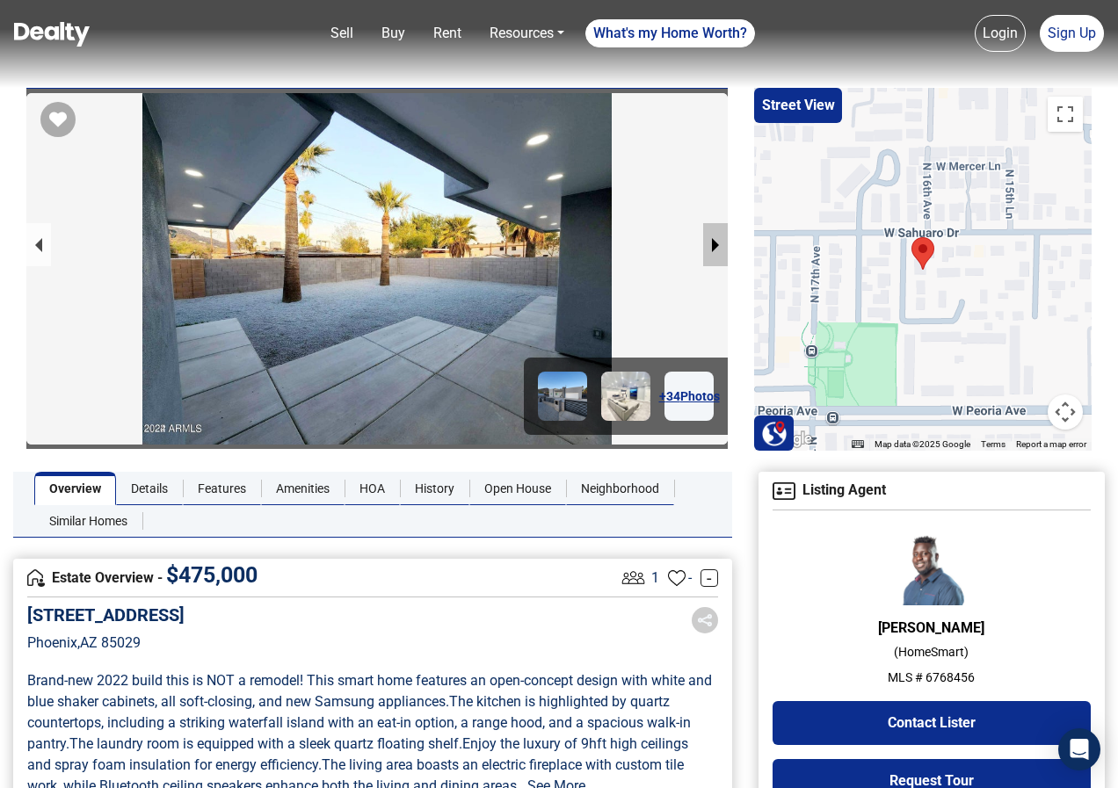
click at [716, 244] on button "next slide / item" at bounding box center [715, 244] width 25 height 43
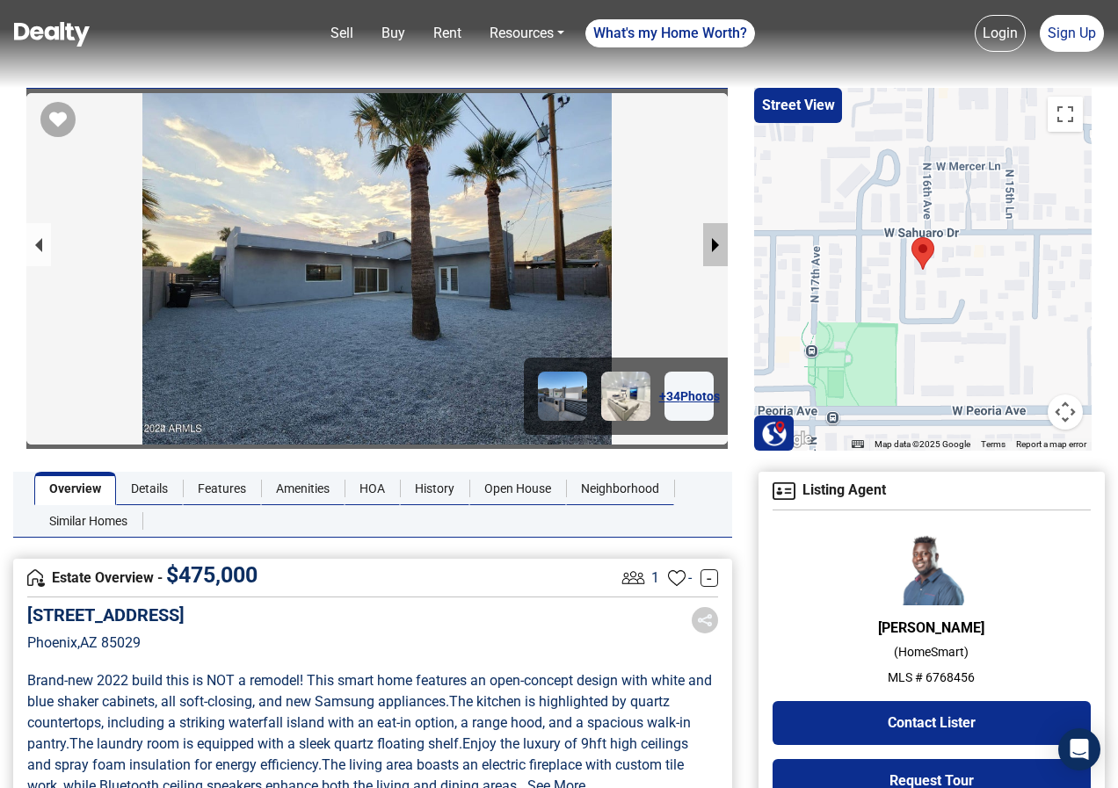
click at [716, 244] on button "next slide / item" at bounding box center [715, 244] width 25 height 43
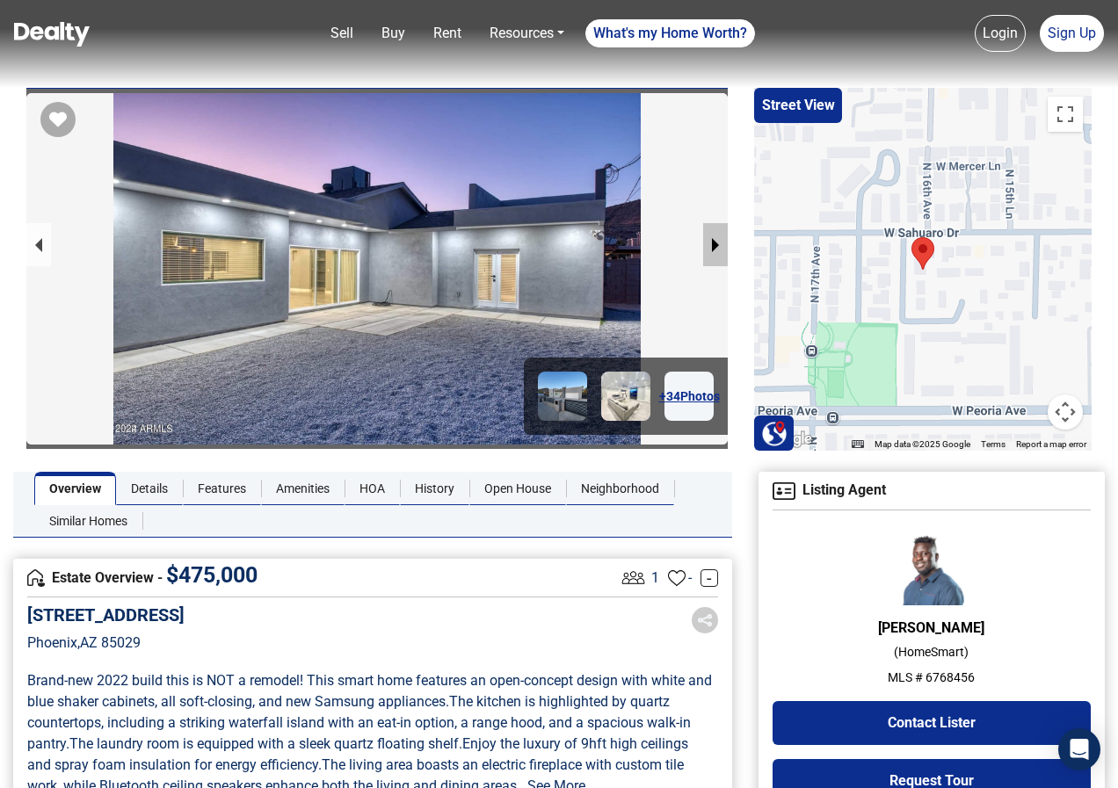
click at [716, 244] on button "next slide / item" at bounding box center [715, 244] width 25 height 43
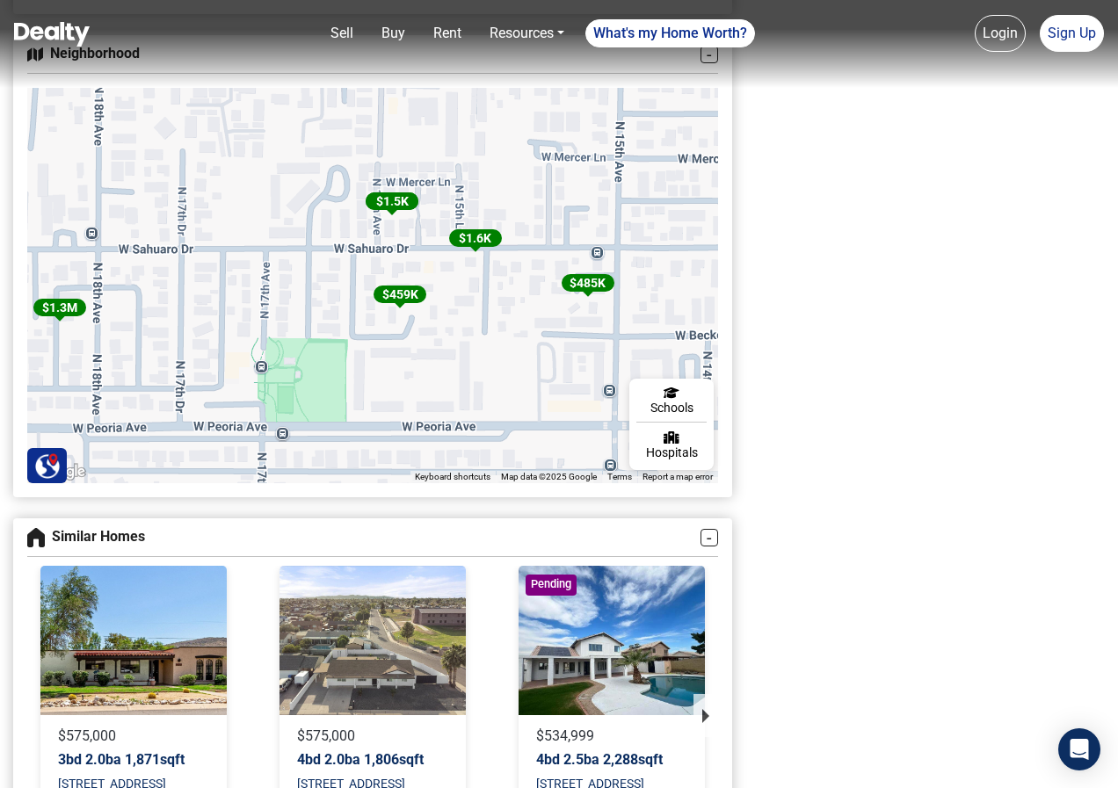
scroll to position [2637, 0]
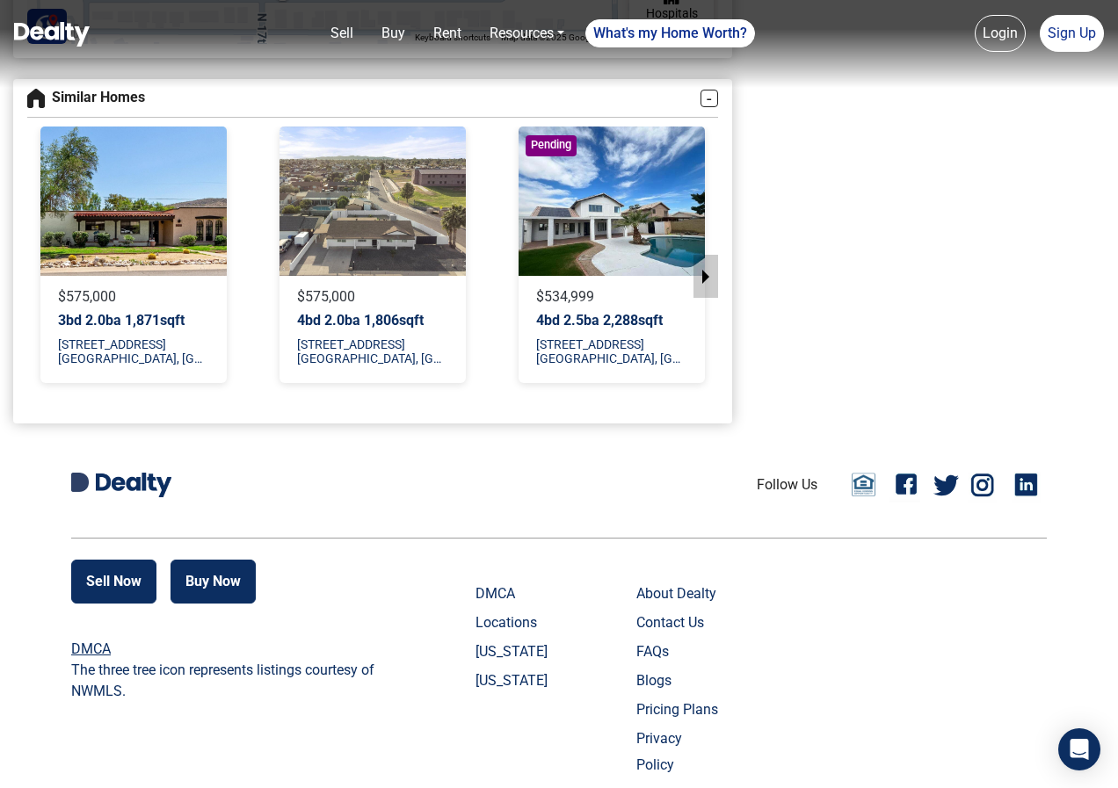
click at [708, 298] on button "next slide / item" at bounding box center [706, 276] width 25 height 43
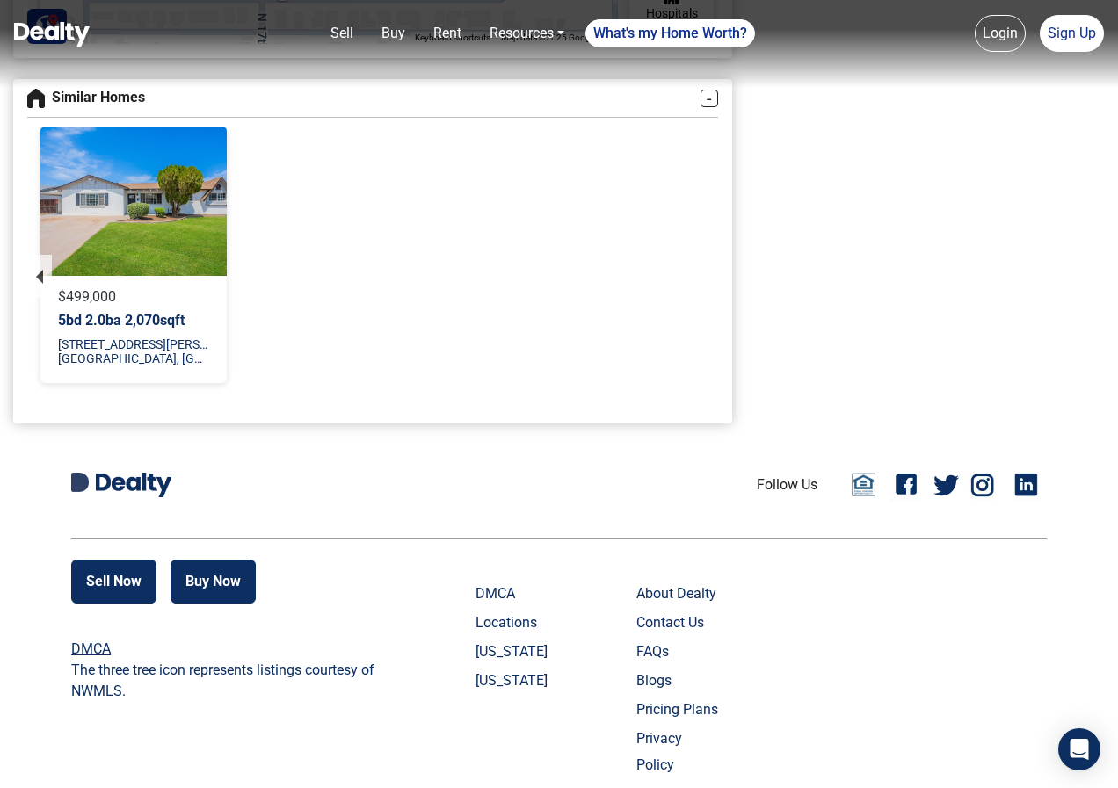
scroll to position [2132, 0]
